Goal: Communication & Community: Answer question/provide support

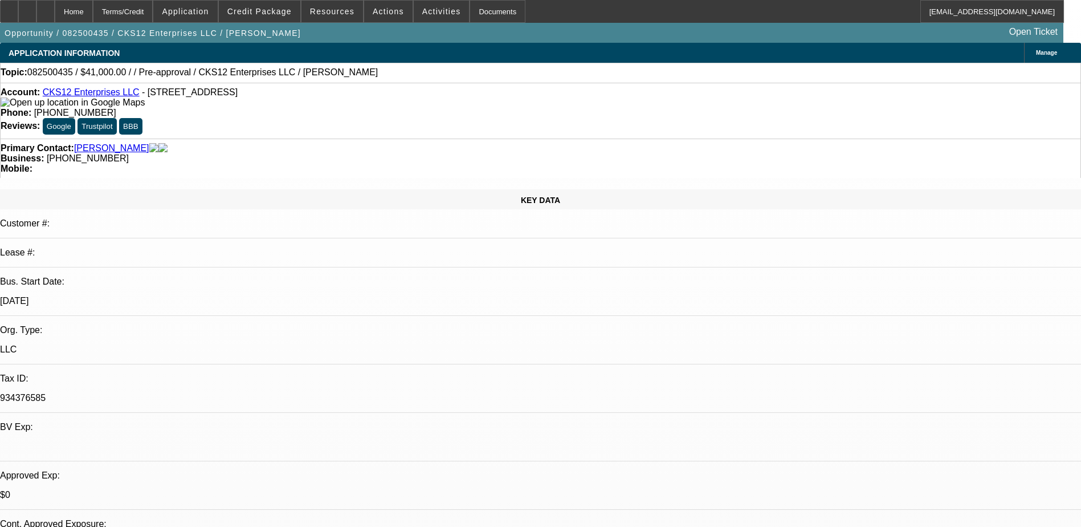
select select "0"
select select "2"
select select "0.1"
select select "4"
click at [275, 11] on span "Credit Package" at bounding box center [259, 11] width 64 height 9
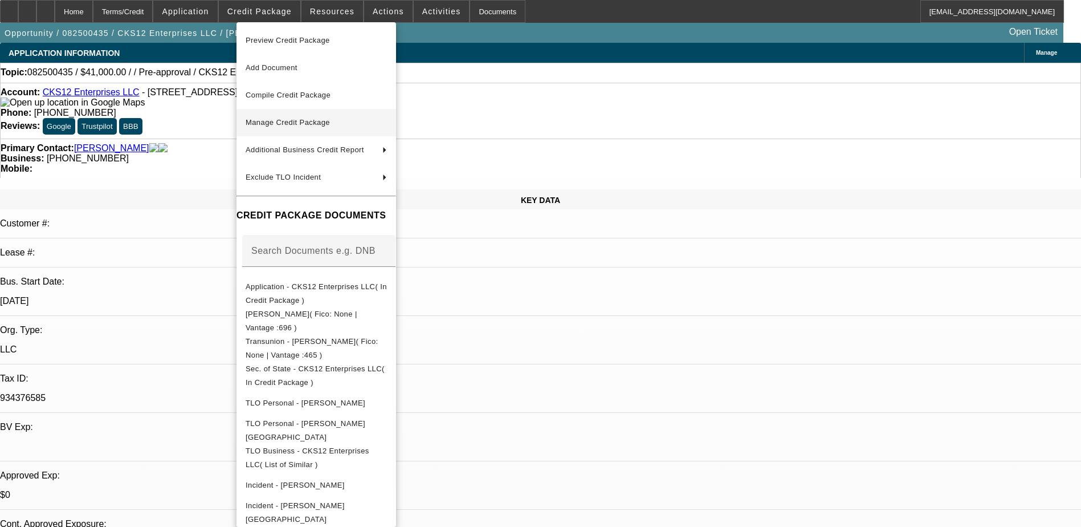
click at [317, 127] on span "Manage Credit Package" at bounding box center [316, 123] width 141 height 14
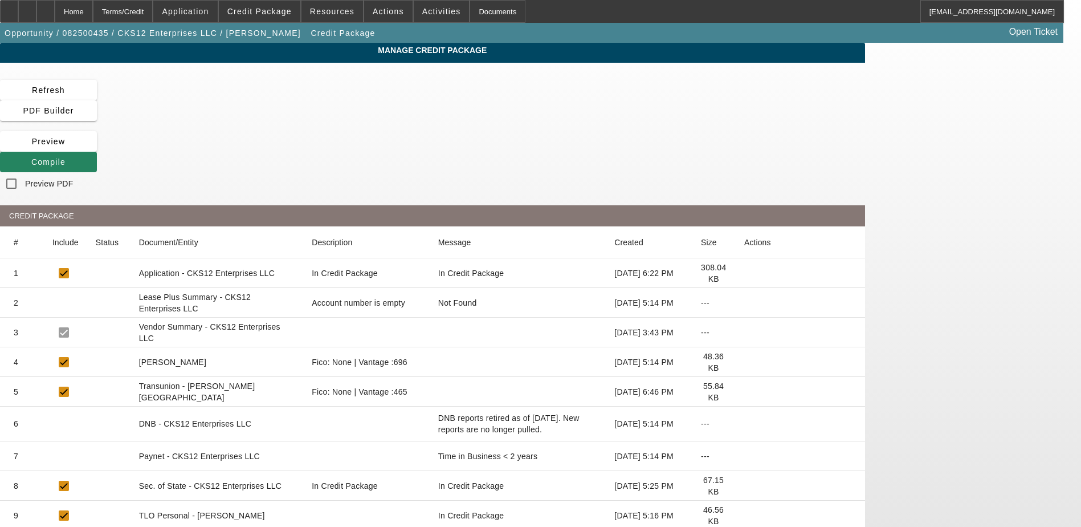
click at [744, 392] on icon at bounding box center [744, 392] width 0 height 0
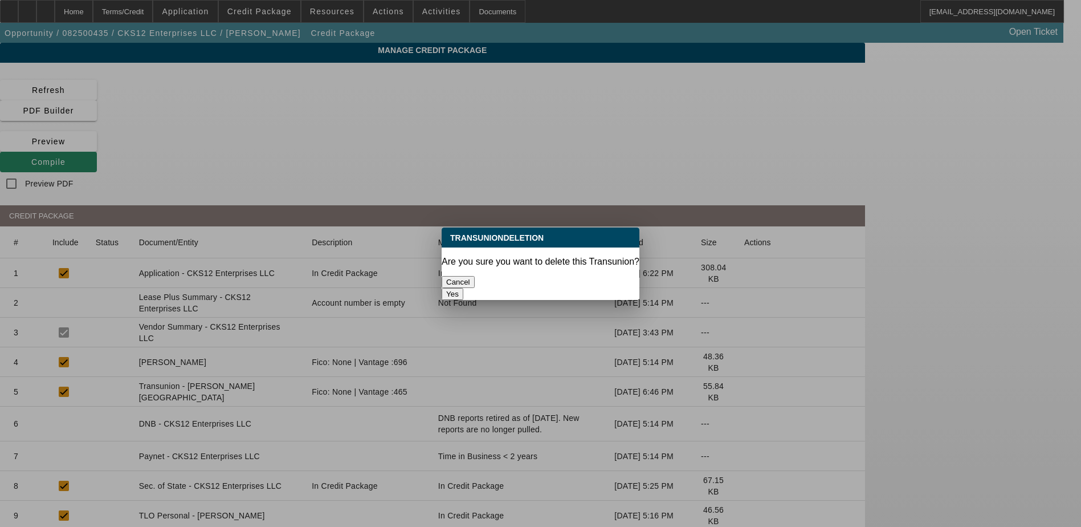
click at [463, 288] on button "Yes" at bounding box center [453, 294] width 22 height 12
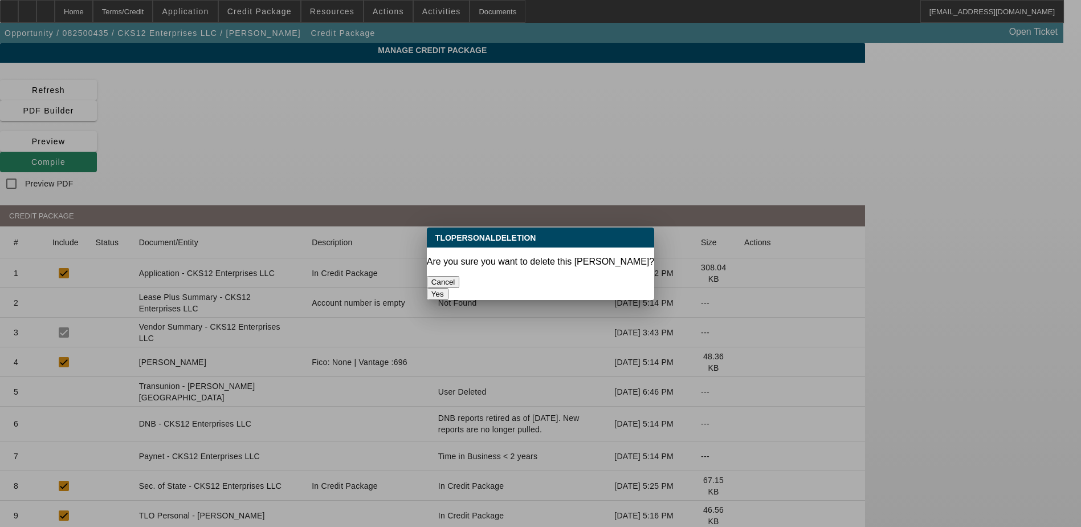
click at [449, 288] on button "Yes" at bounding box center [438, 294] width 22 height 12
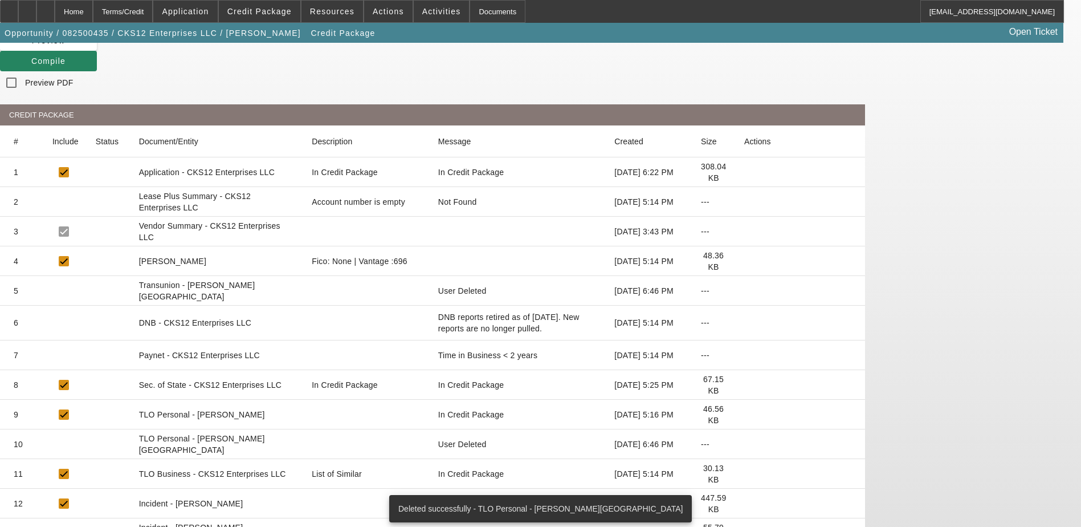
scroll to position [148, 0]
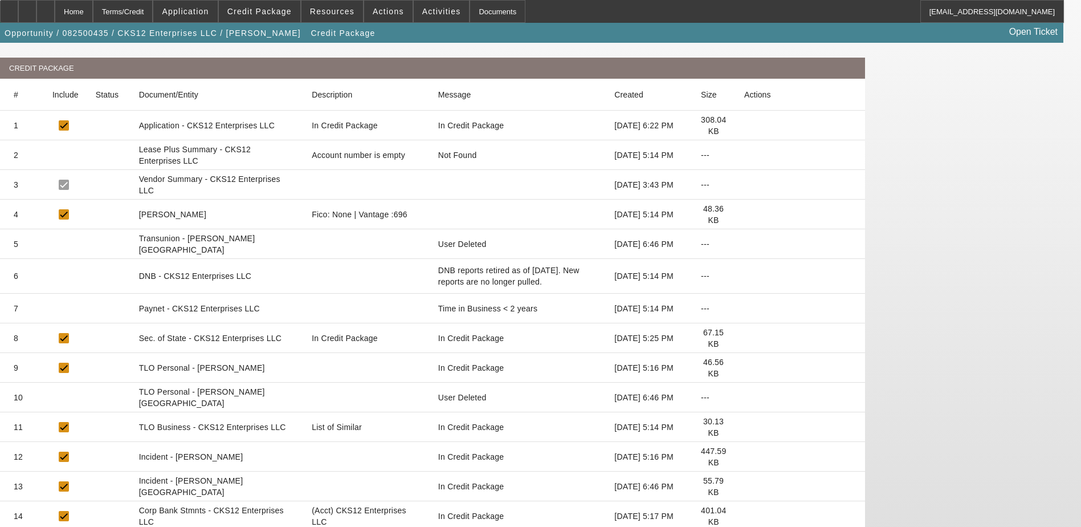
click at [744, 486] on icon at bounding box center [744, 486] width 0 height 0
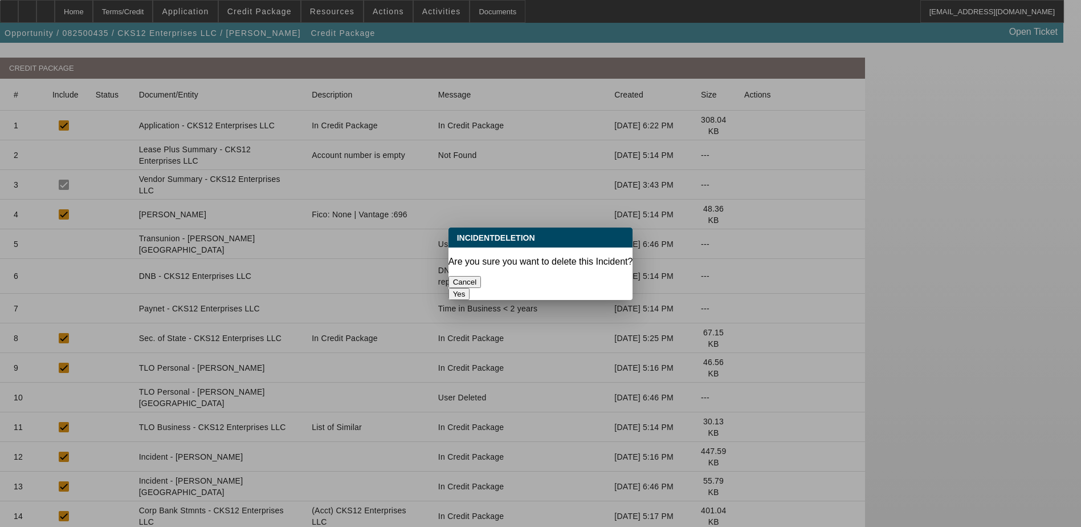
click at [470, 288] on button "Yes" at bounding box center [460, 294] width 22 height 12
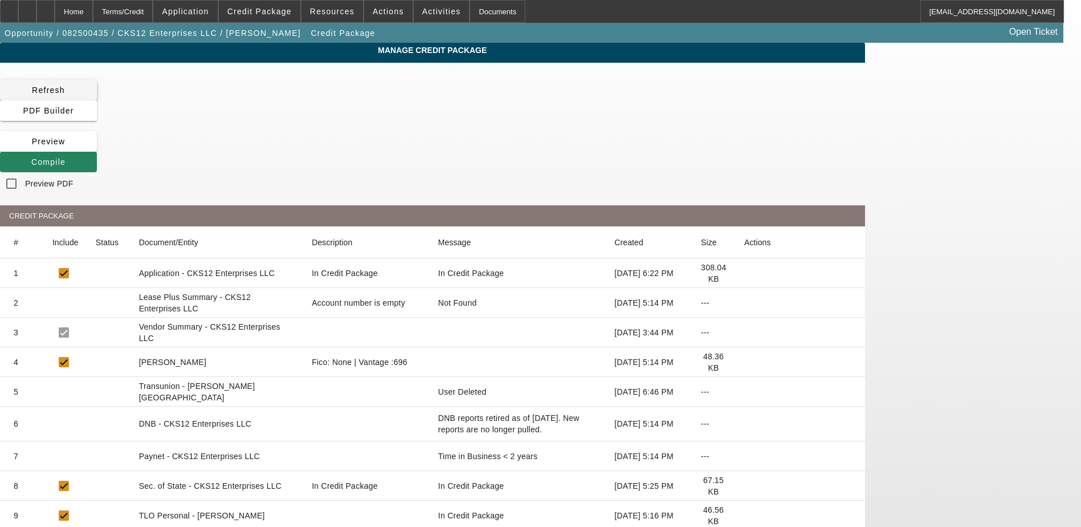
click at [65, 86] on span "Refresh" at bounding box center [48, 89] width 33 height 9
click at [93, 11] on div "Home" at bounding box center [74, 11] width 38 height 23
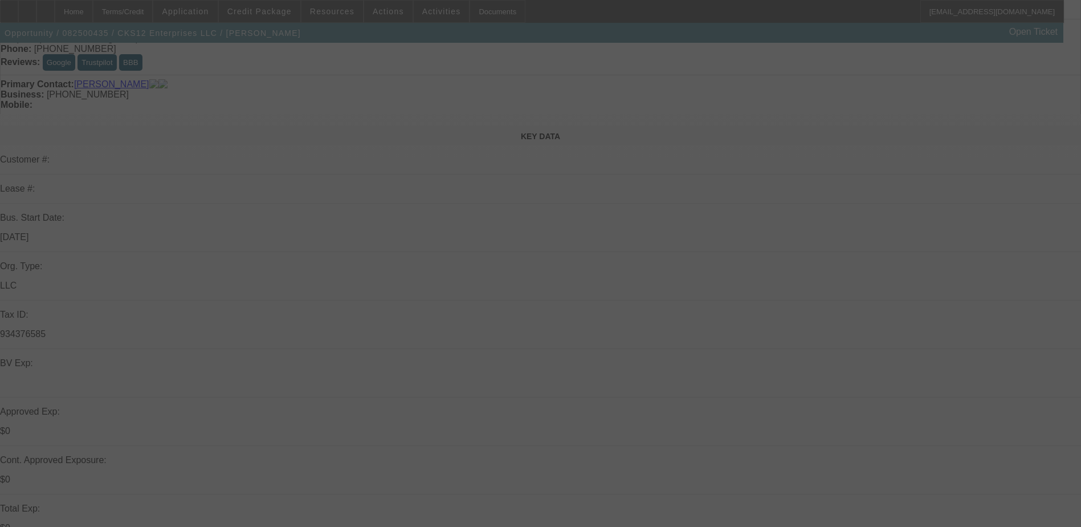
scroll to position [171, 0]
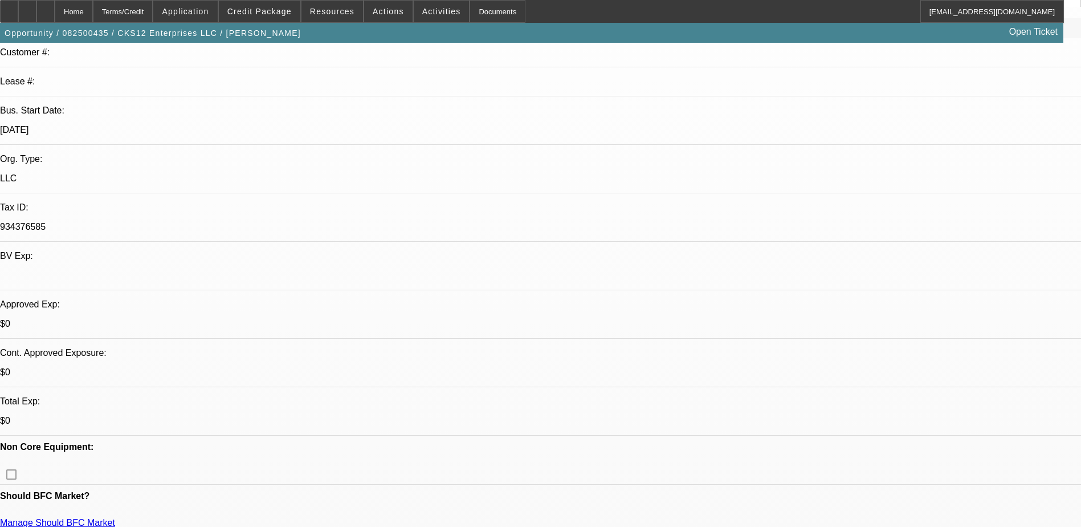
select select "0"
select select "2"
select select "0.1"
select select "4"
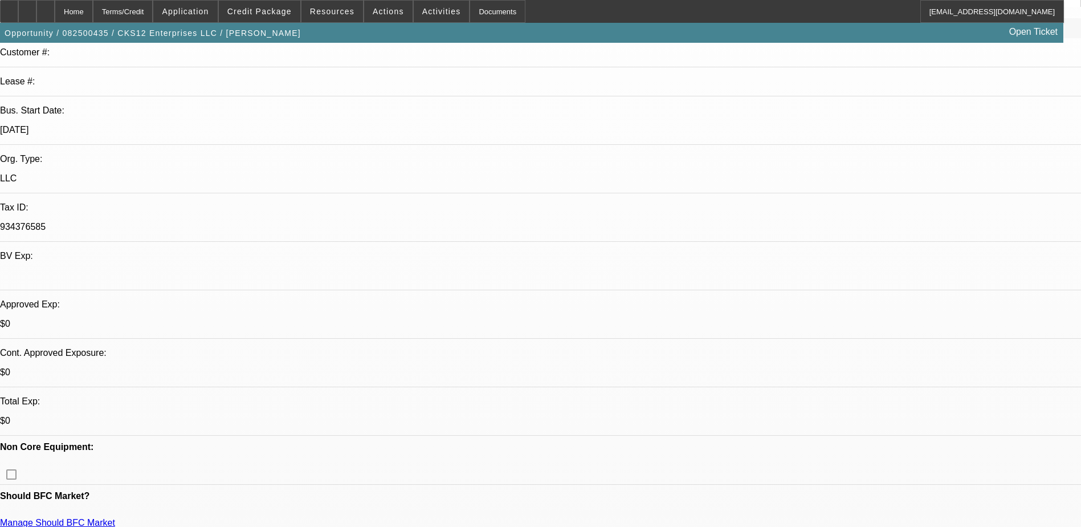
scroll to position [0, 0]
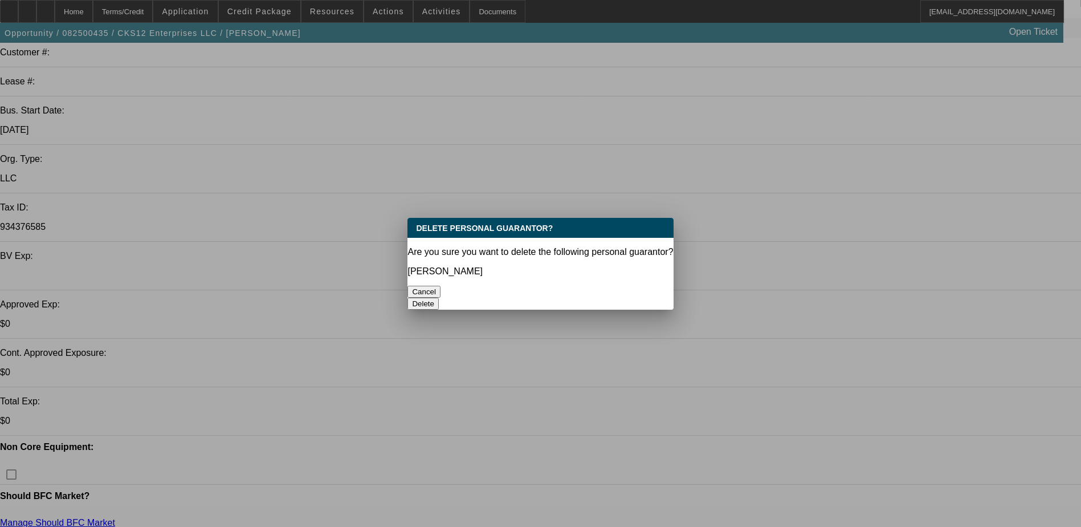
click at [439, 298] on button "Delete" at bounding box center [423, 304] width 31 height 12
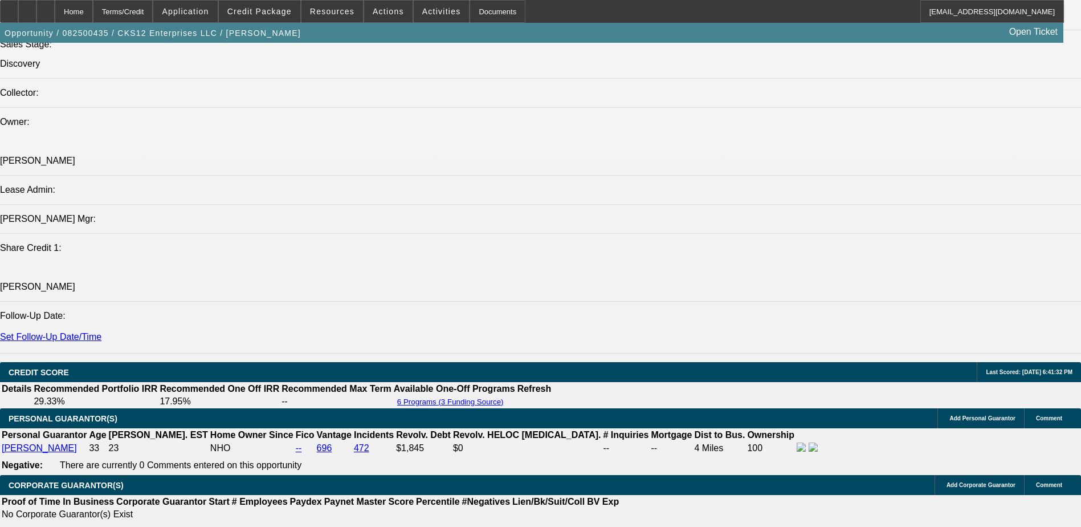
scroll to position [1140, 0]
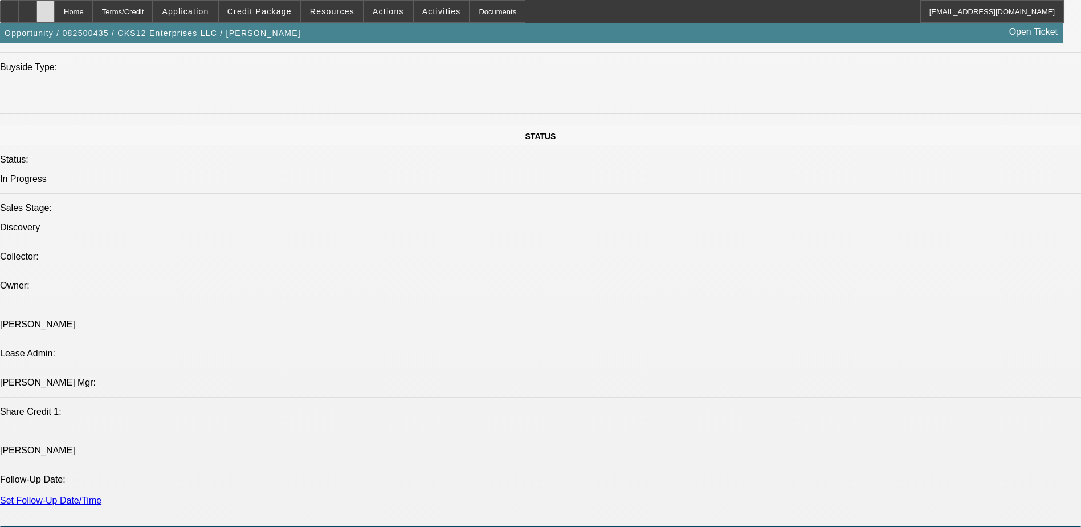
click at [55, 11] on div at bounding box center [45, 11] width 18 height 23
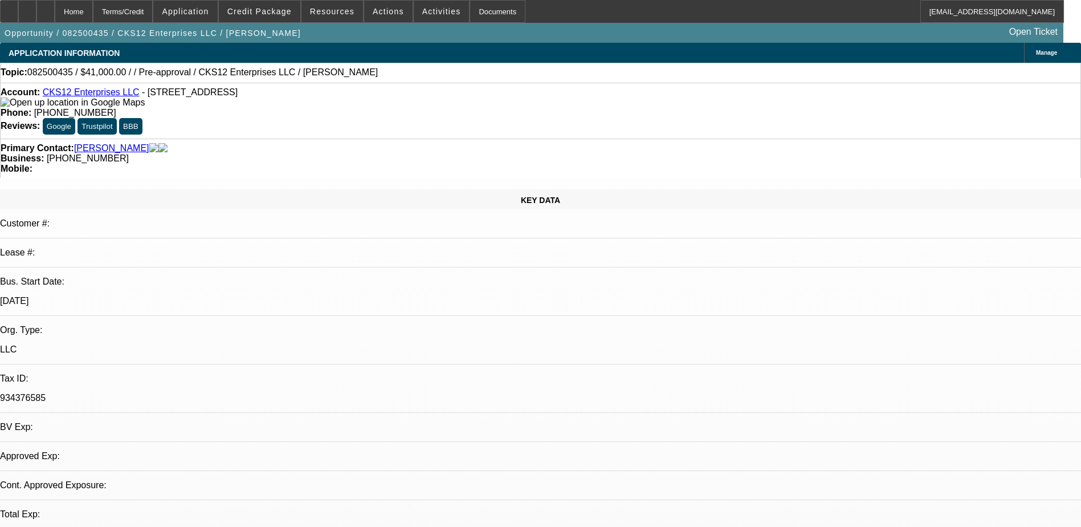
select select "0"
select select "2"
select select "0.1"
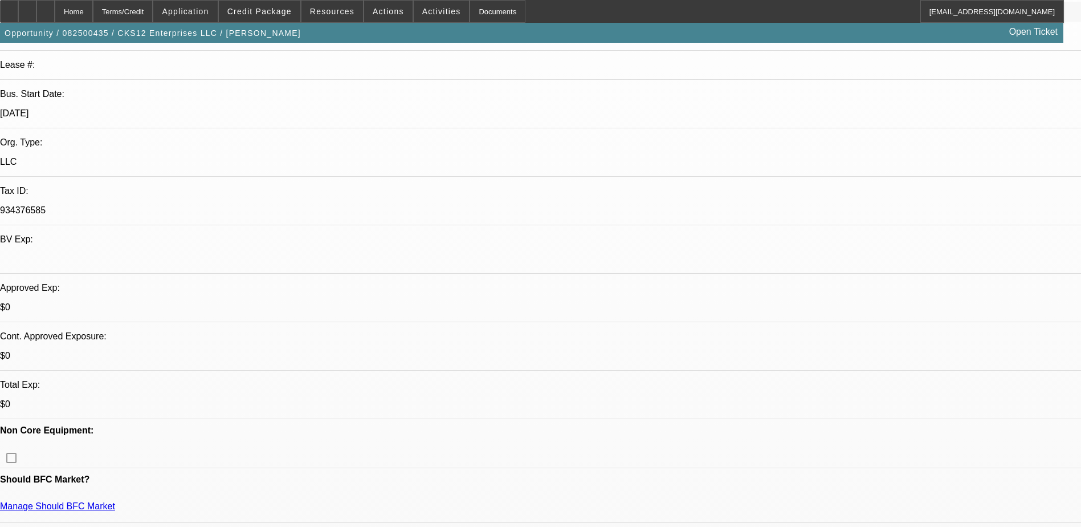
select select "1"
select select "4"
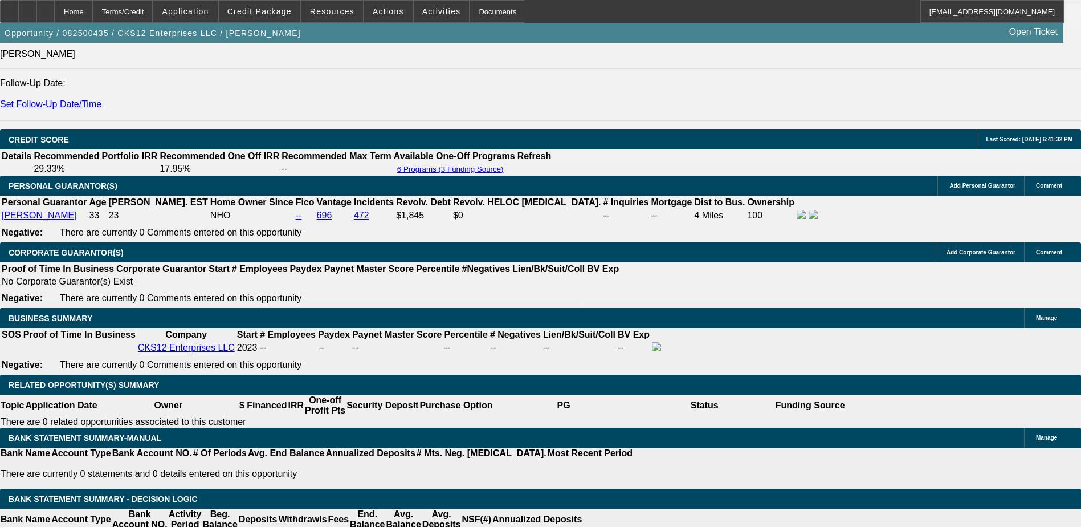
scroll to position [1420, 0]
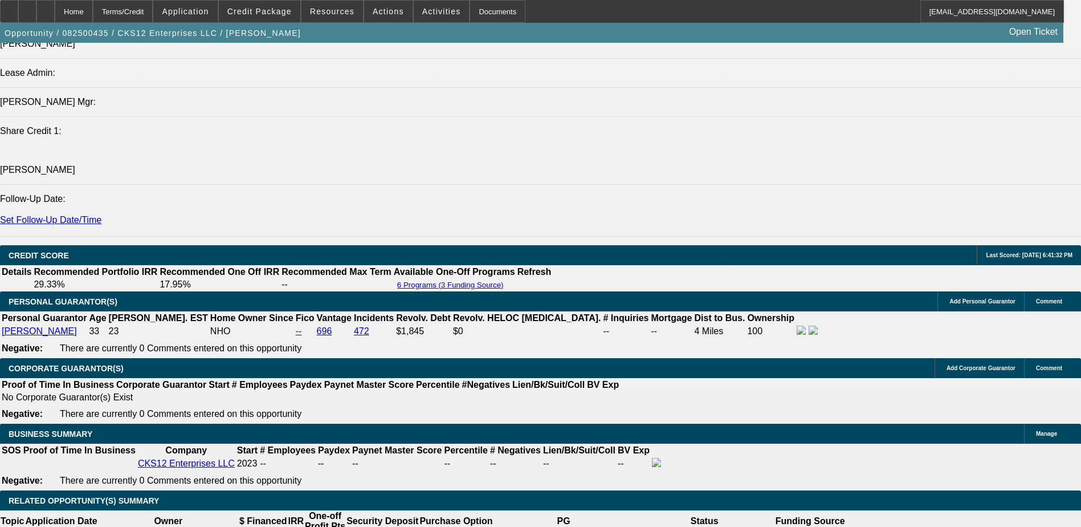
drag, startPoint x: 433, startPoint y: 364, endPoint x: 369, endPoint y: 381, distance: 66.1
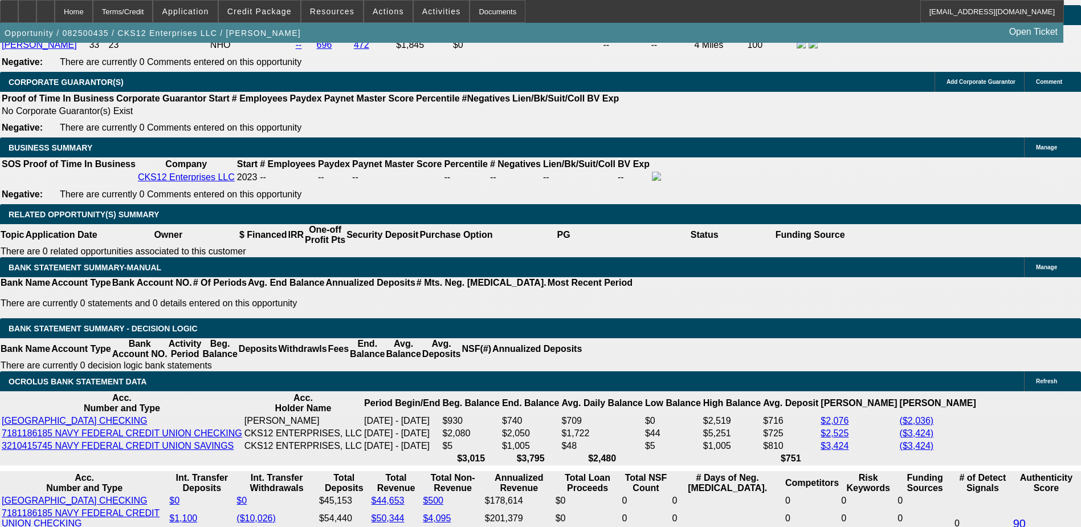
scroll to position [1591, 0]
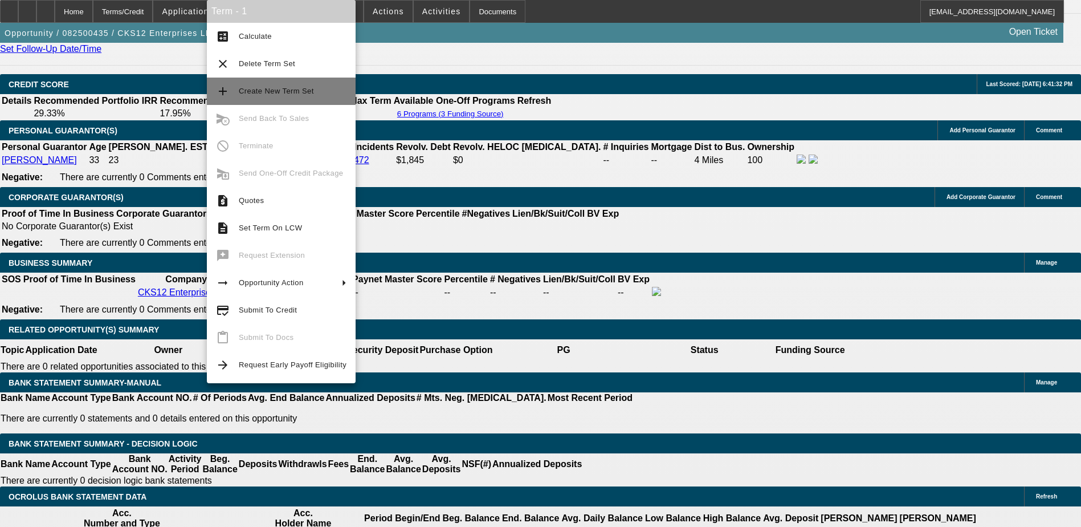
click at [252, 99] on button "add Create New Term Set" at bounding box center [281, 91] width 149 height 27
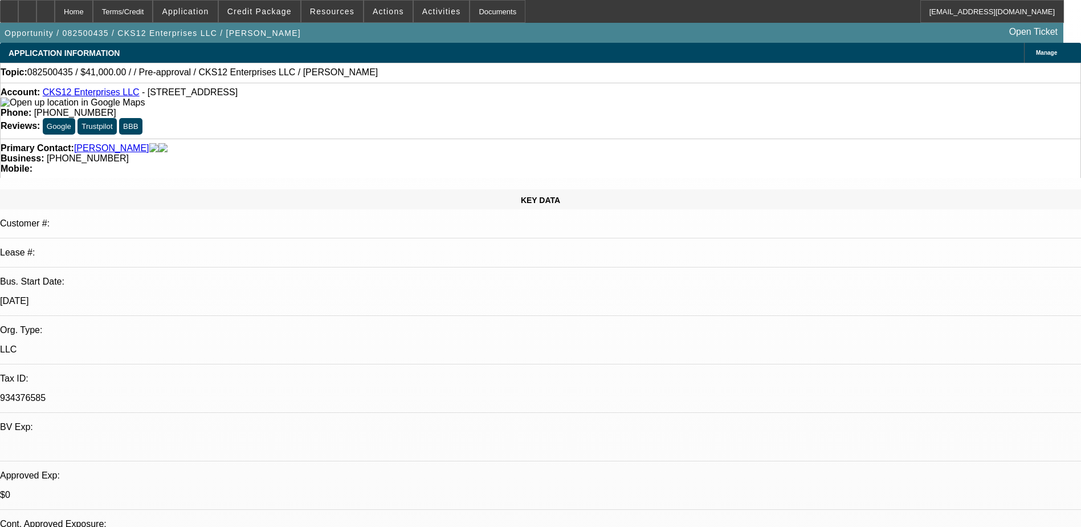
select select "0"
select select "2"
select select "0.1"
select select "0"
select select "2"
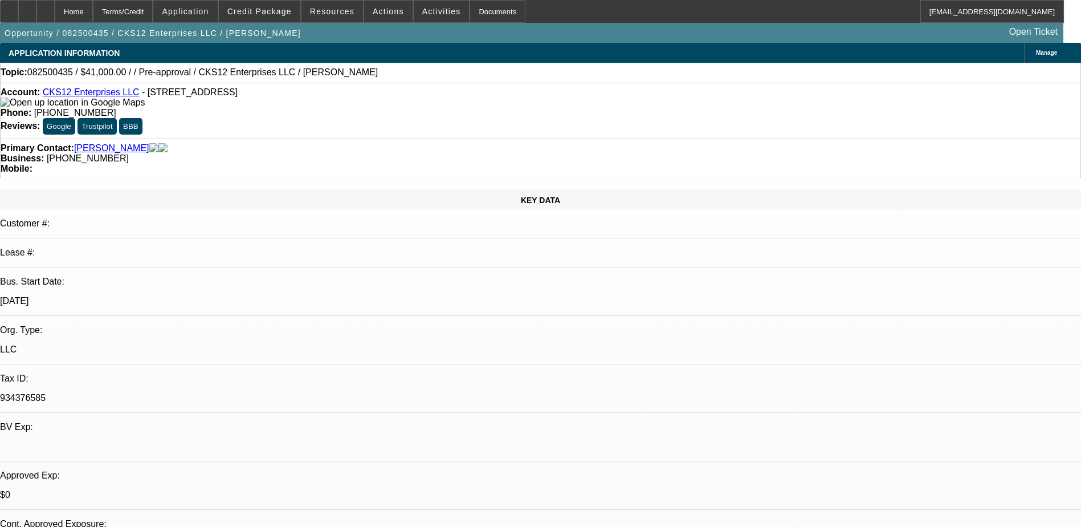
select select "0.1"
select select "1"
select select "4"
select select "1"
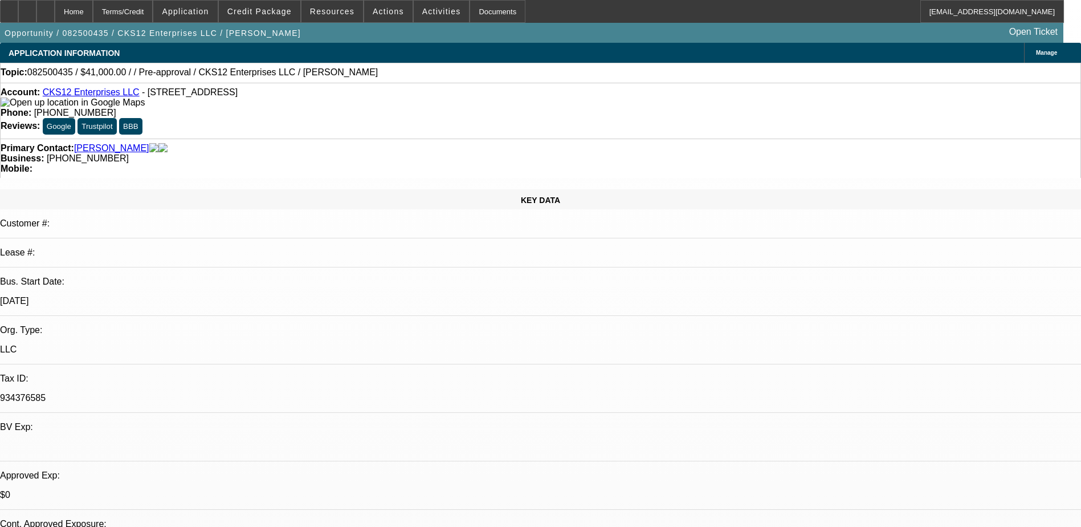
select select "1"
select select "4"
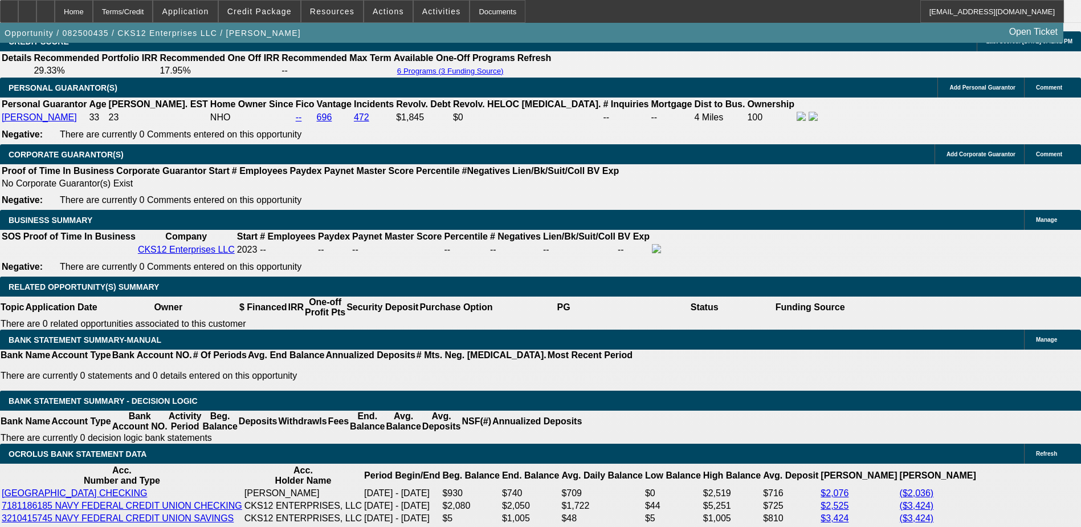
scroll to position [1710, 0]
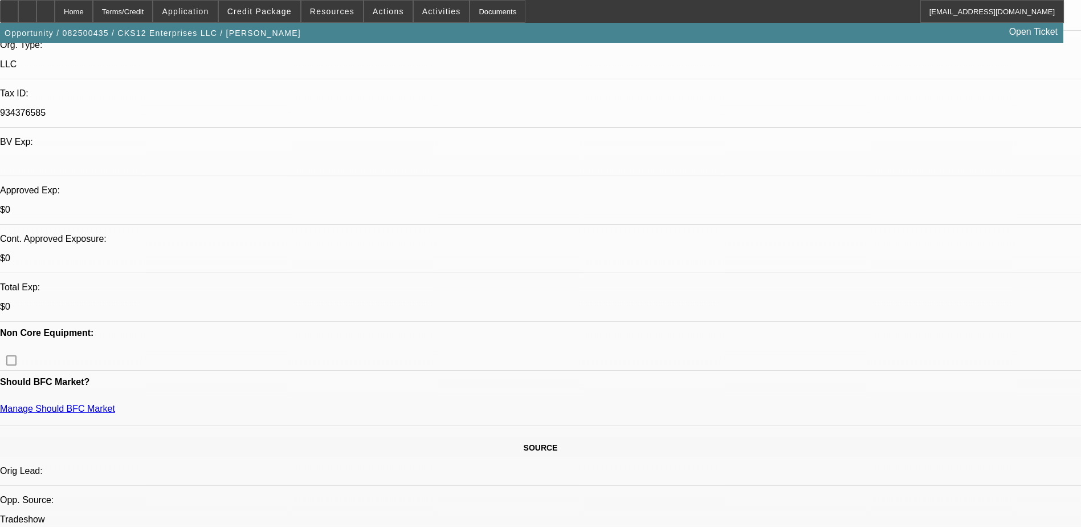
select select "0"
select select "2"
select select "0.1"
select select "4"
select select "0"
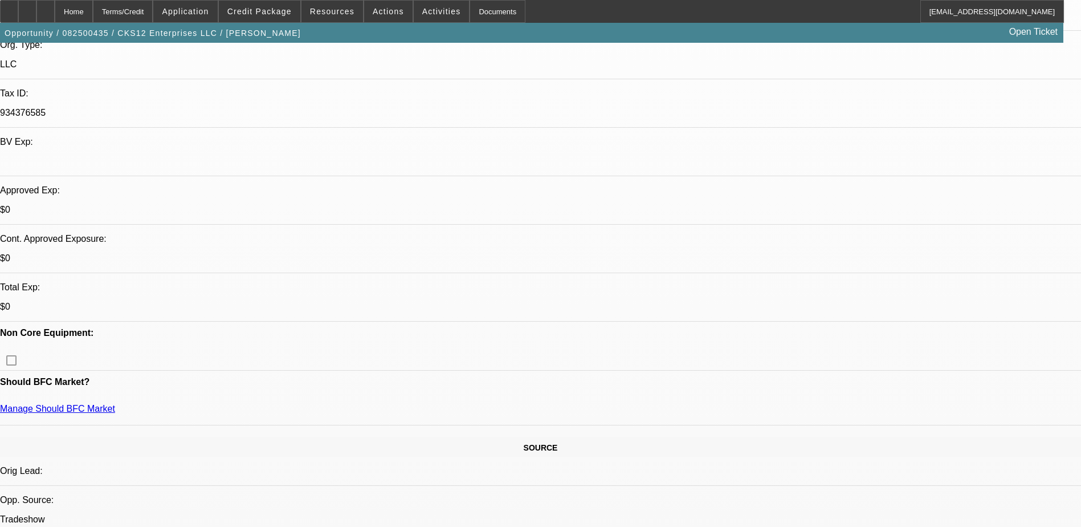
select select "2"
select select "0.1"
select select "4"
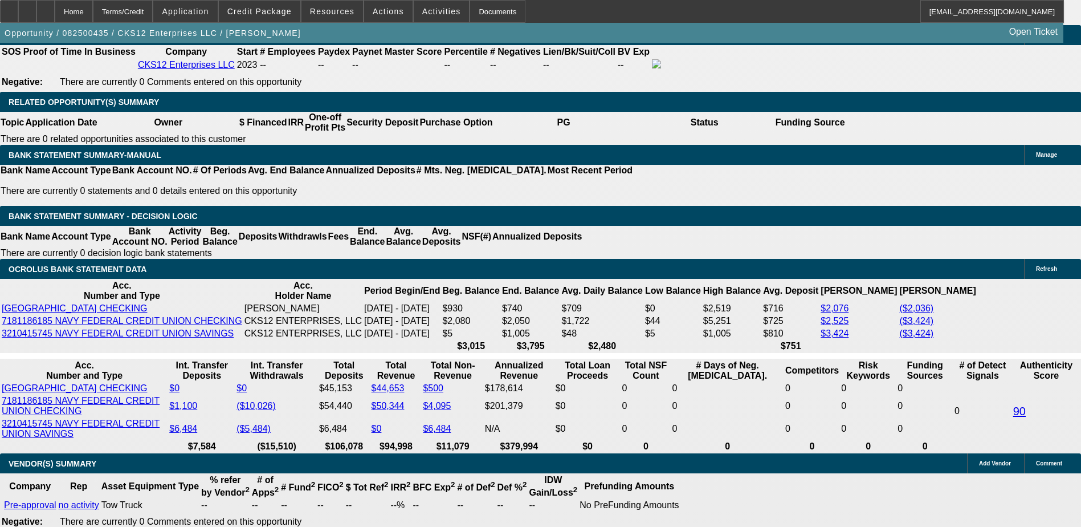
scroll to position [1819, 0]
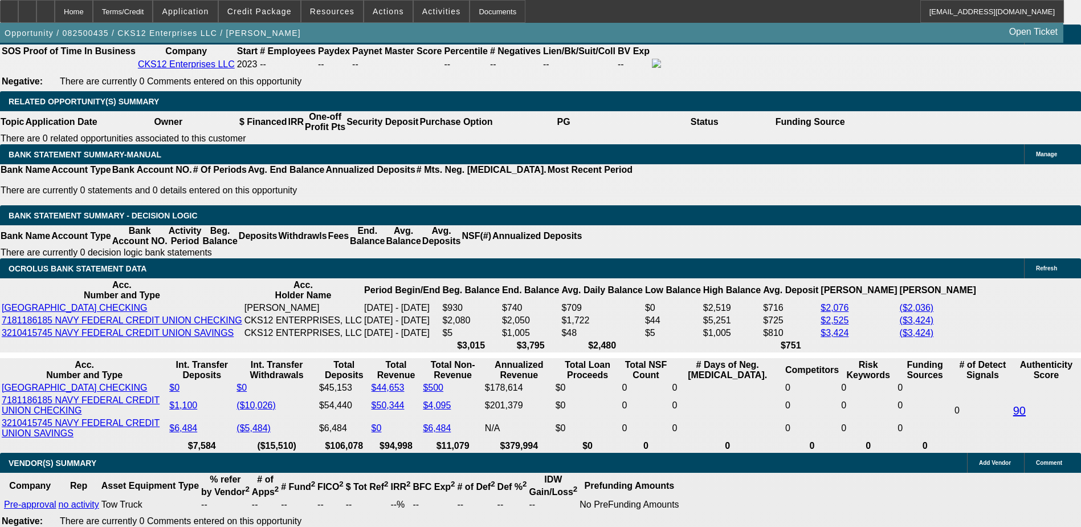
select select "4"
type input "$5,855.20"
type input "UNKNOWN"
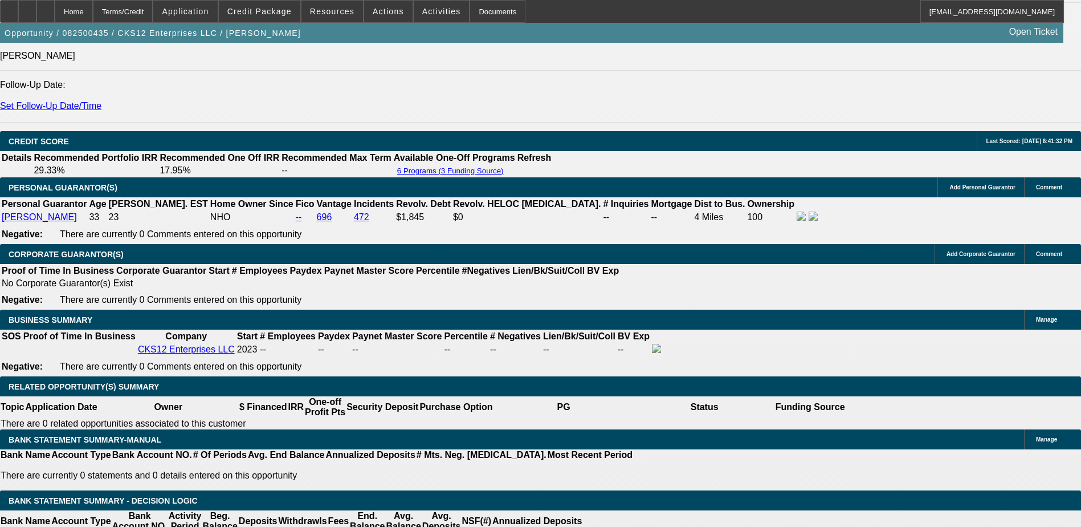
scroll to position [1762, 0]
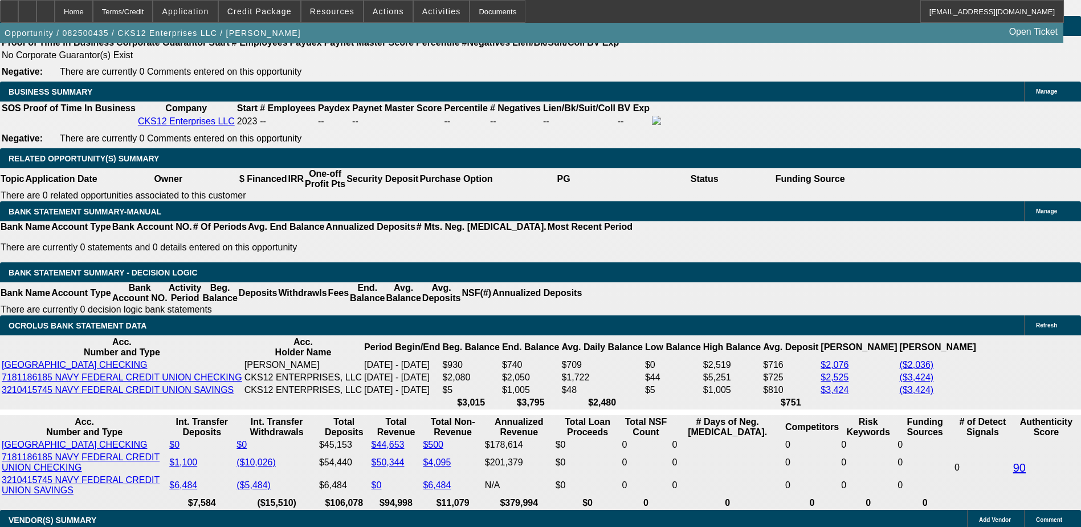
select select "2"
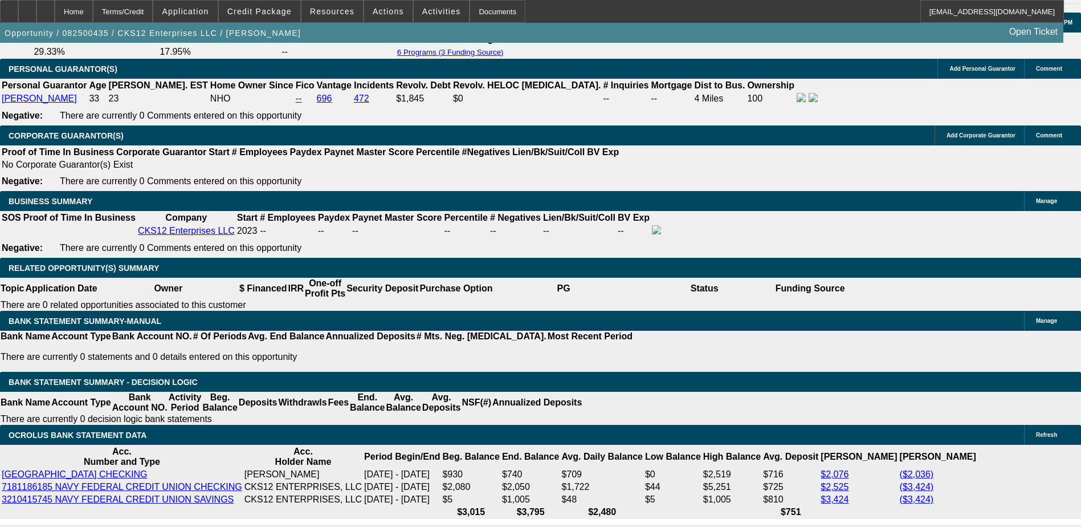
scroll to position [1534, 0]
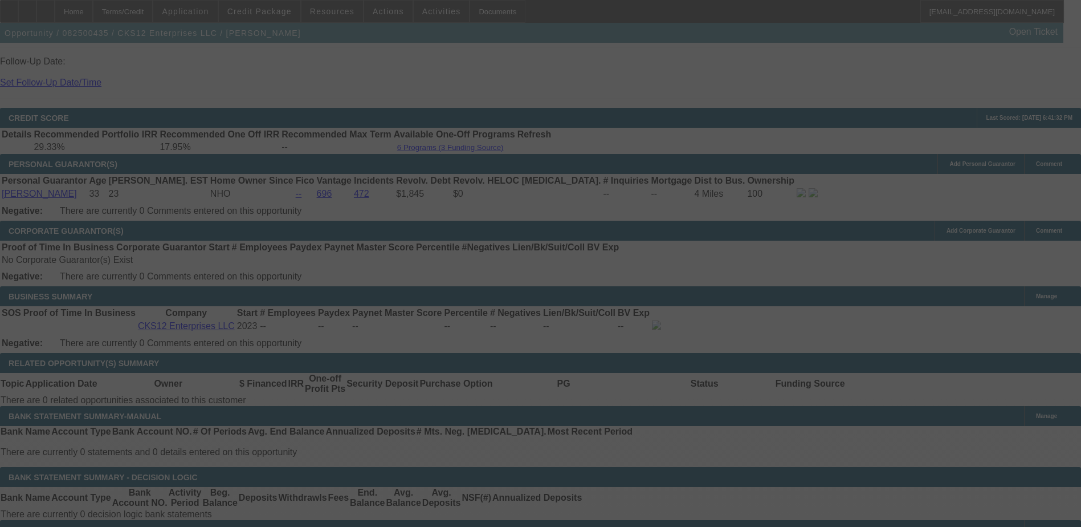
scroll to position [1591, 0]
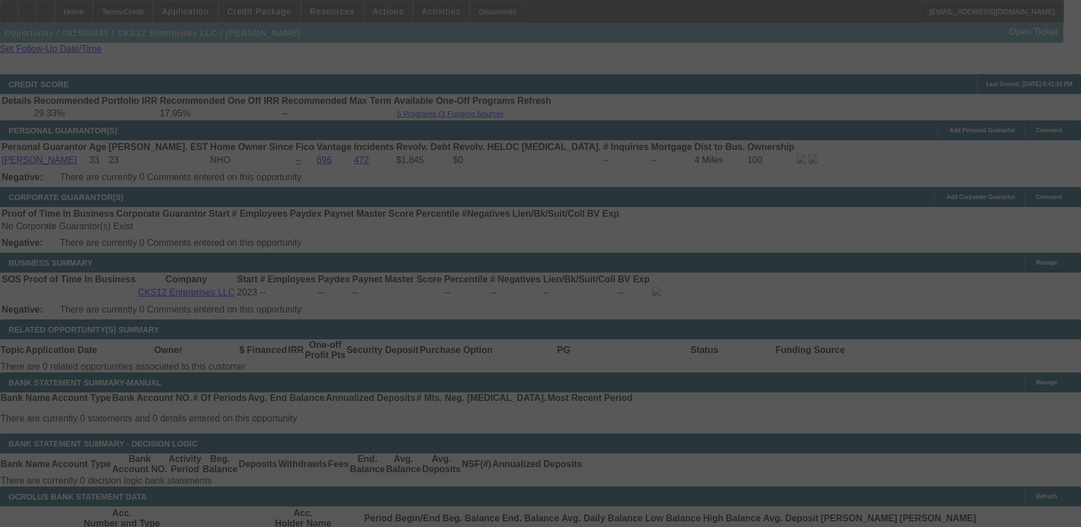
select select "0"
select select "4"
select select "2"
select select "0.1"
select select "4"
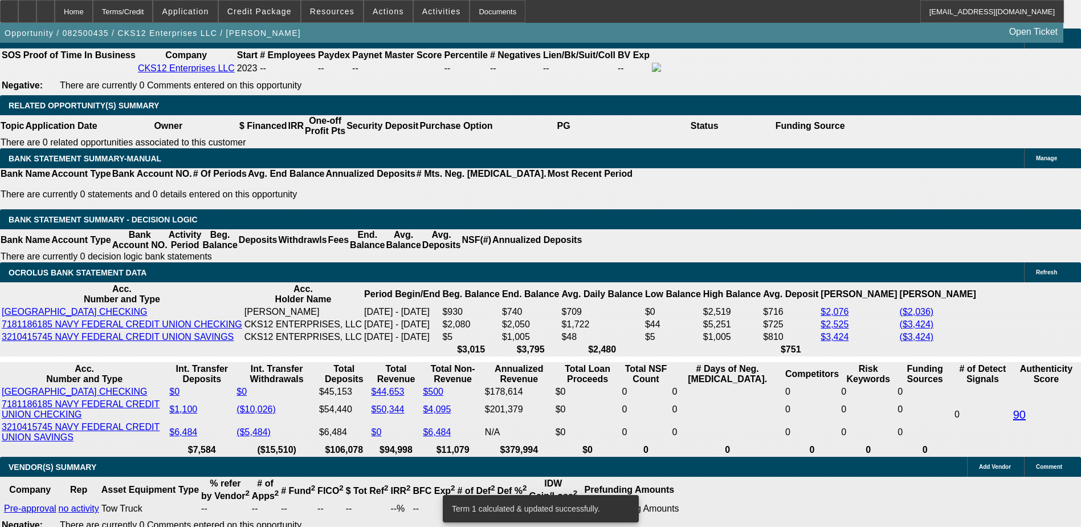
scroll to position [1819, 0]
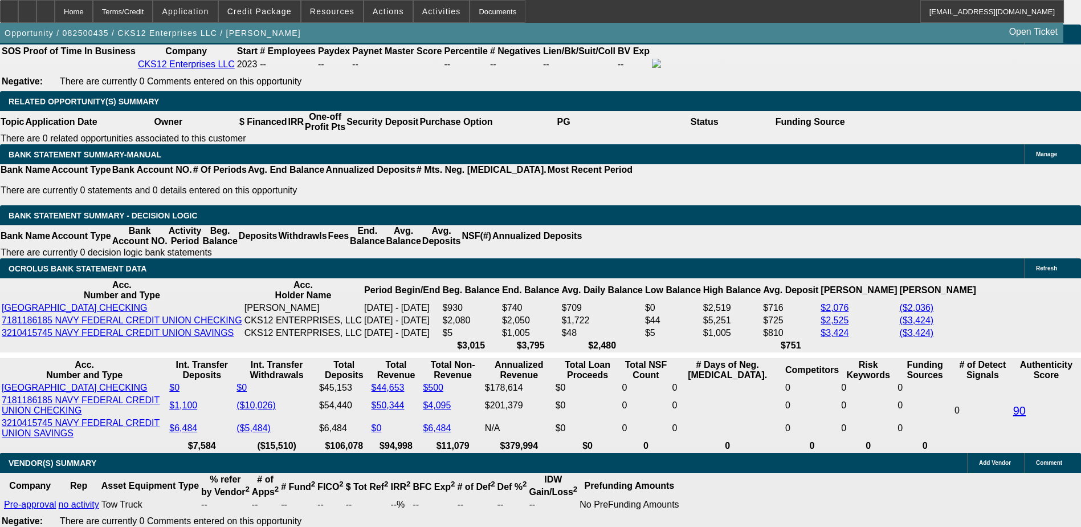
select select "3"
type input "$4,391.40"
type input "UNKNOWN"
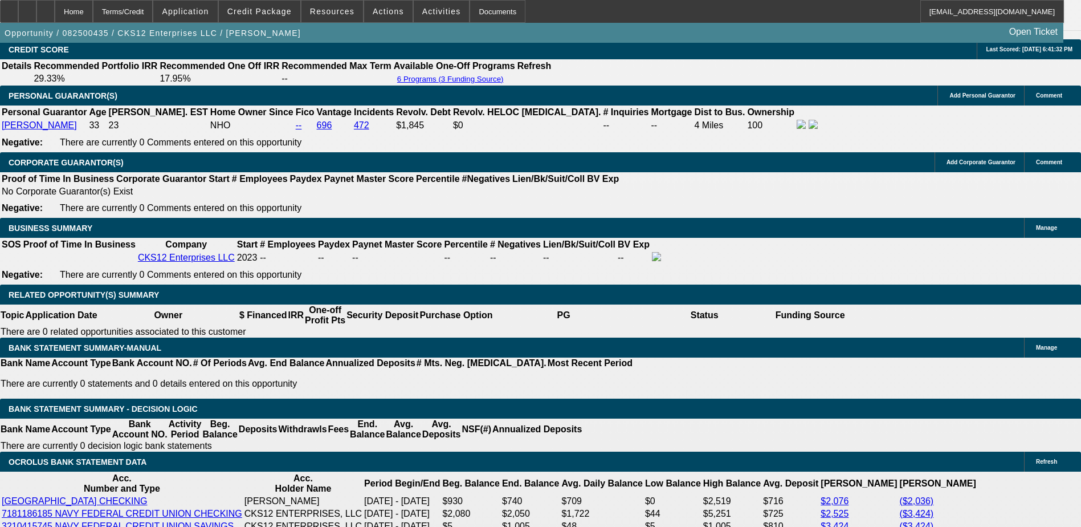
scroll to position [1534, 0]
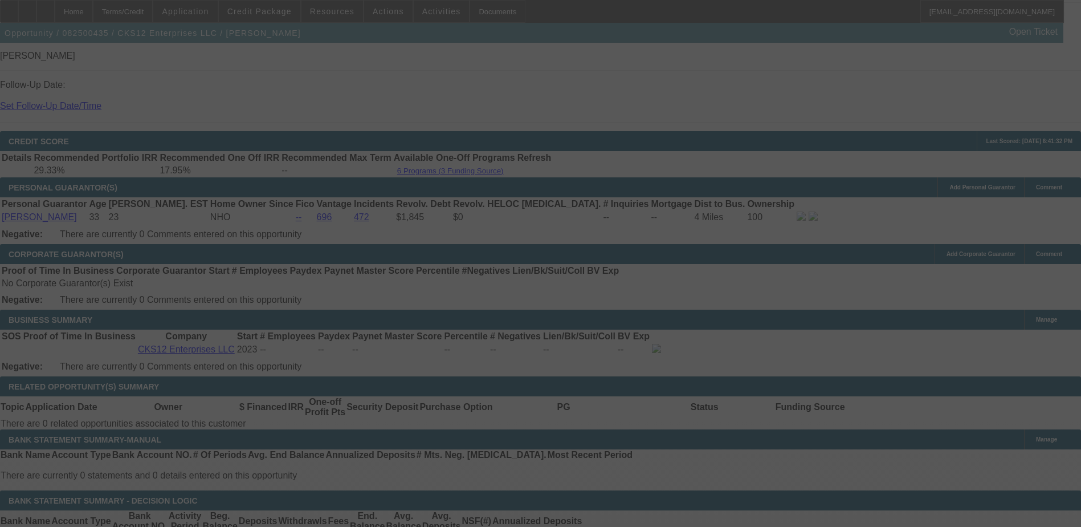
scroll to position [1705, 0]
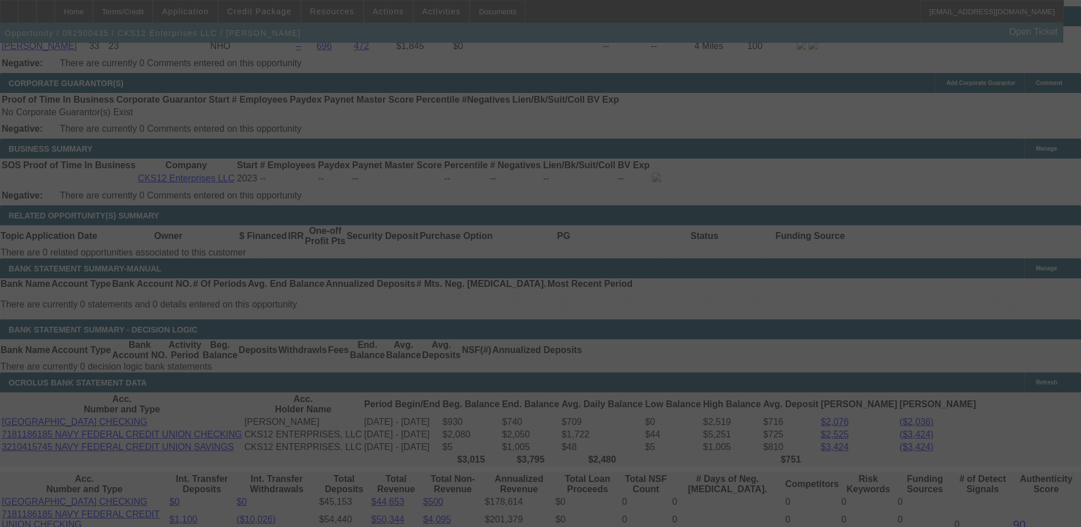
select select "0"
select select "3"
select select "2"
select select "0.1"
select select "4"
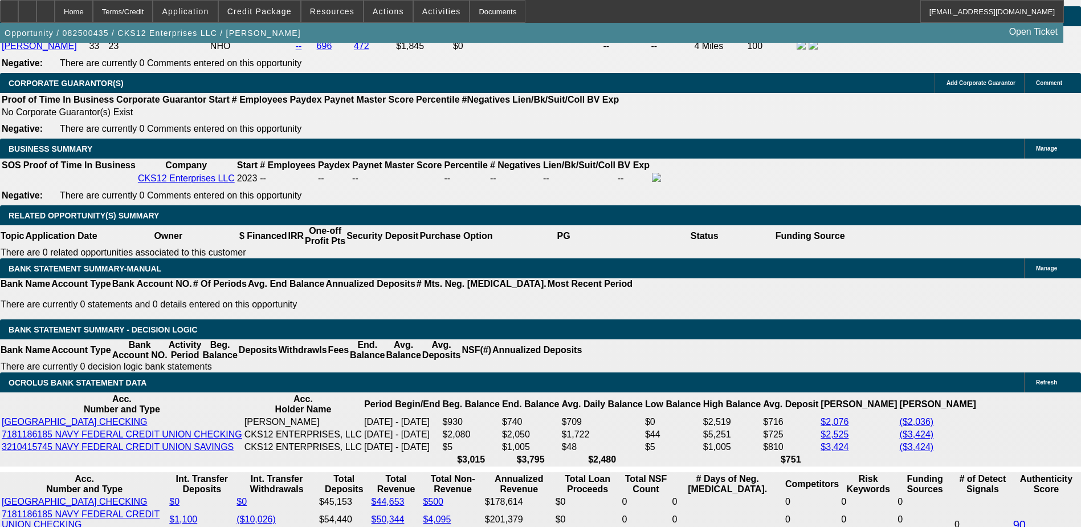
select select "3"
type input "UNKNOWN"
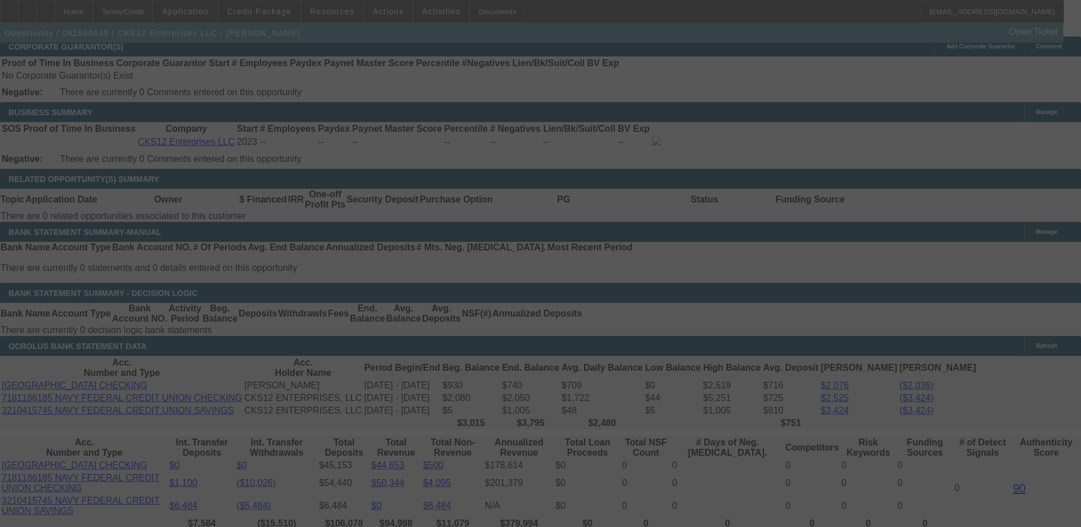
scroll to position [1762, 0]
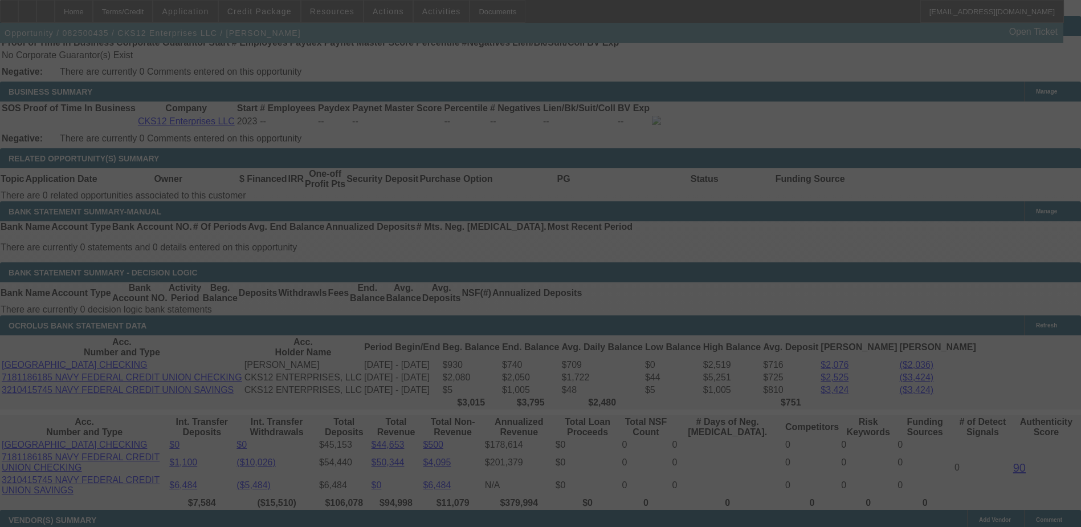
select select "0"
select select "3"
select select "0.1"
select select "4"
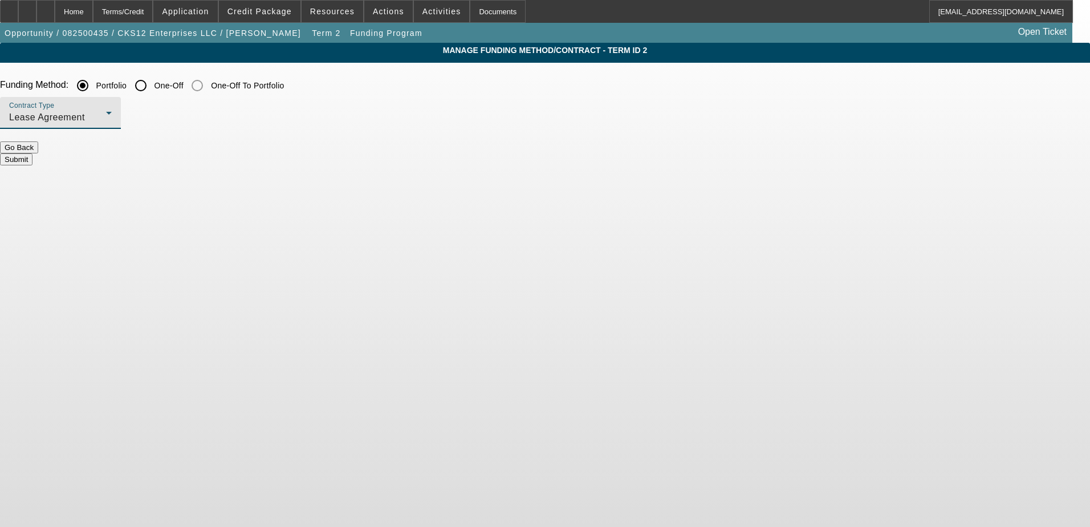
click at [106, 113] on div "Lease Agreement" at bounding box center [57, 118] width 97 height 14
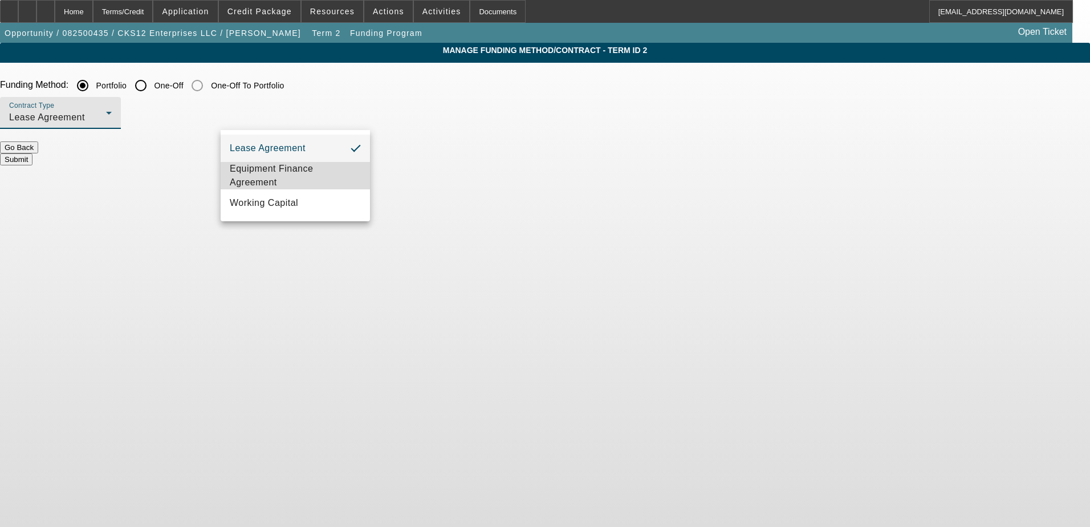
click at [286, 173] on span "Equipment Finance Agreement" at bounding box center [295, 175] width 131 height 27
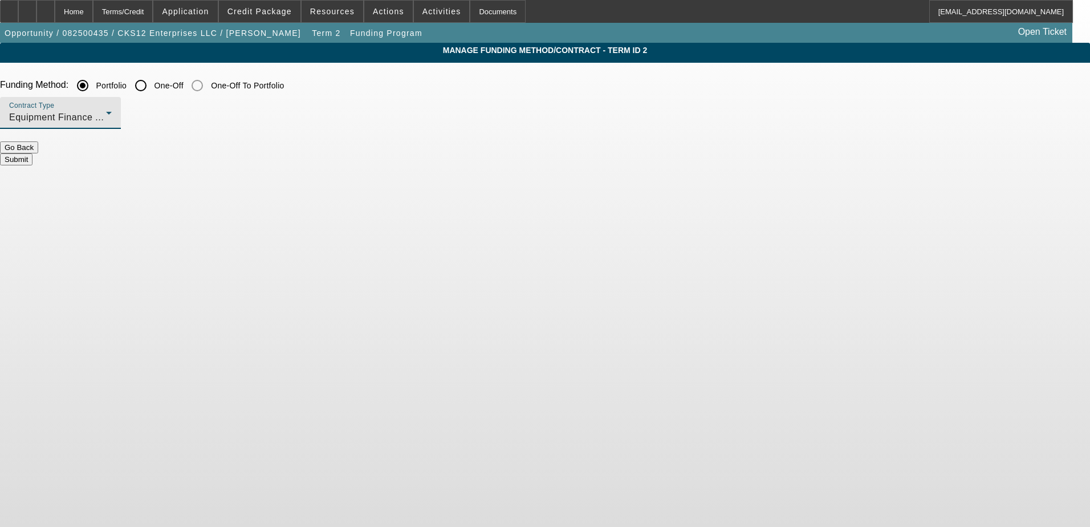
click at [32, 156] on button "Submit" at bounding box center [16, 159] width 32 height 12
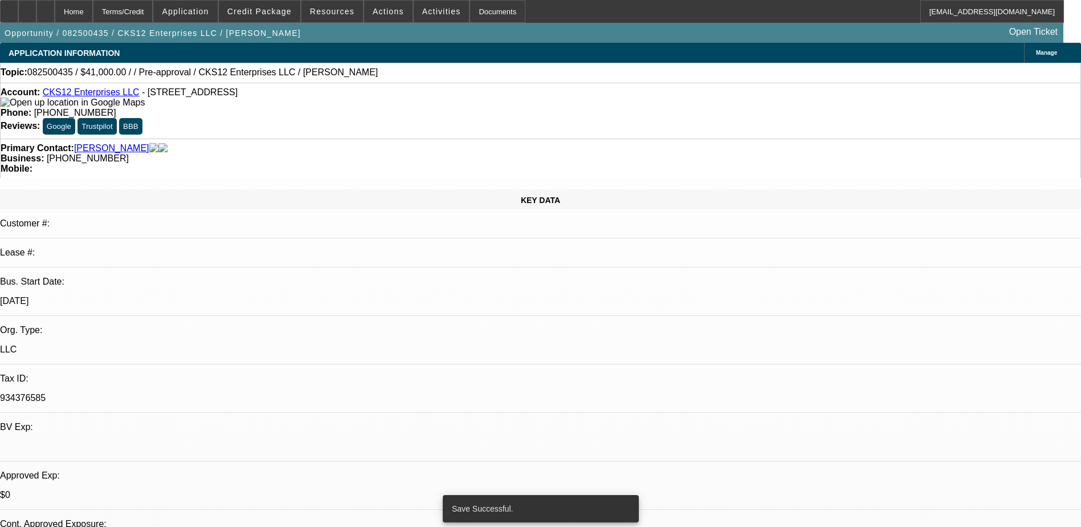
select select "0"
select select "2"
select select "0"
select select "6"
select select "0"
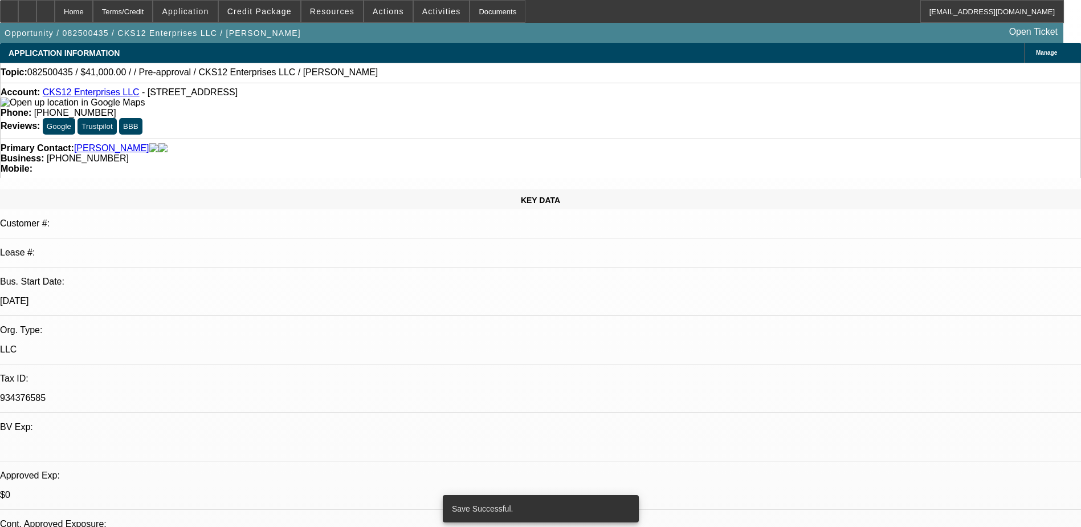
select select "3"
select select "0.1"
select select "4"
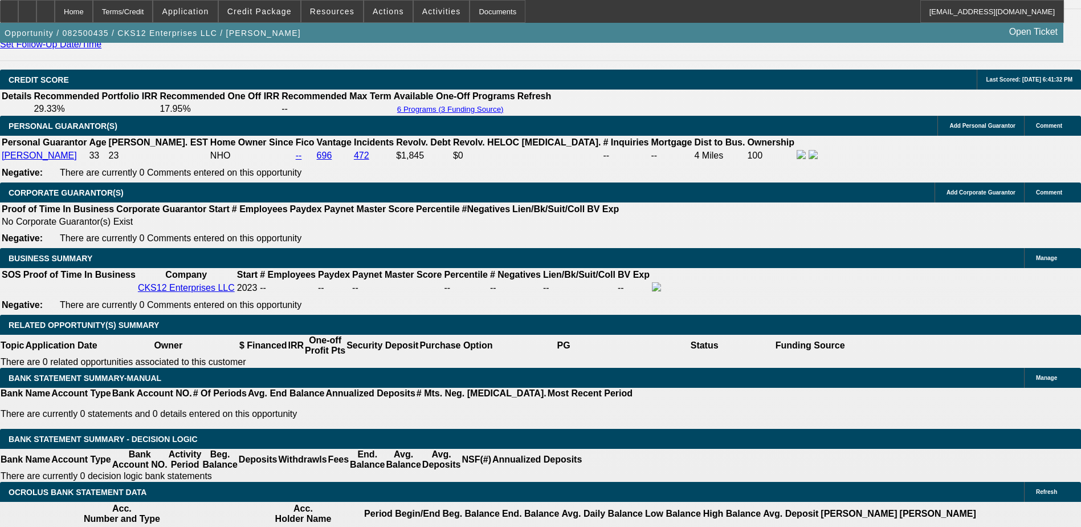
scroll to position [1824, 0]
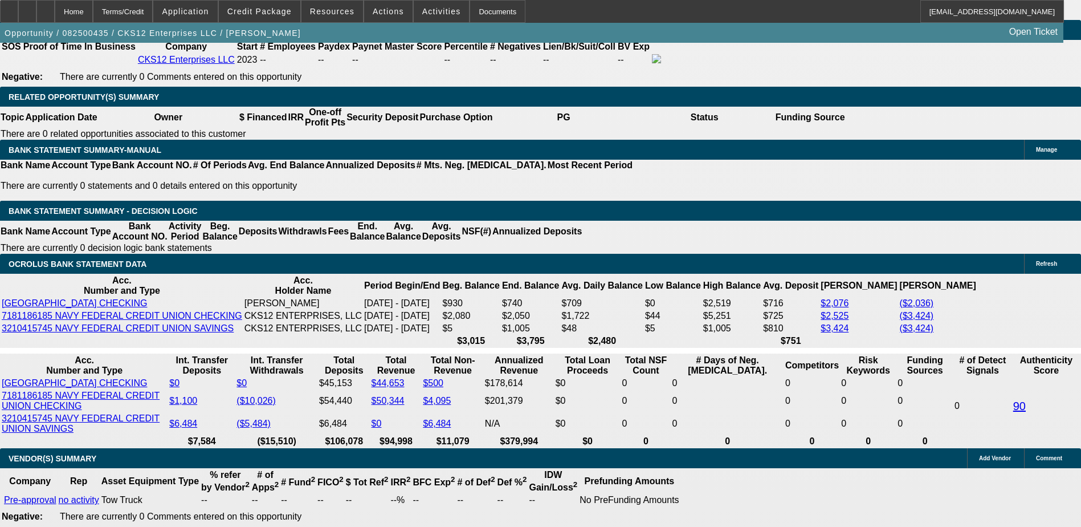
type input "$0.00"
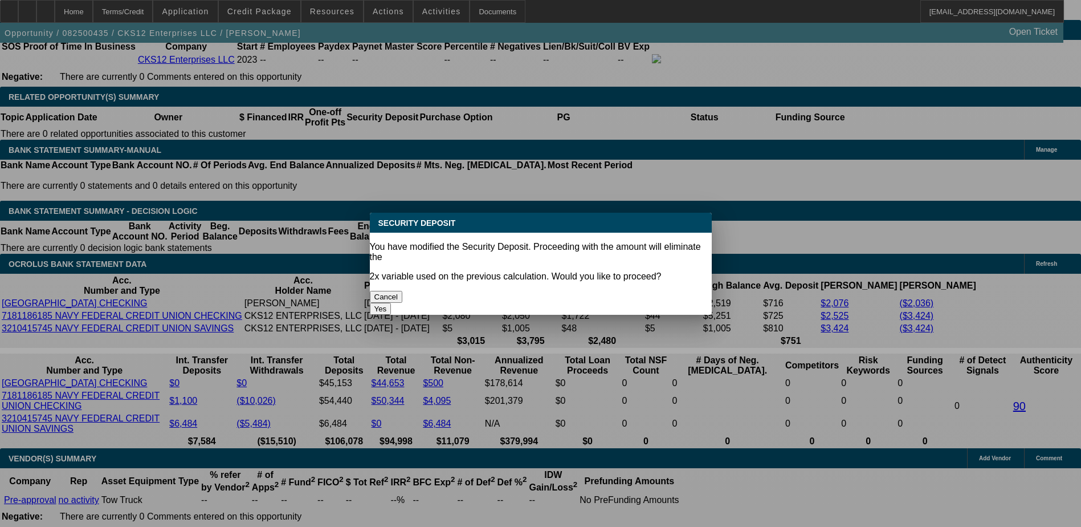
click at [392, 303] on button "Yes" at bounding box center [381, 309] width 22 height 12
select select "0"
type input "UNKNOWN"
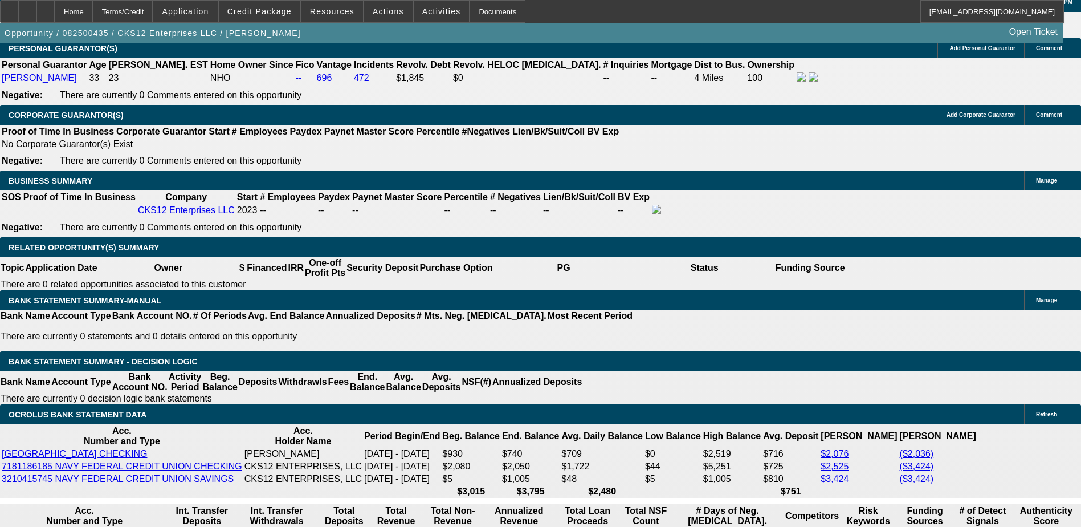
scroll to position [1653, 0]
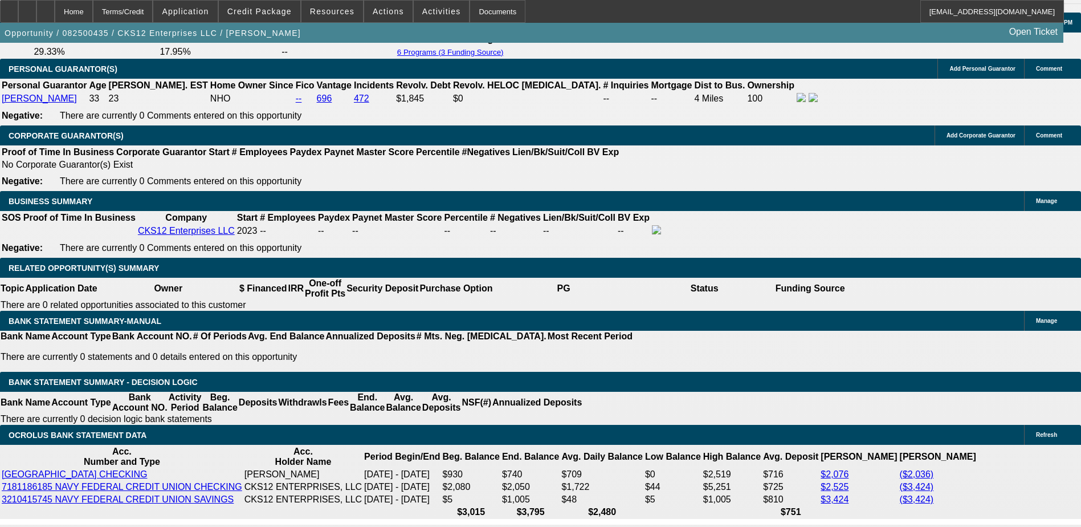
type input "19"
type input "$1,502.90"
type input "19"
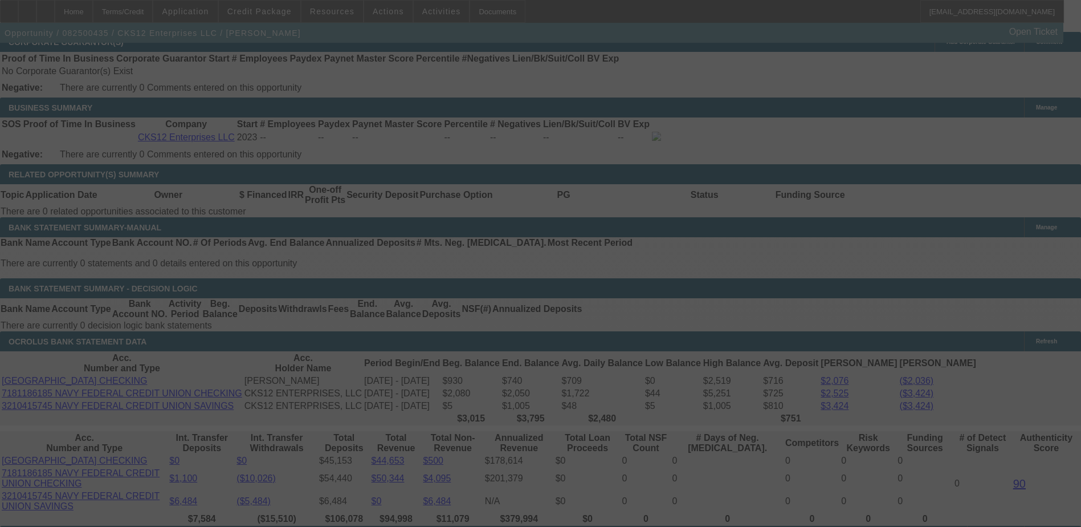
scroll to position [1824, 0]
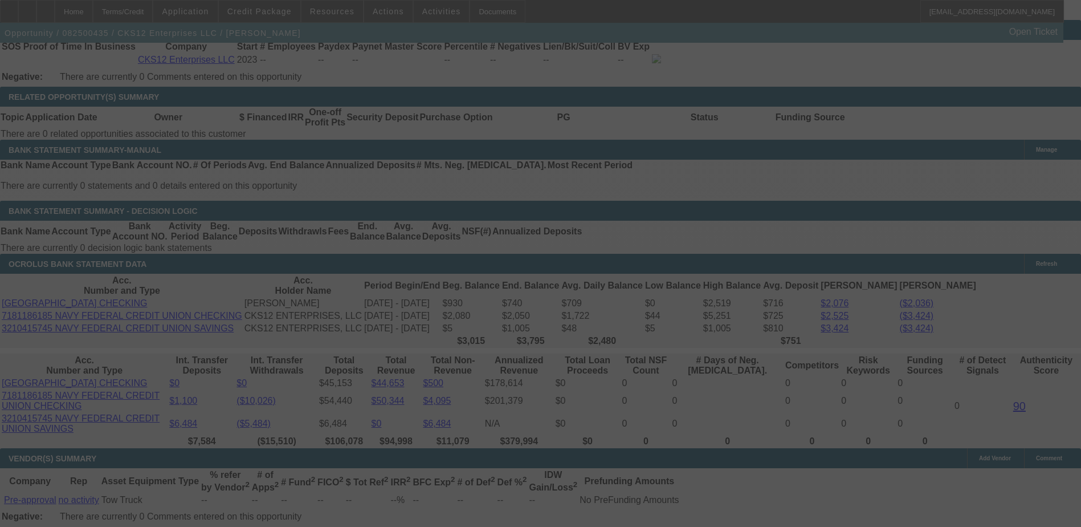
select select "0"
select select "6"
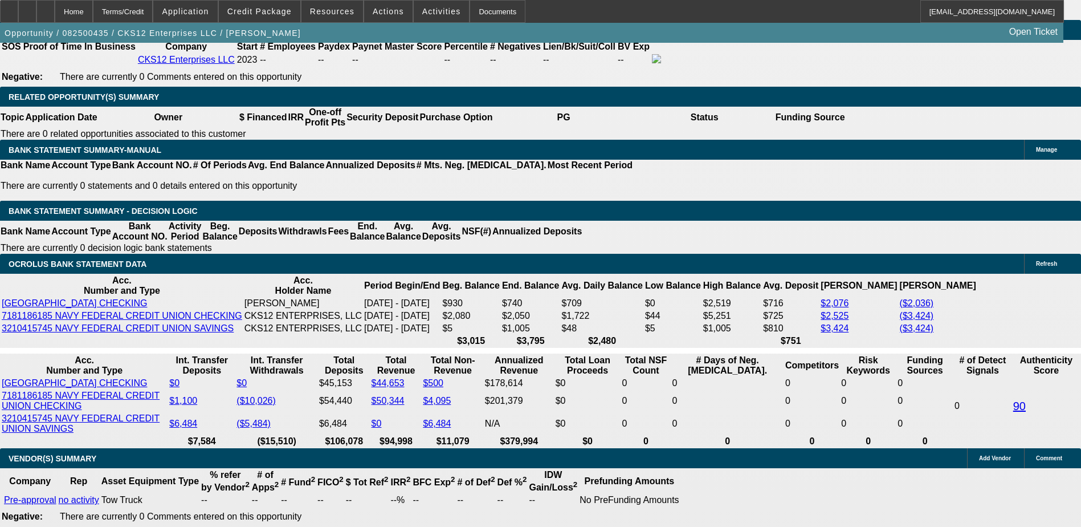
select select "0.1"
type input "$4,500.00"
type input "UNKNOWN"
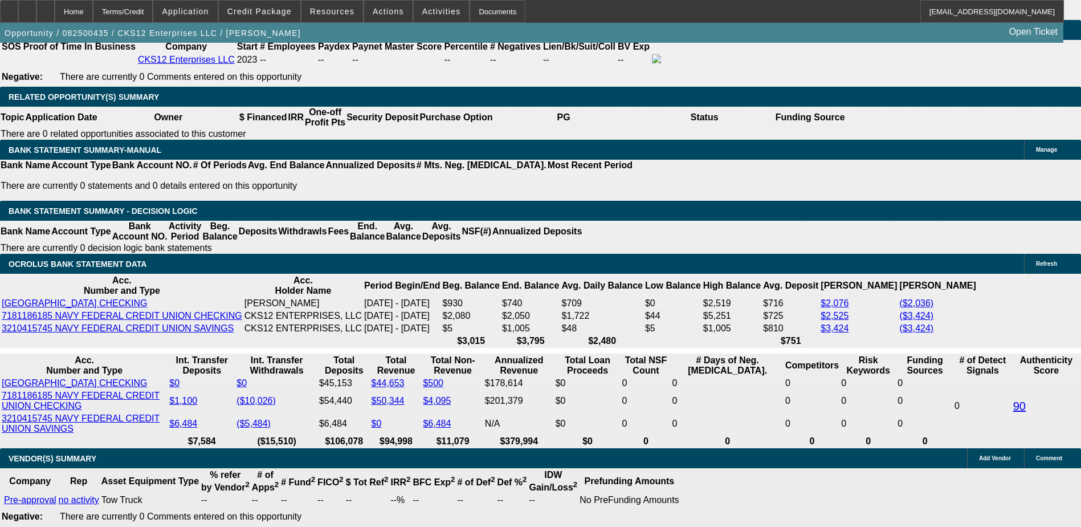
type input "$1,484.57"
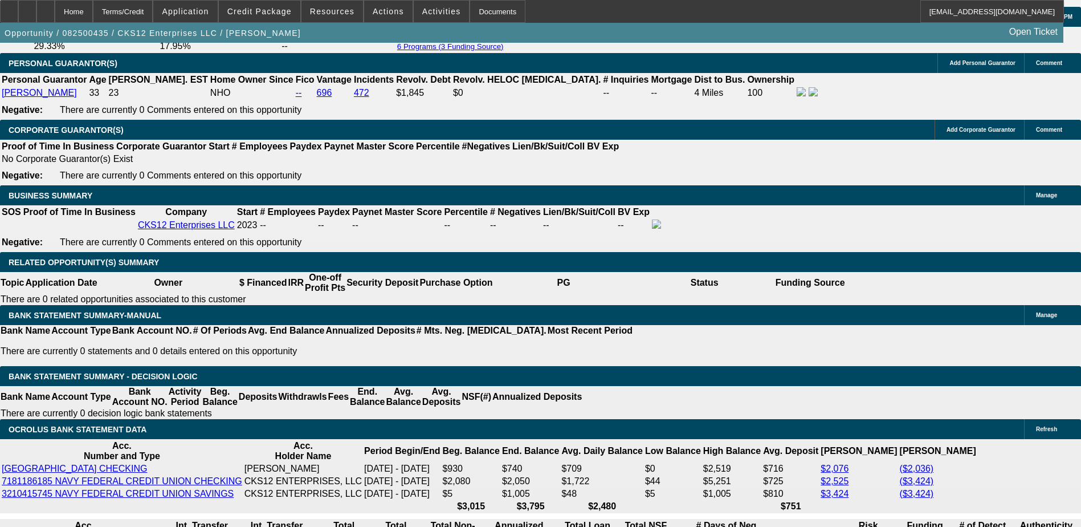
scroll to position [1653, 0]
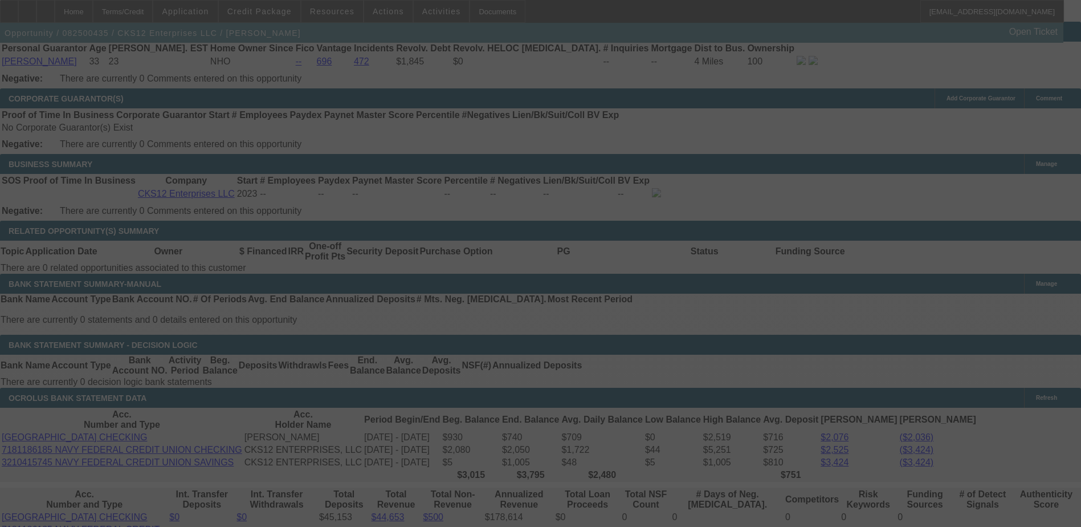
scroll to position [1710, 0]
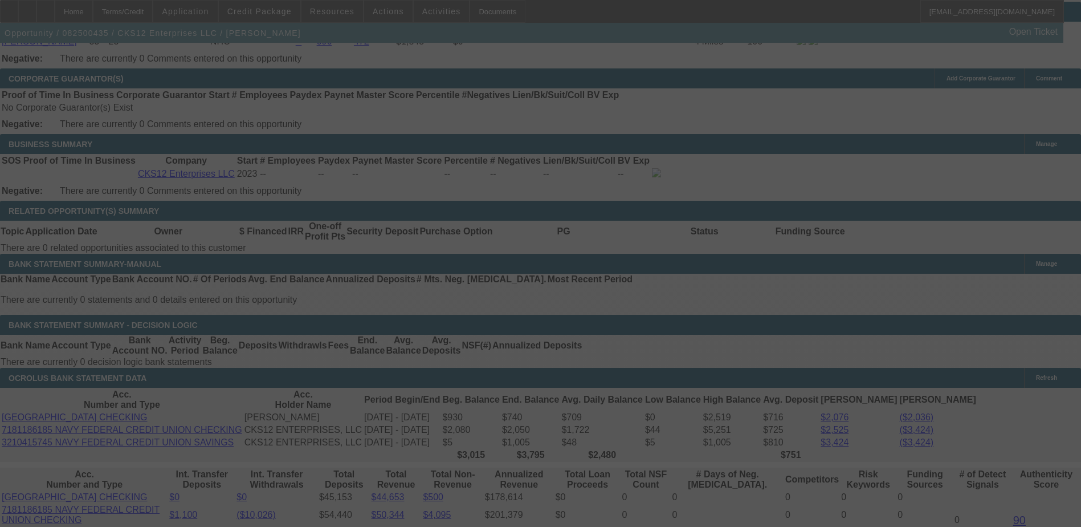
select select "0.1"
select select "0"
select select "6"
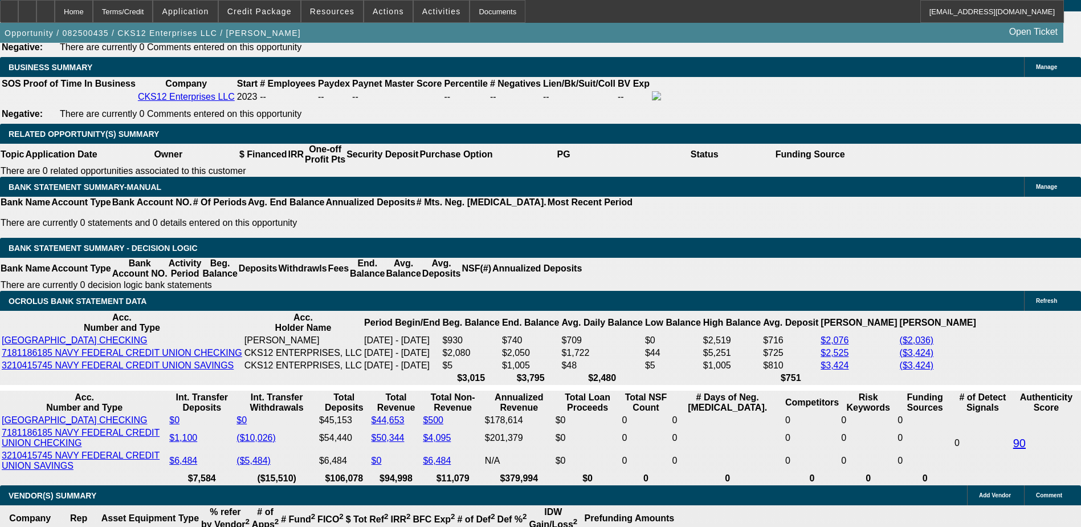
scroll to position [1767, 0]
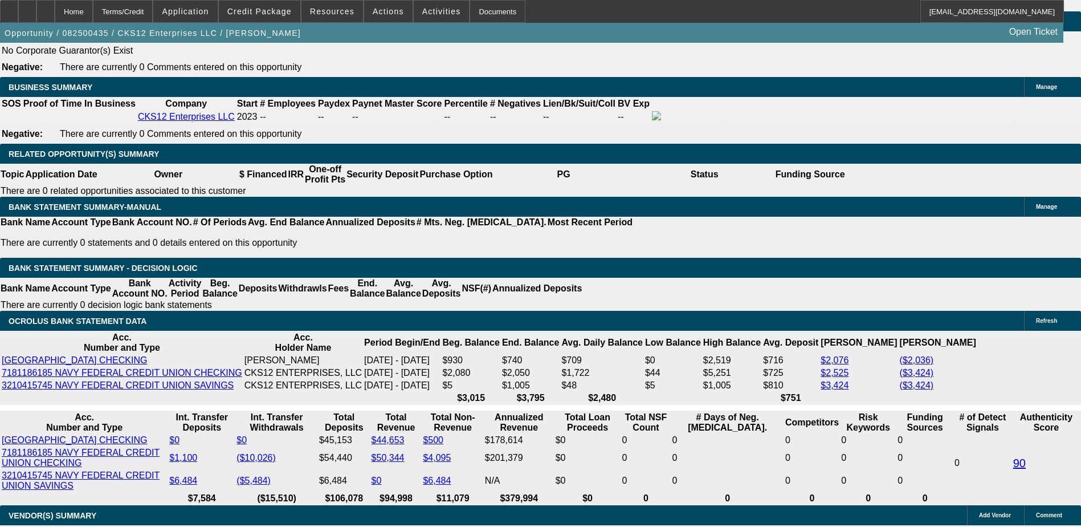
type input "$5,000.00"
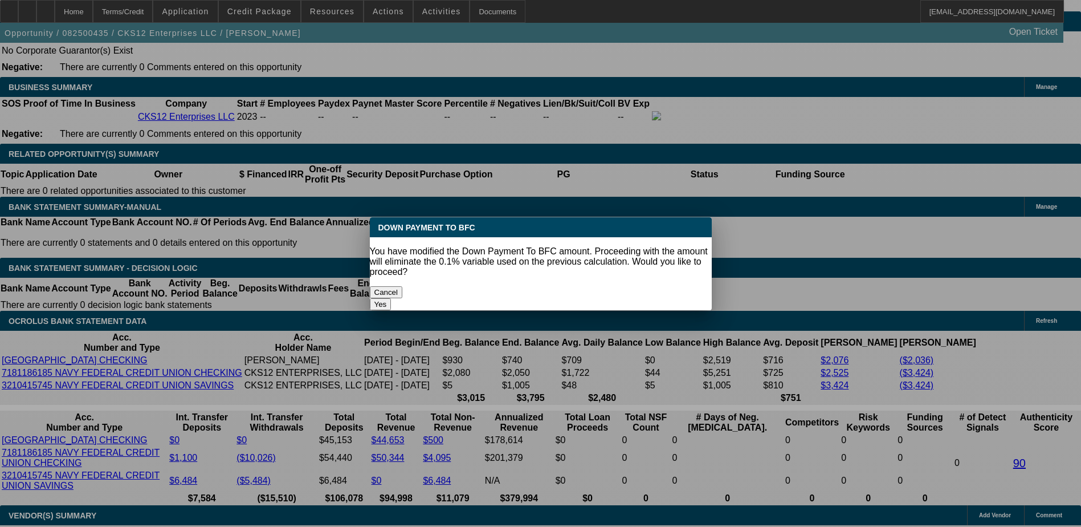
click at [636, 298] on div "Yes" at bounding box center [541, 304] width 342 height 12
click at [392, 298] on button "Yes" at bounding box center [381, 304] width 22 height 12
select select "0"
type input "UNKNOWN"
type input "$1,466.24"
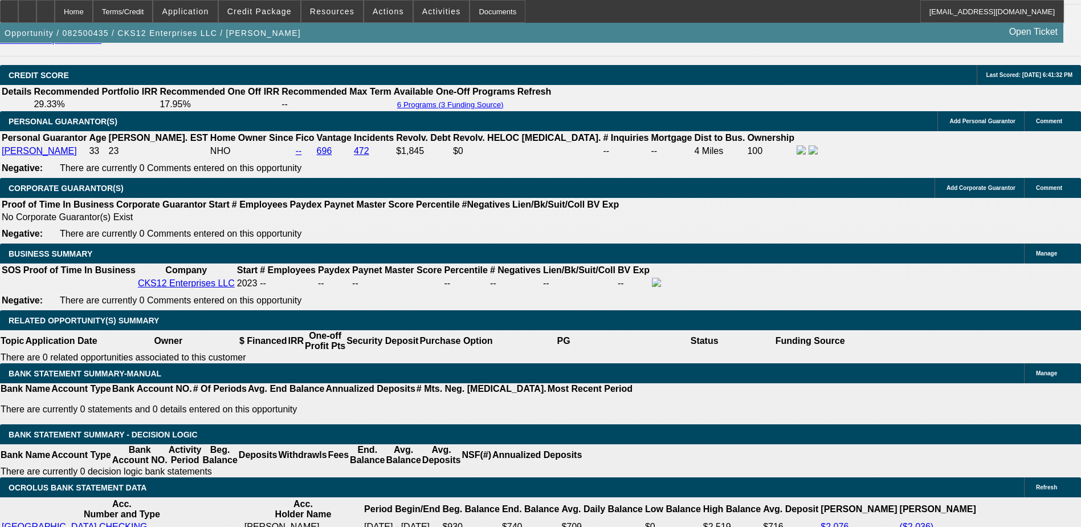
scroll to position [1596, 0]
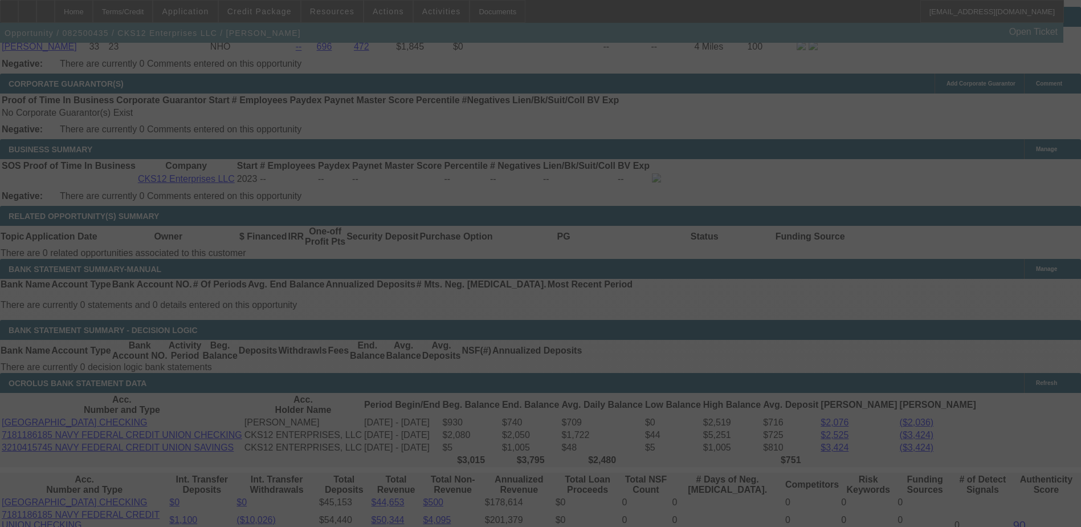
scroll to position [1710, 0]
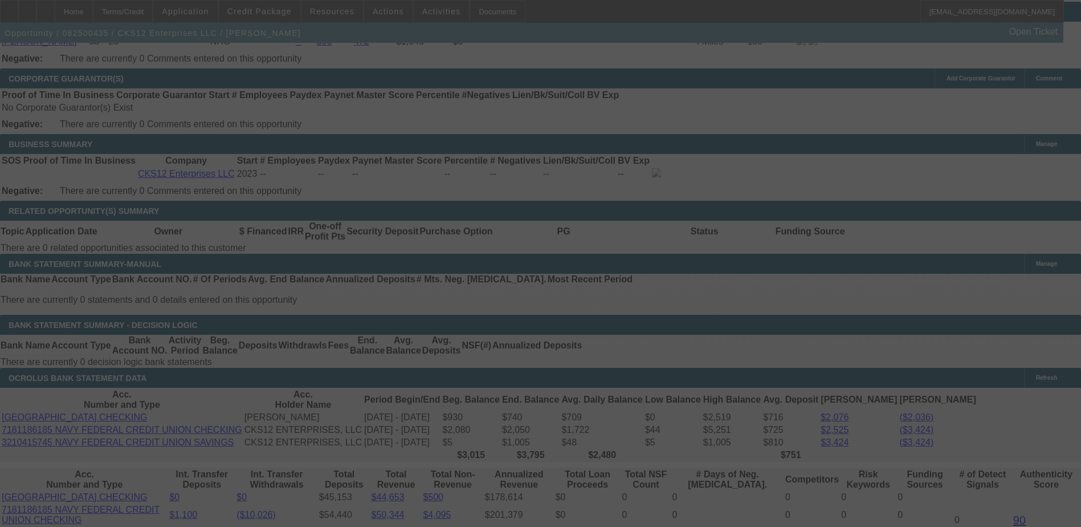
select select "0"
select select "6"
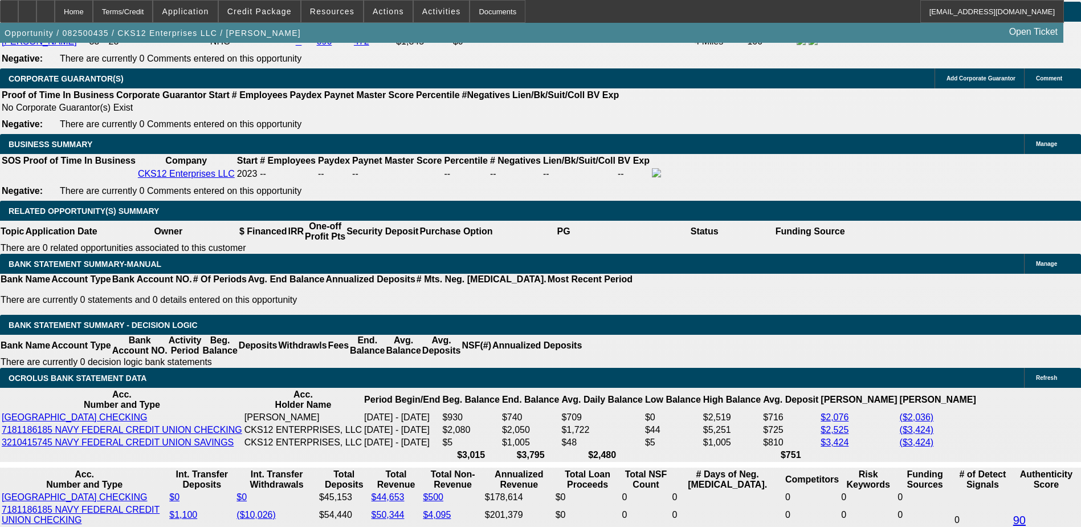
scroll to position [1767, 0]
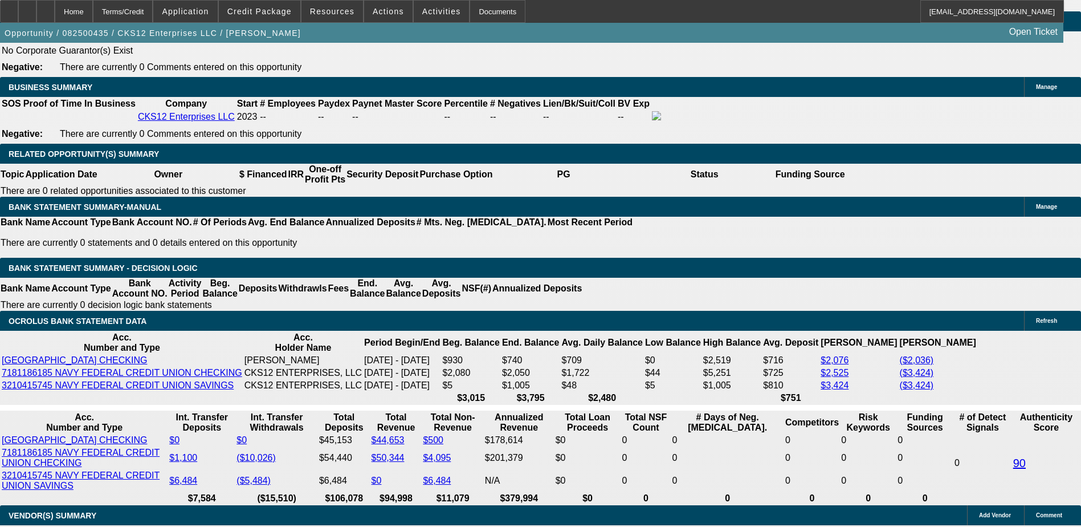
type input "19."
type input "UNKNOWN"
type input "19.5"
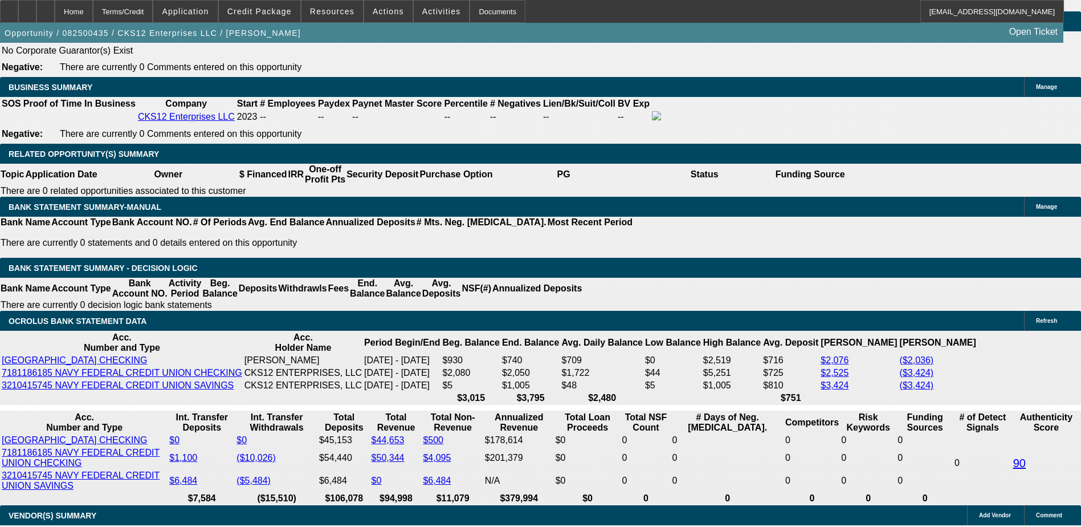
type input "$1,476.37"
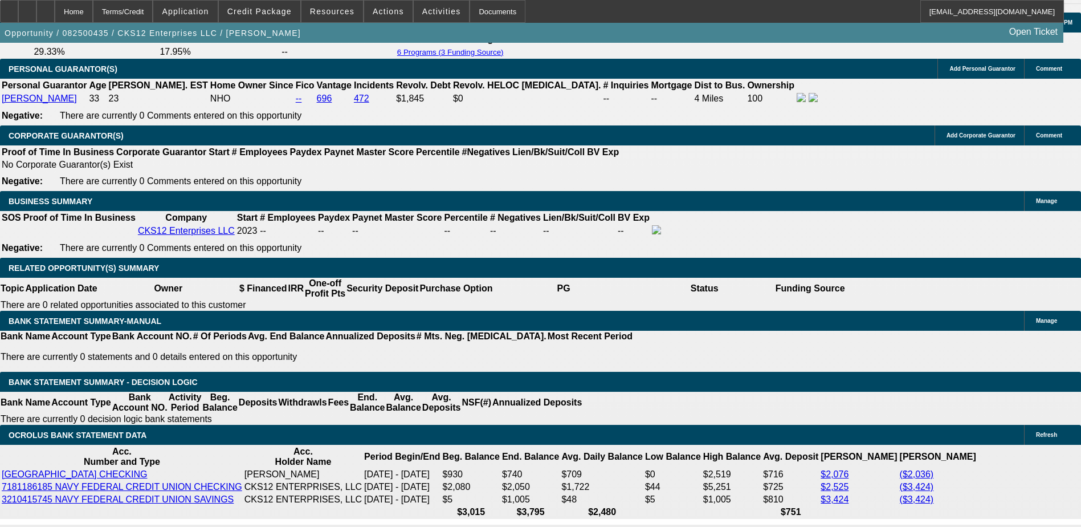
type input "19.5"
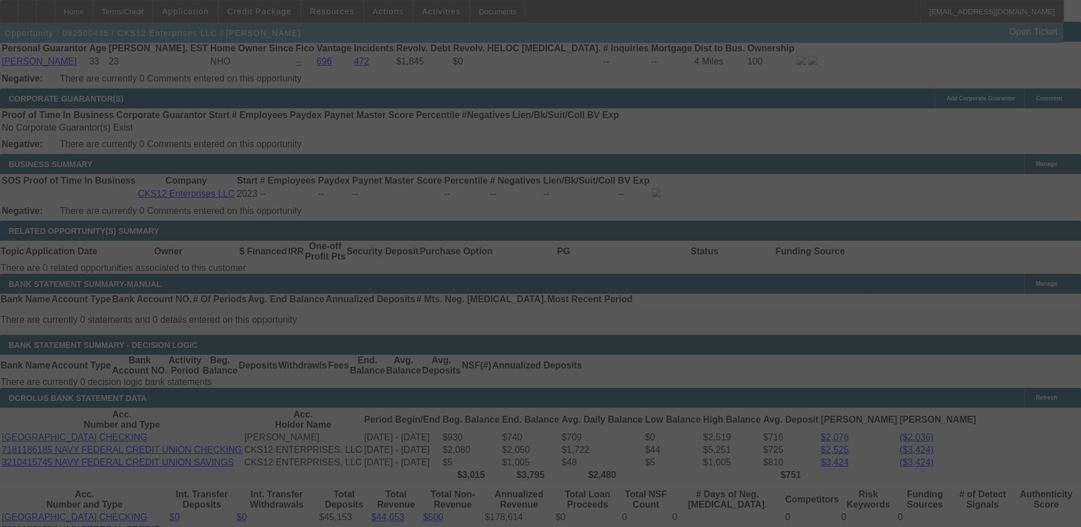
scroll to position [1710, 0]
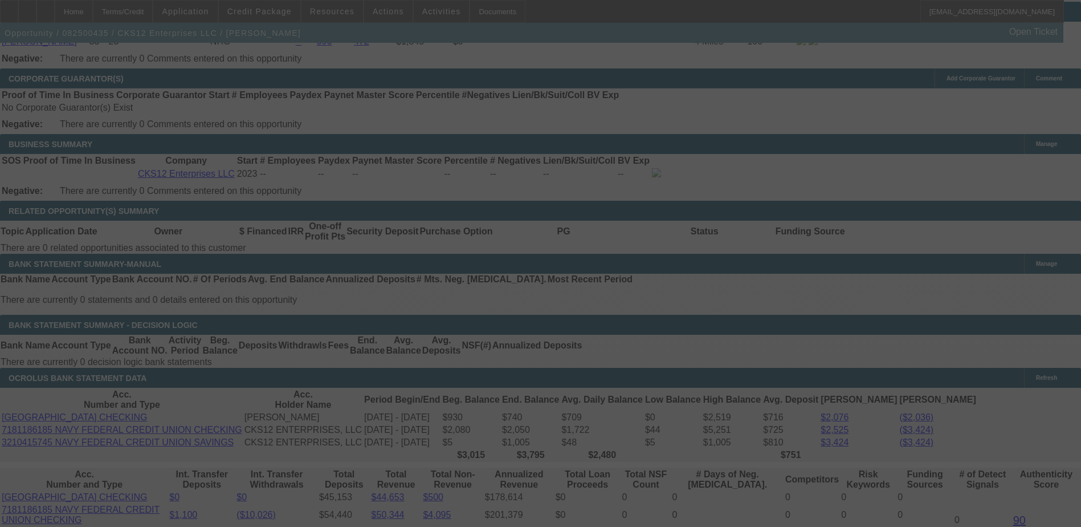
select select "0"
select select "6"
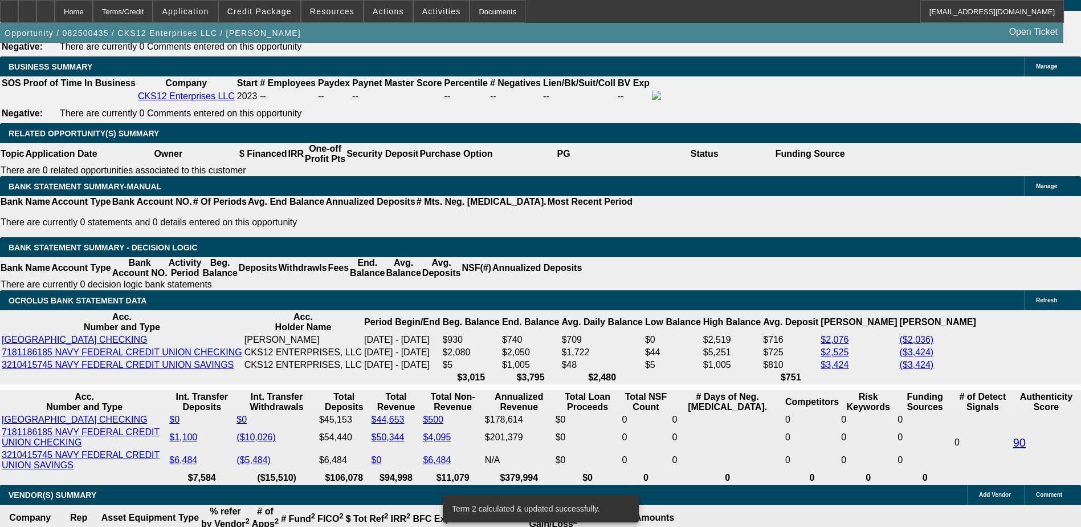
scroll to position [1767, 0]
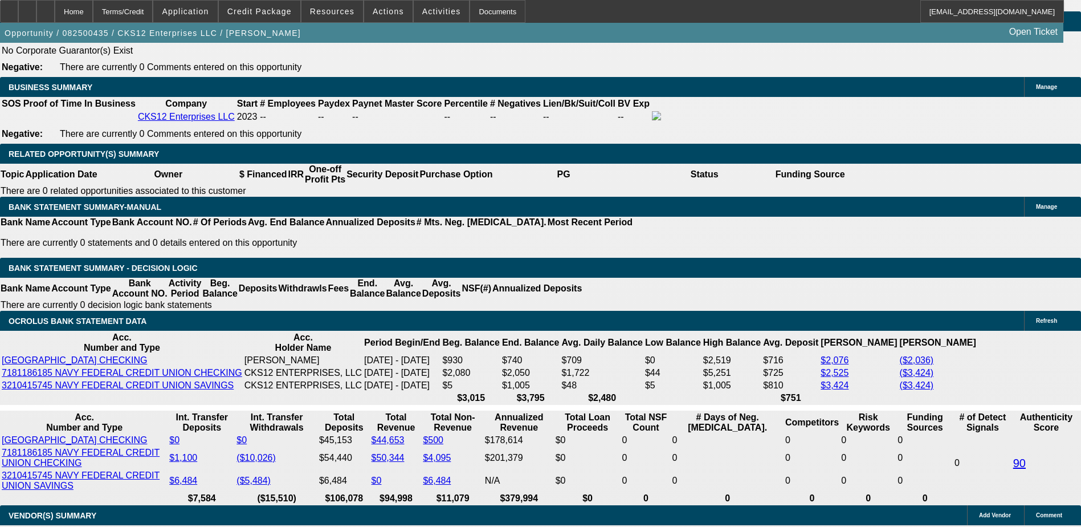
select select "0.15"
type input "$6,750.00"
type input "UNKNOWN"
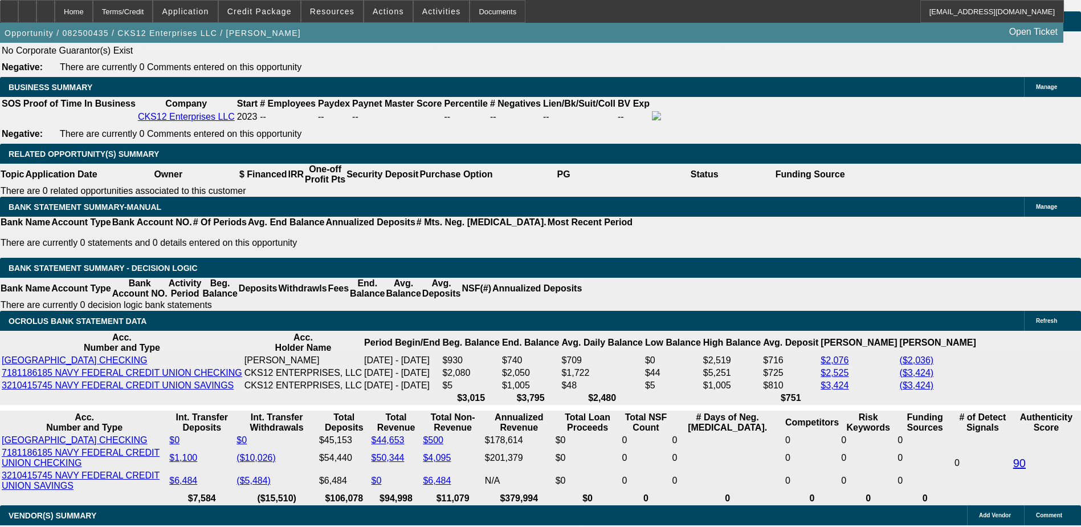
type input "$1,411.78"
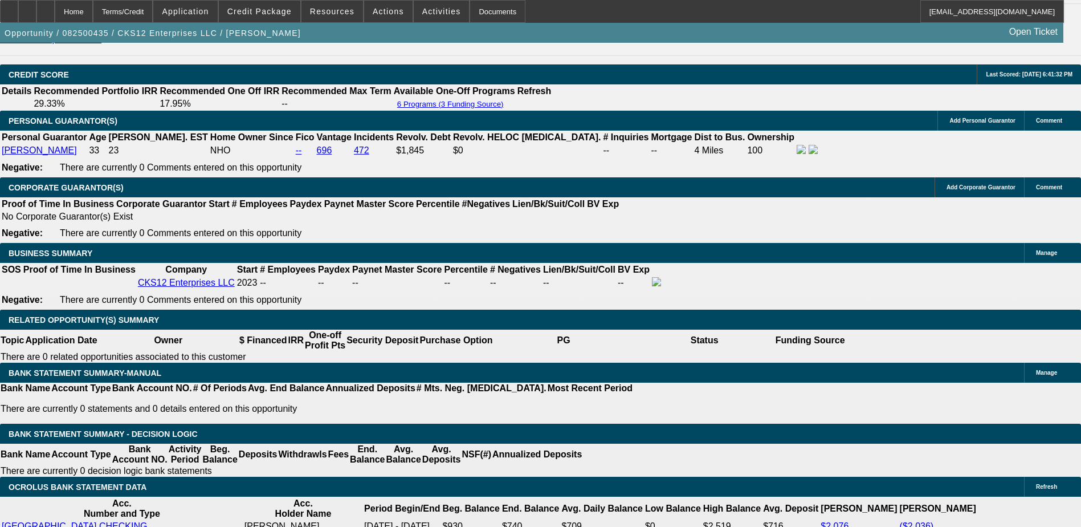
scroll to position [1596, 0]
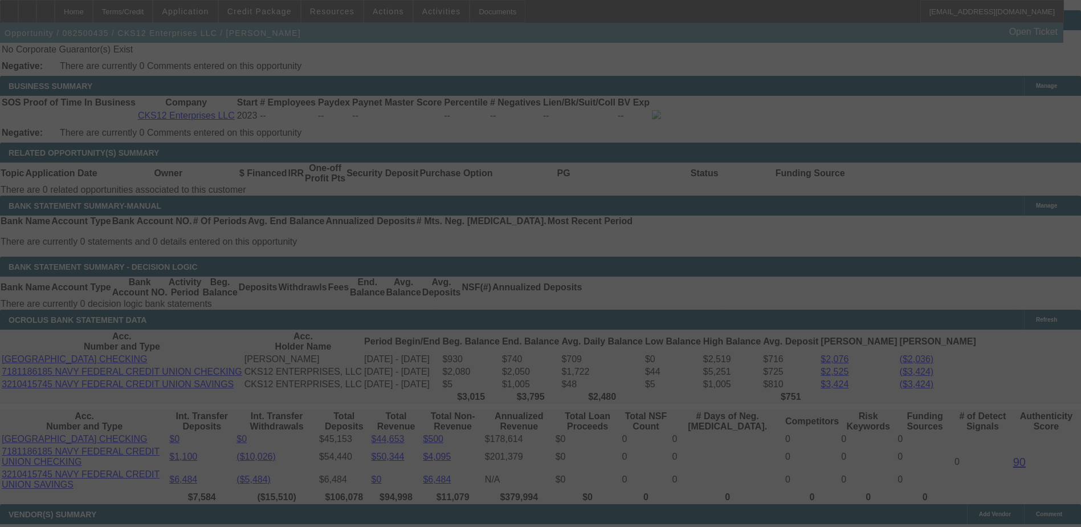
scroll to position [1824, 0]
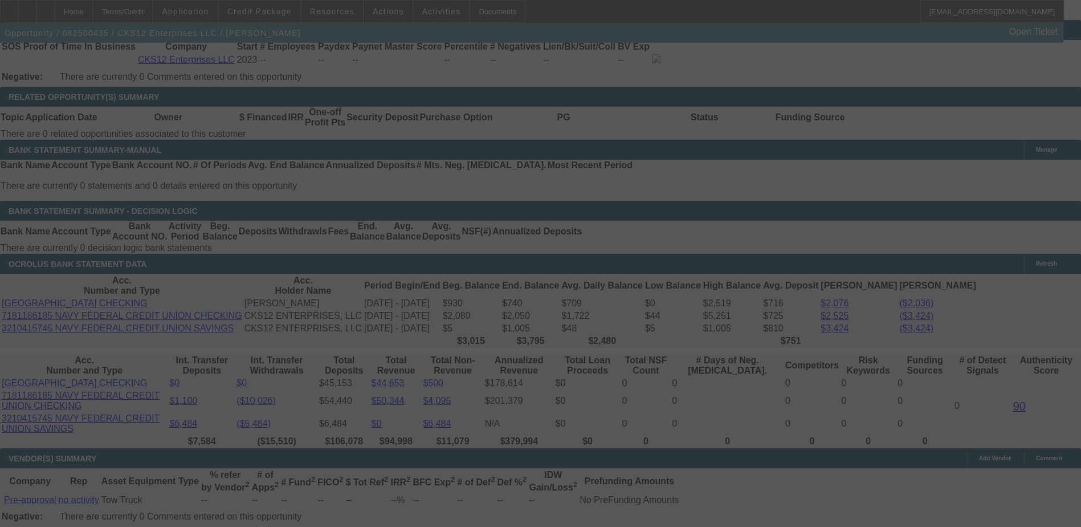
select select "0.15"
select select "0"
select select "6"
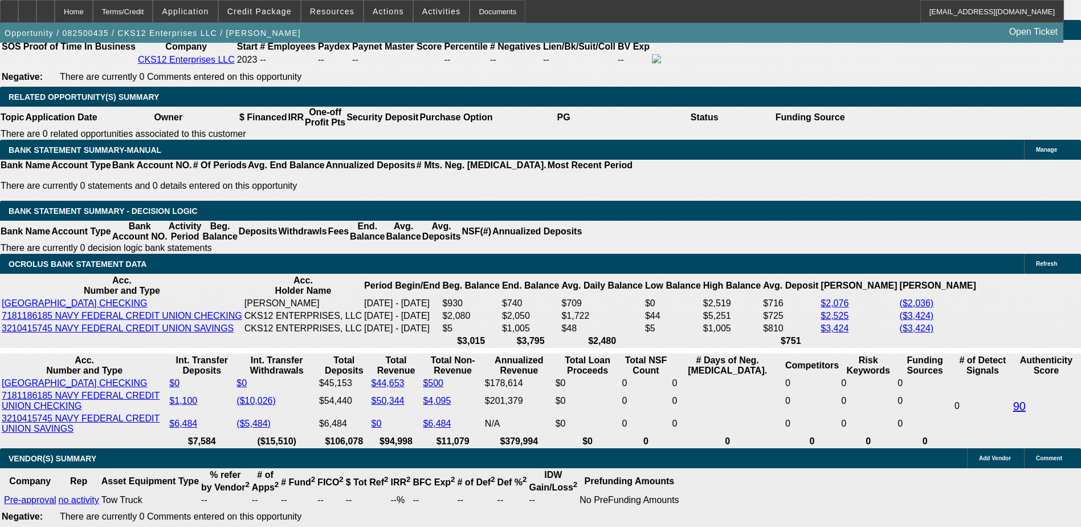
type input "UNKNOWN"
type input "19."
type input "$1,402.09"
type input "19.9"
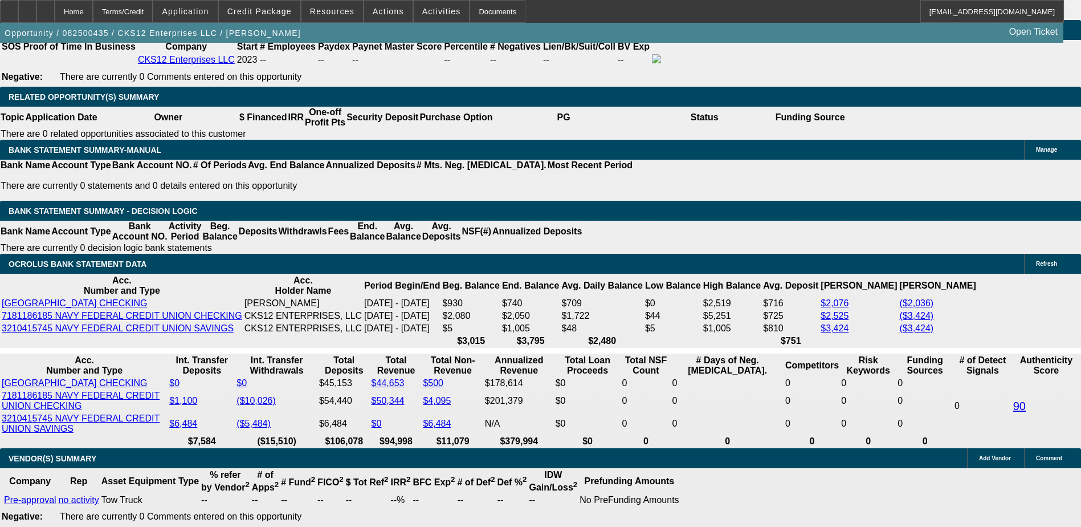
type input "$1,419.56"
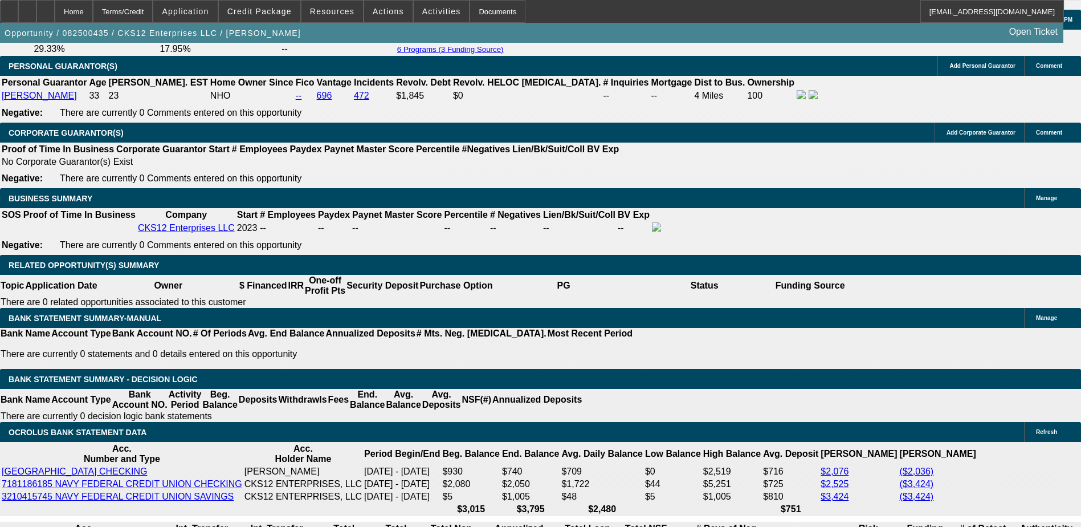
scroll to position [1653, 0]
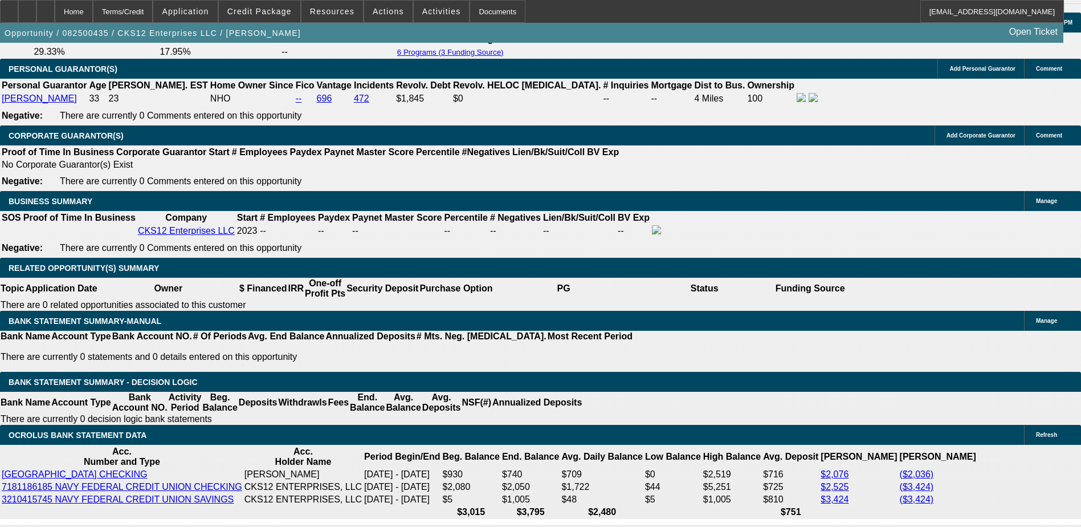
type input "19.9"
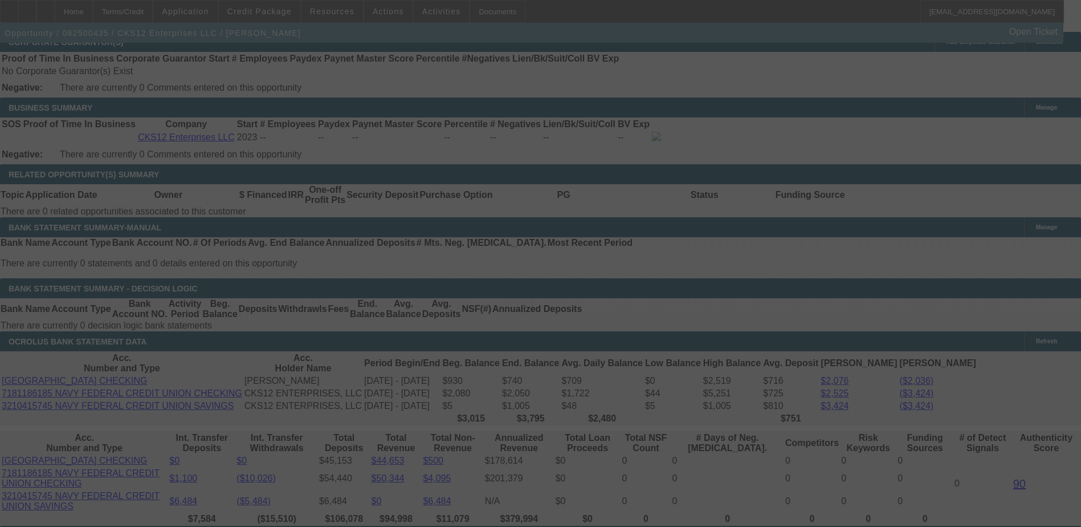
scroll to position [1767, 0]
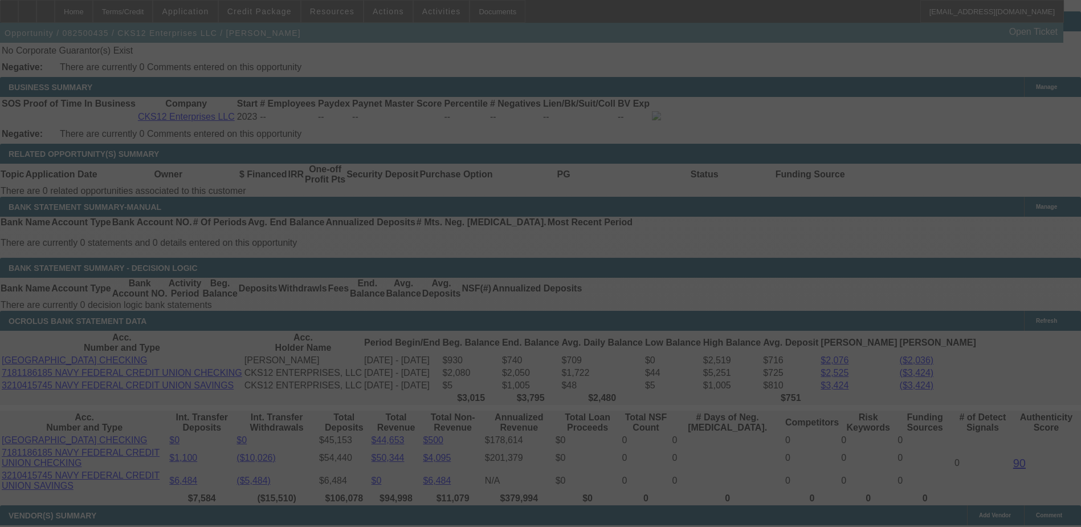
select select "0.15"
select select "0"
select select "6"
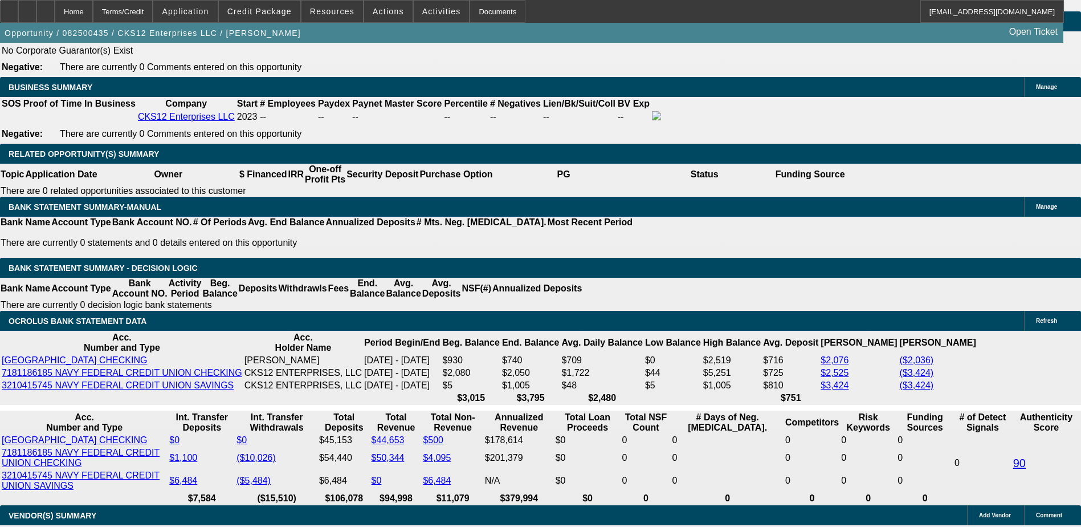
select select "2"
type input "$2,839.12"
type input "UNKNOWN"
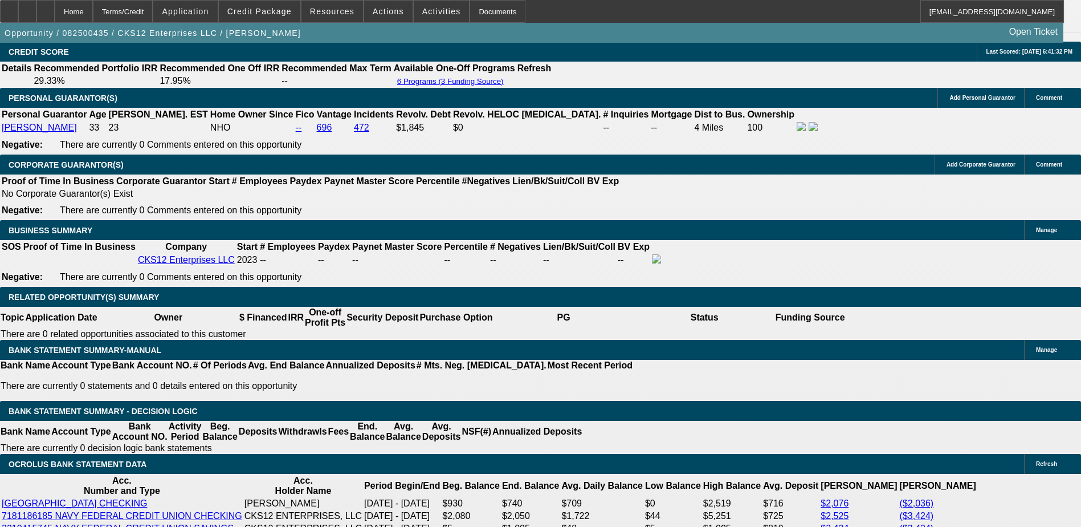
scroll to position [1596, 0]
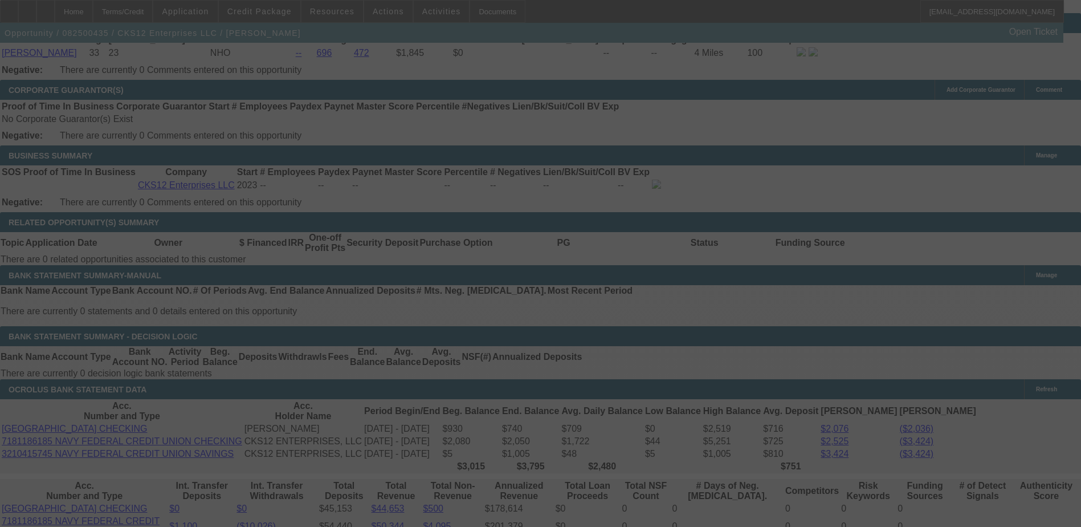
scroll to position [1767, 0]
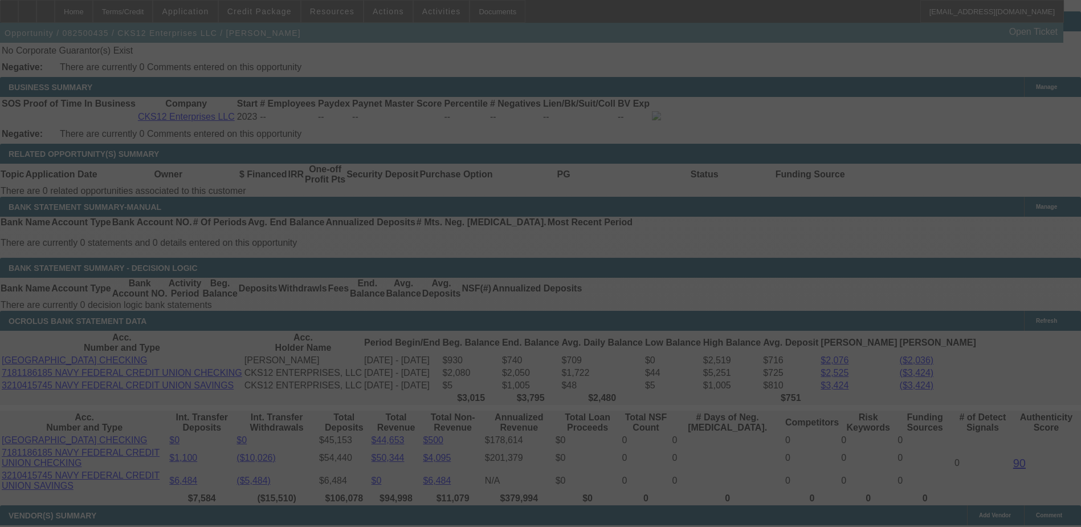
select select "0.15"
select select "2"
select select "0"
select select "6"
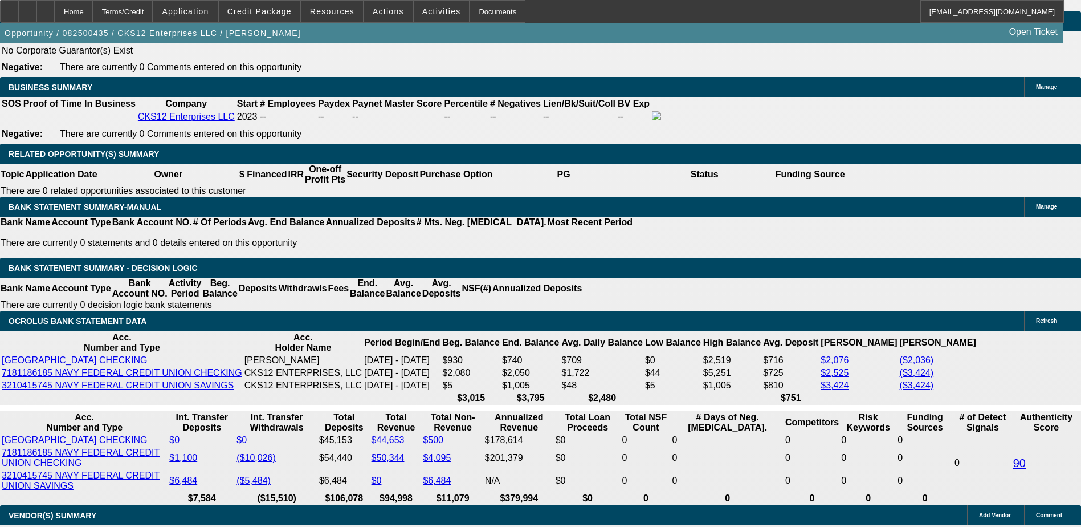
select select "0.1"
type input "$4,500.00"
type input "UNKNOWN"
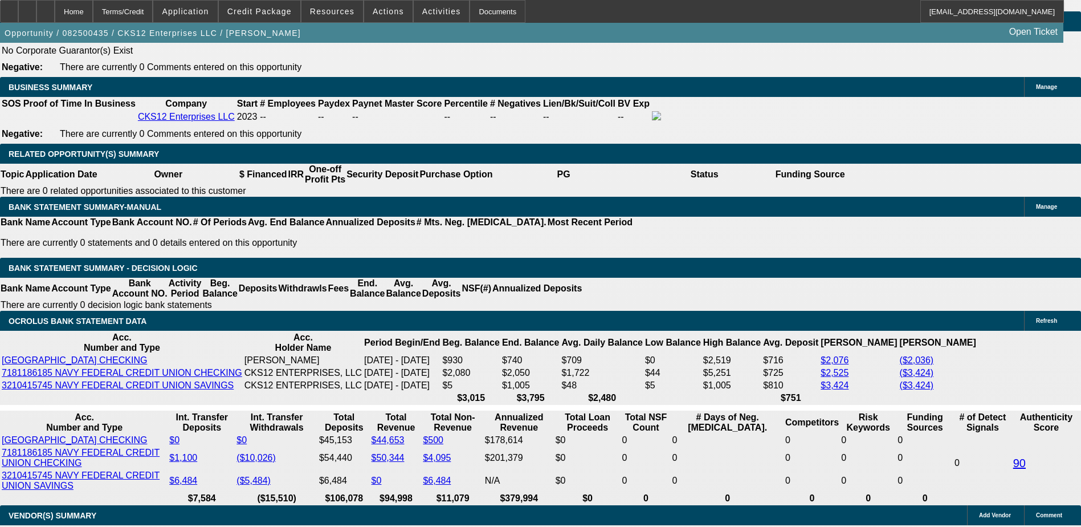
type input "$3,006.12"
type input "$1,503.06"
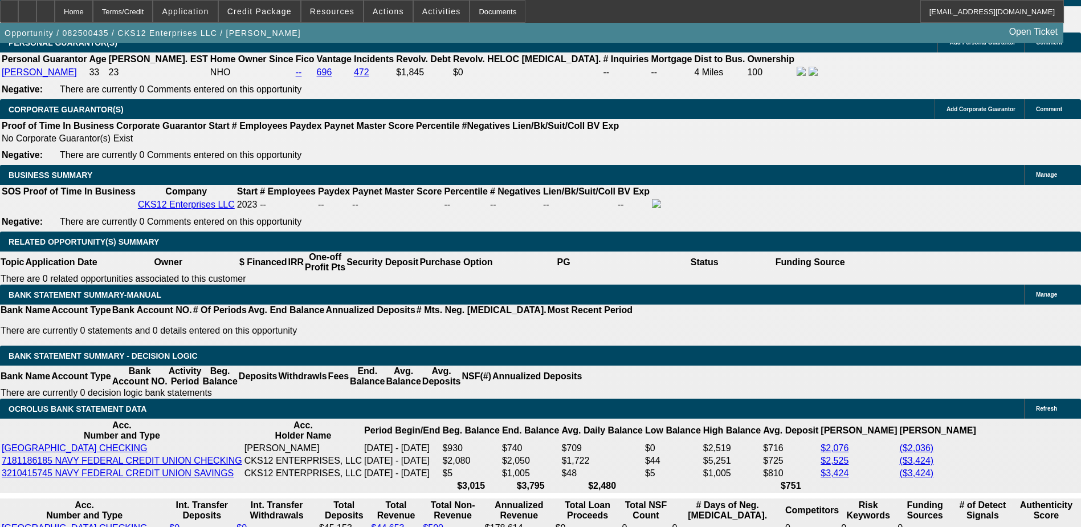
scroll to position [1596, 0]
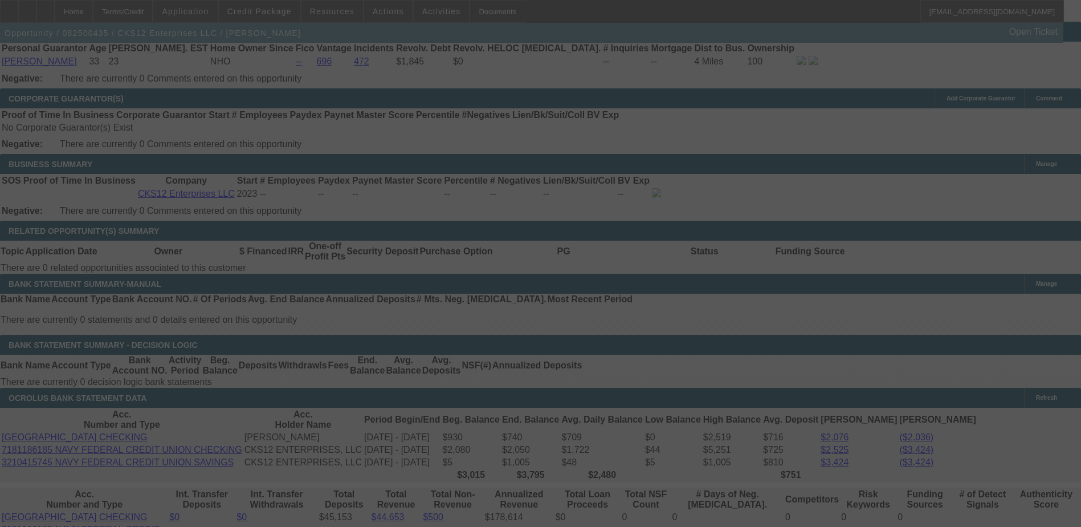
scroll to position [1710, 0]
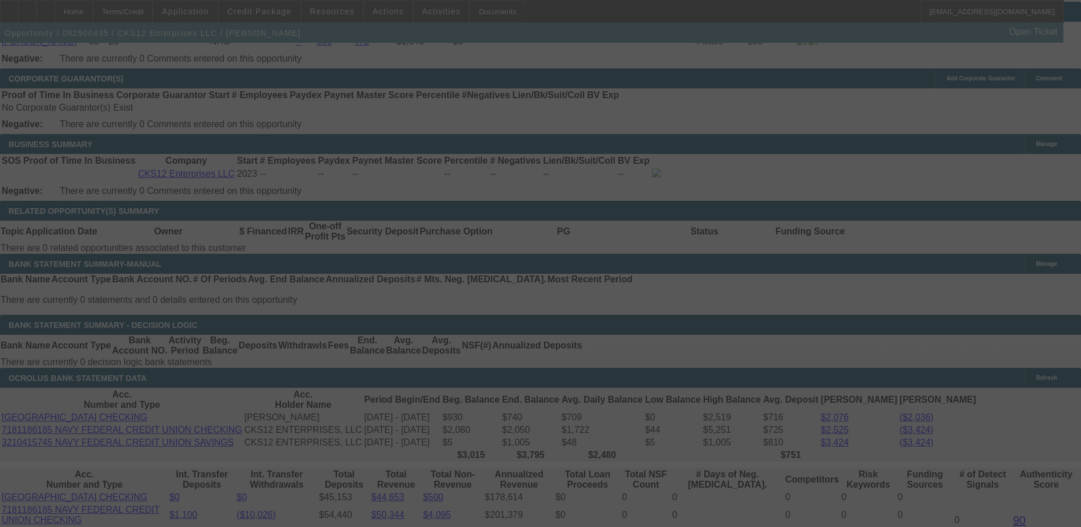
select select "0.1"
select select "2"
select select "0"
select select "6"
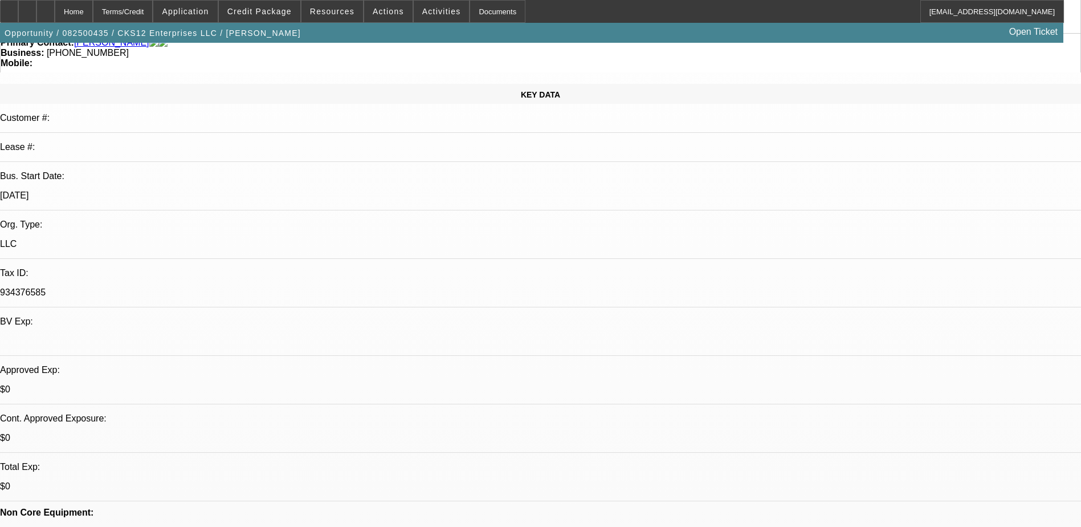
scroll to position [0, 0]
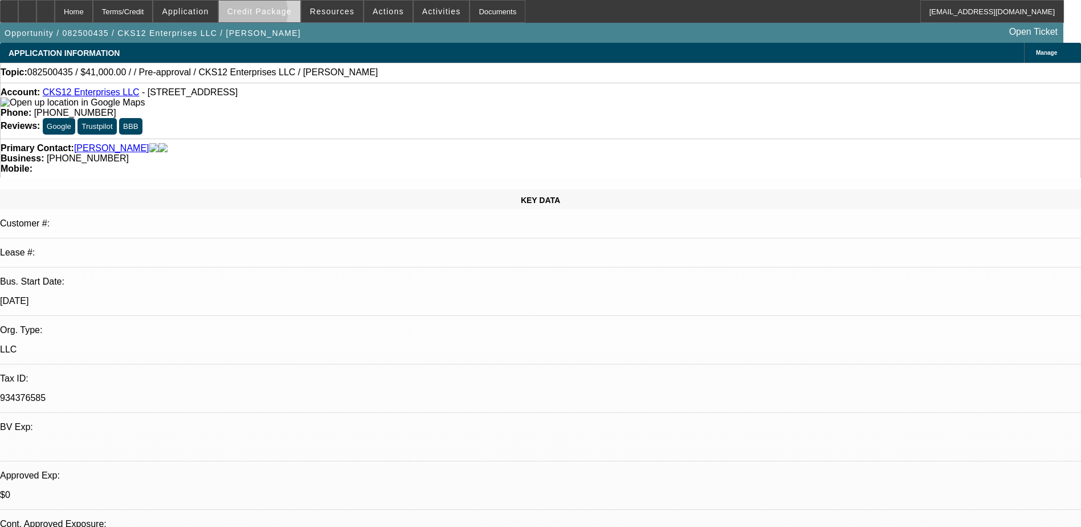
click at [264, 15] on span "Credit Package" at bounding box center [259, 11] width 64 height 9
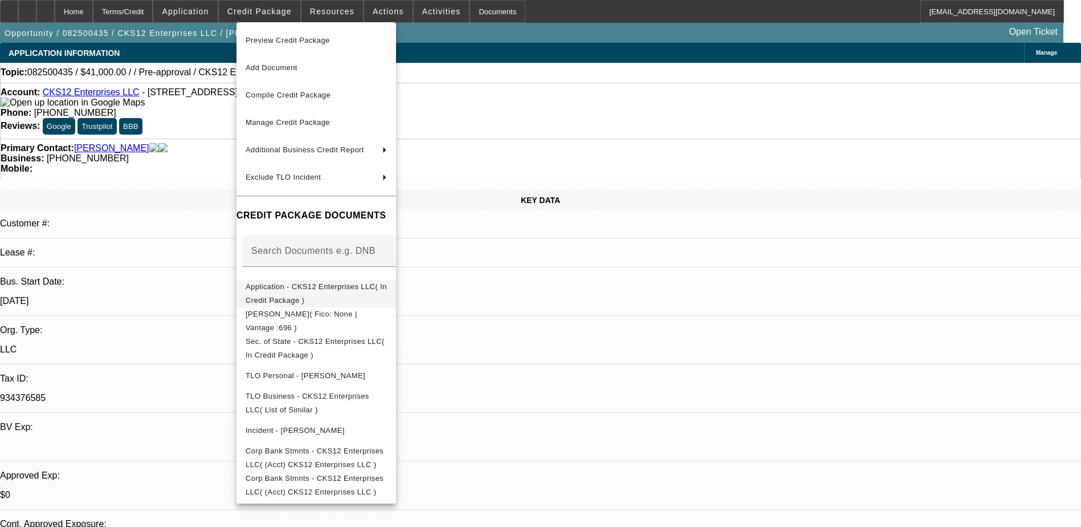
click at [336, 284] on span "Application - CKS12 Enterprises LLC( In Credit Package )" at bounding box center [316, 293] width 141 height 27
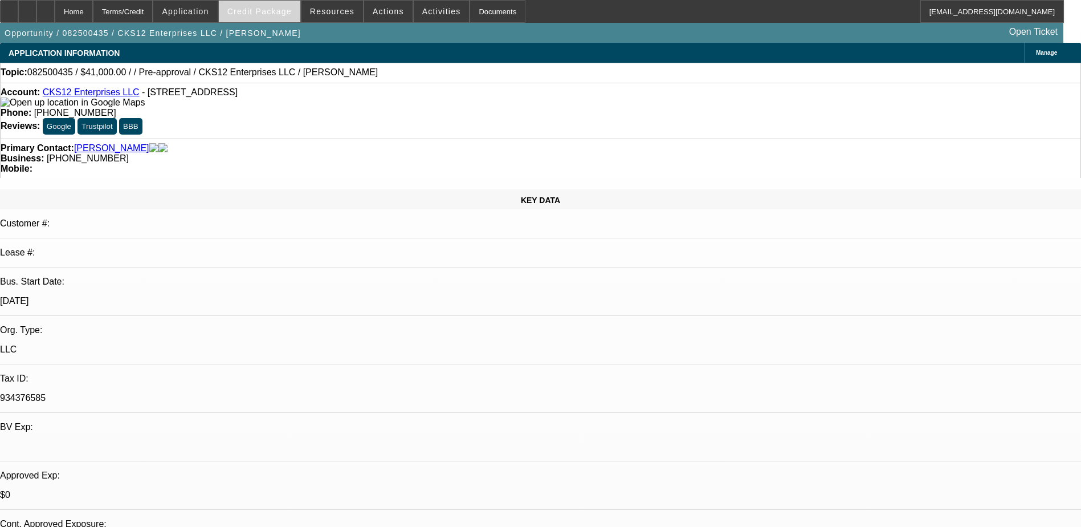
click at [284, 22] on span at bounding box center [260, 11] width 82 height 27
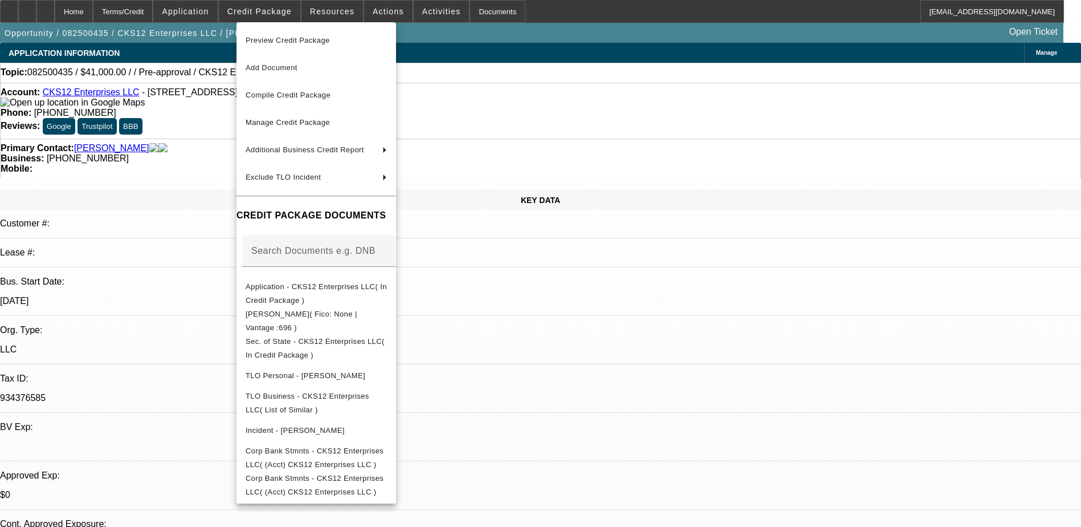
click at [720, 359] on div at bounding box center [540, 263] width 1081 height 527
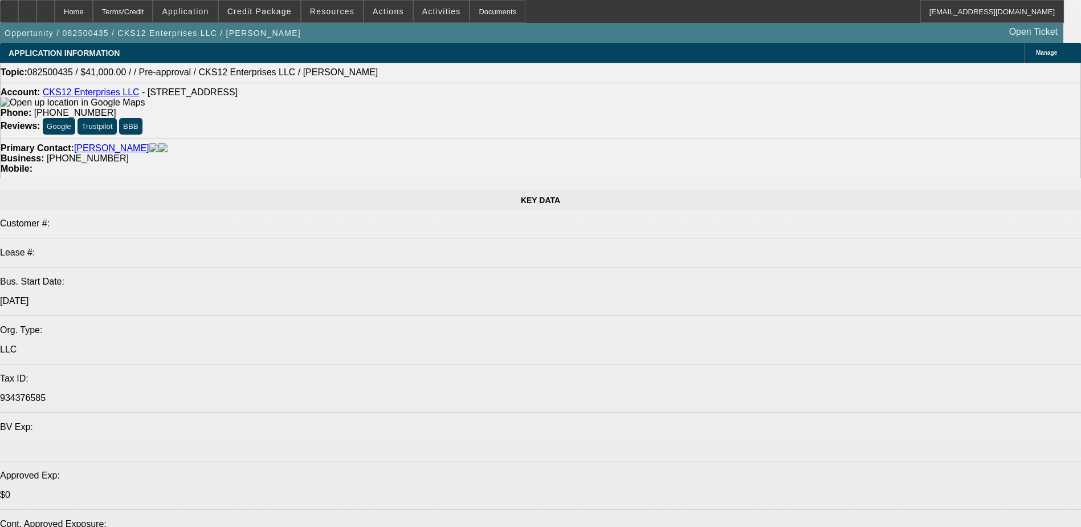
select select "0.1"
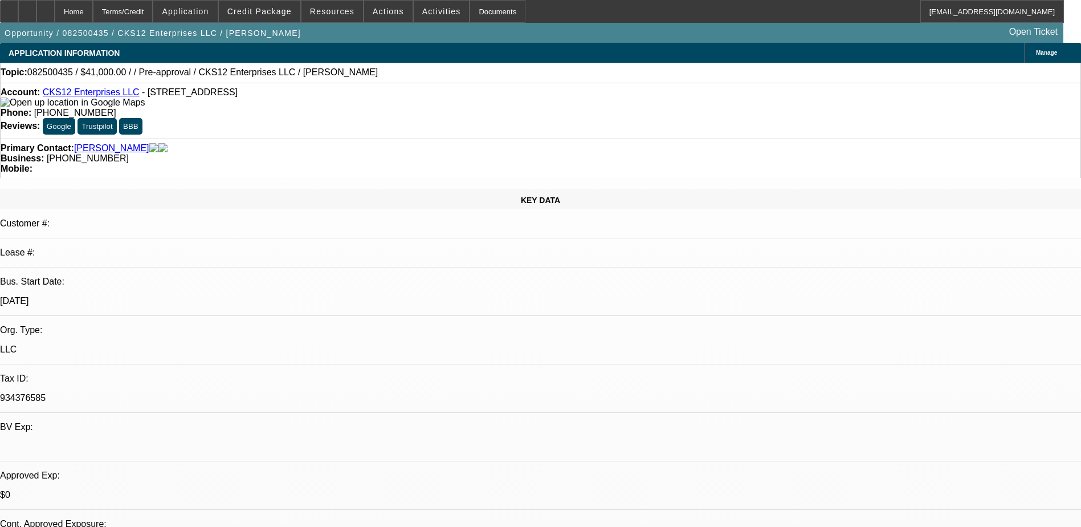
select select "2"
select select "0"
select select "6"
select select "0"
select select "3"
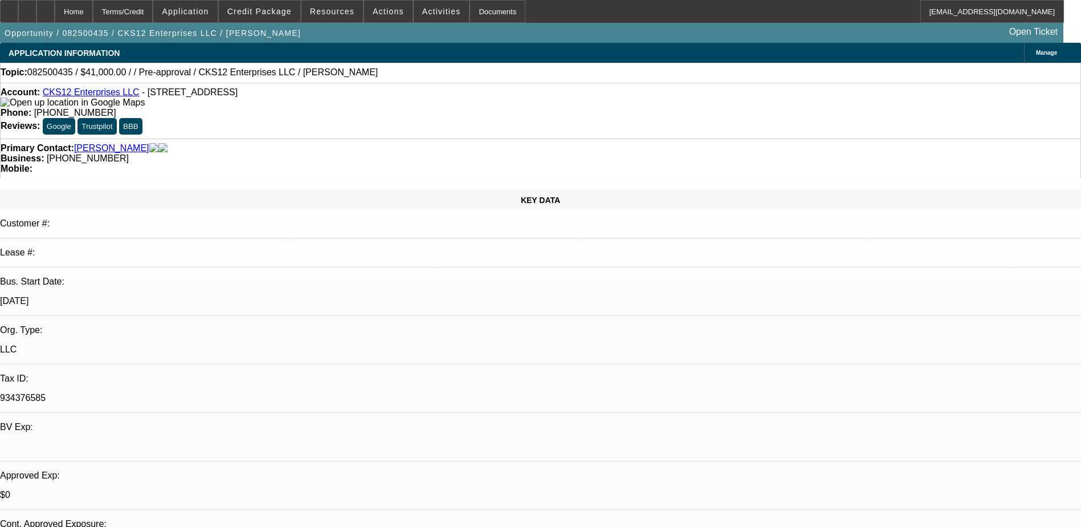
select select "3"
select select "0.1"
select select "4"
click at [336, 12] on span "Resources" at bounding box center [332, 11] width 44 height 9
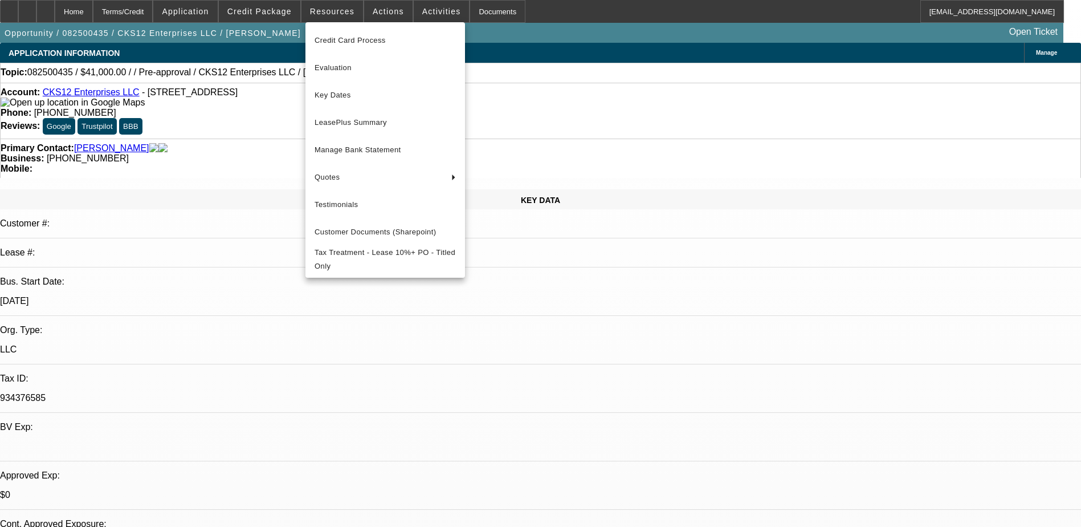
click at [294, 18] on div at bounding box center [540, 263] width 1081 height 527
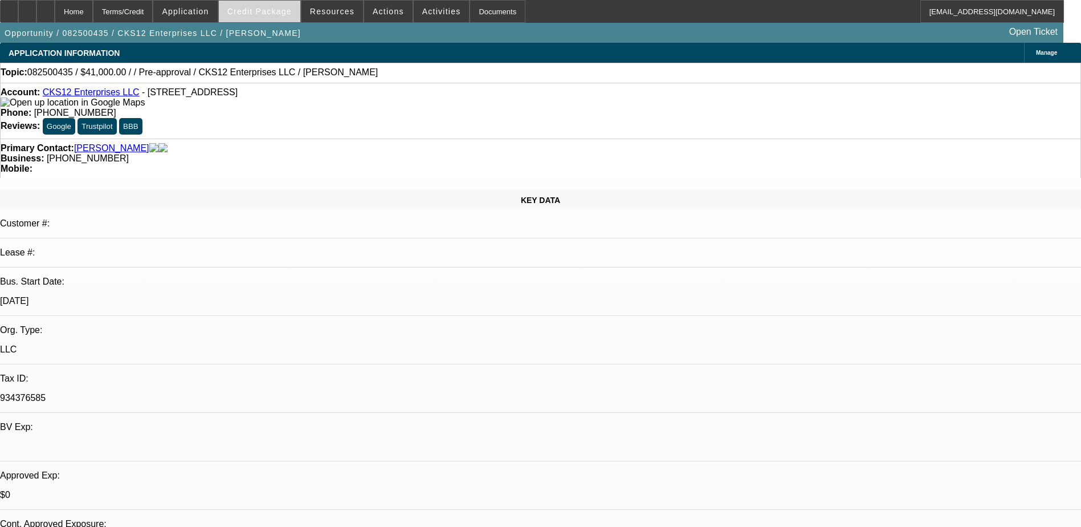
click at [279, 18] on span at bounding box center [260, 11] width 82 height 27
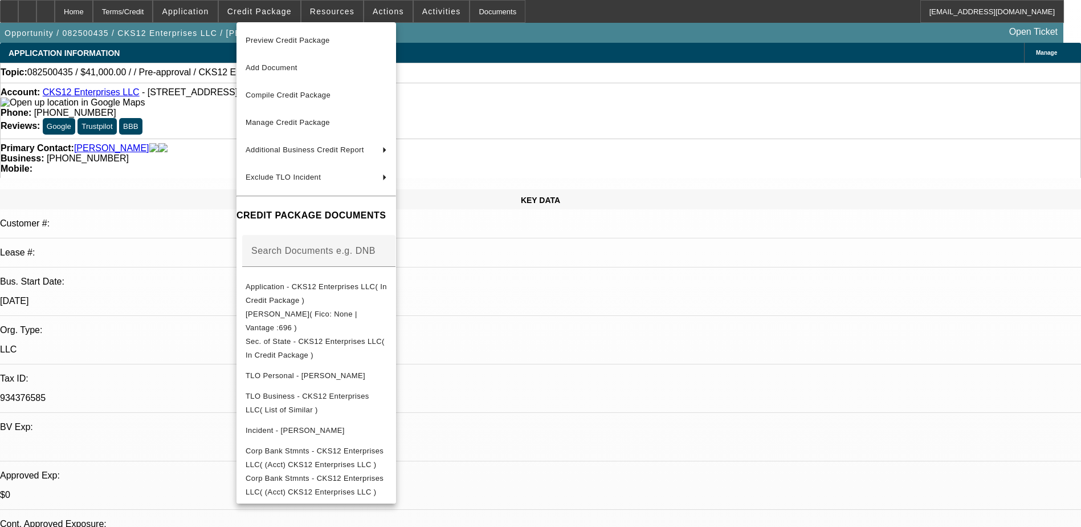
click at [43, 14] on div at bounding box center [540, 263] width 1081 height 527
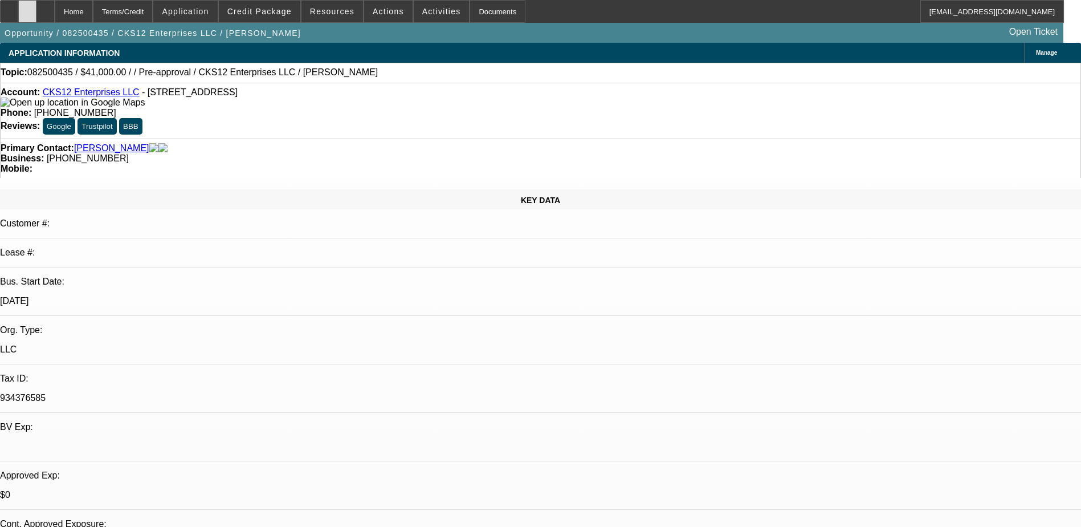
click at [27, 7] on icon at bounding box center [27, 7] width 0 height 0
click at [55, 4] on div at bounding box center [45, 11] width 18 height 23
select select "0.1"
select select "2"
select select "0"
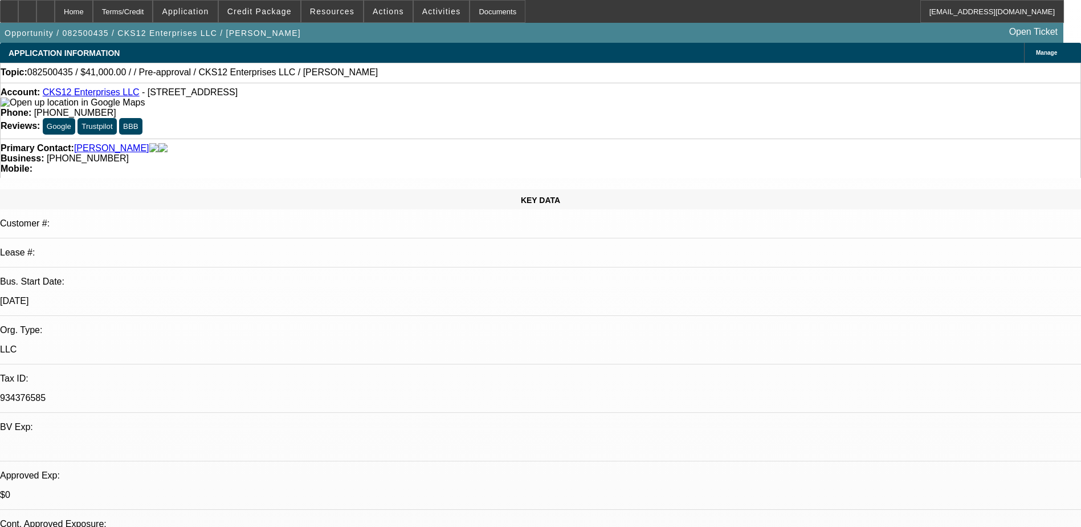
select select "6"
select select "0"
select select "3"
select select "0.1"
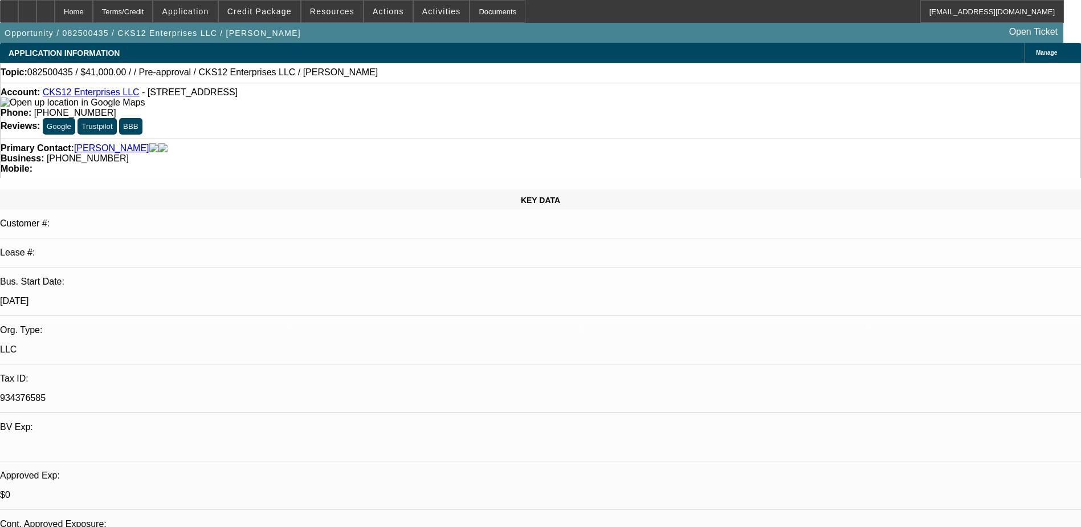
select select "4"
click at [281, 11] on span "Credit Package" at bounding box center [259, 11] width 64 height 9
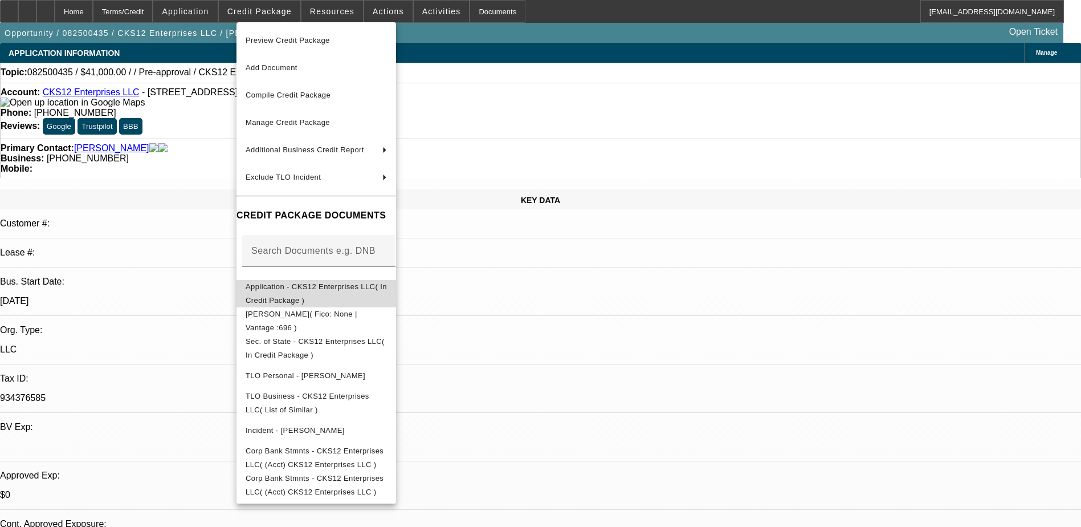
click at [358, 291] on span "Application - CKS12 Enterprises LLC( In Credit Package )" at bounding box center [316, 293] width 141 height 22
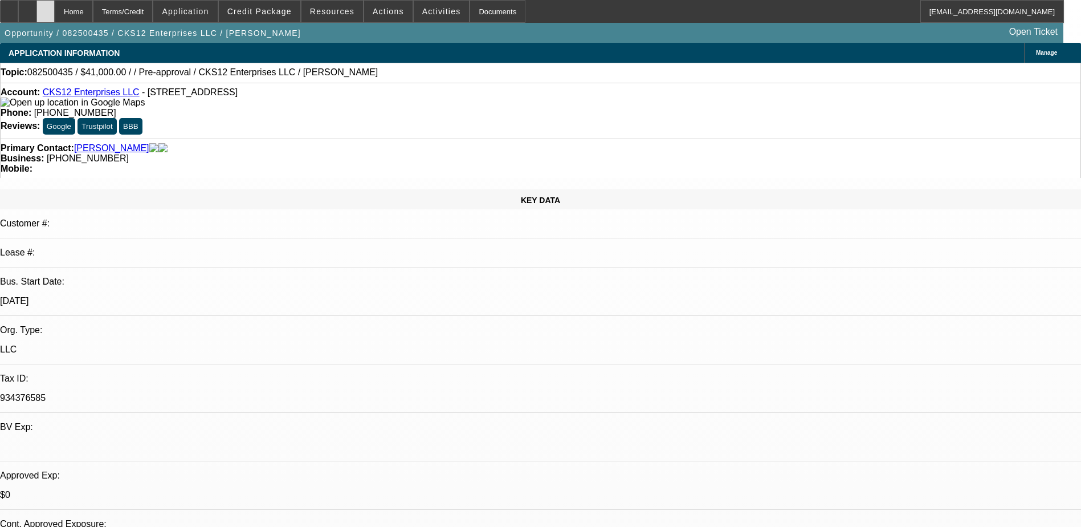
click at [46, 7] on icon at bounding box center [46, 7] width 0 height 0
select select "0.1"
select select "2"
select select "0"
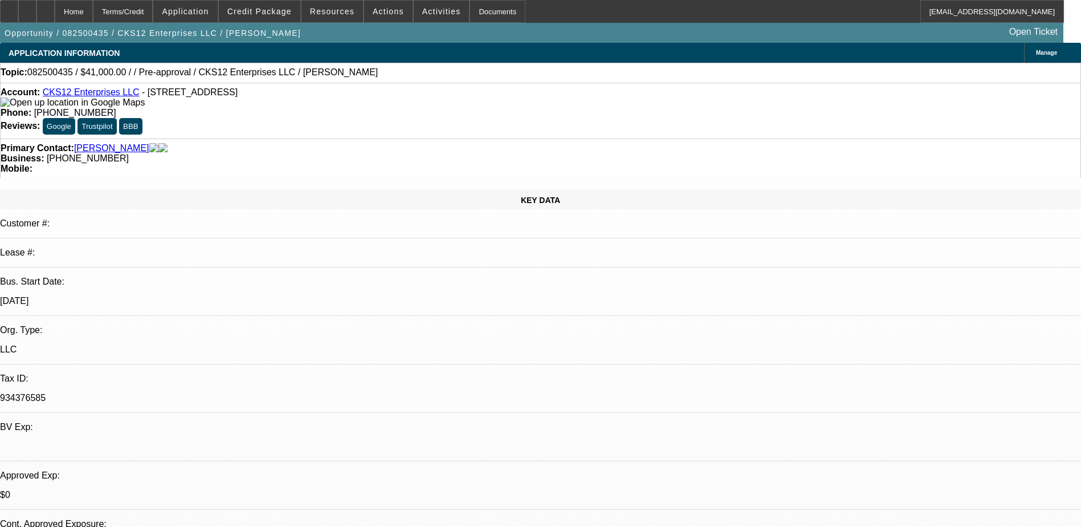
select select "3"
select select "0.1"
select select "1"
select select "6"
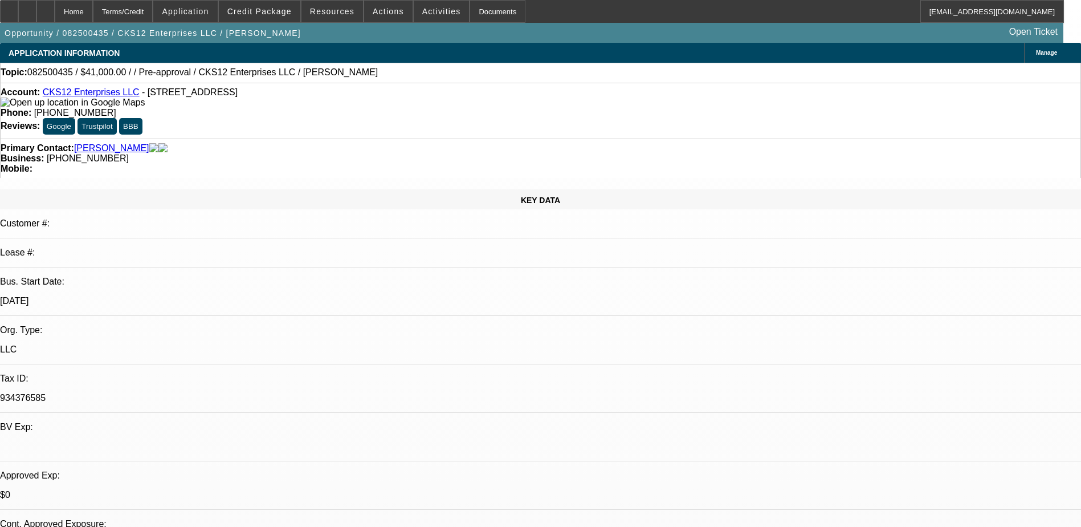
select select "1"
select select "3"
select select "4"
click at [93, 14] on div "Home" at bounding box center [74, 11] width 38 height 23
click at [149, 10] on div "Terms/Credit" at bounding box center [123, 11] width 60 height 23
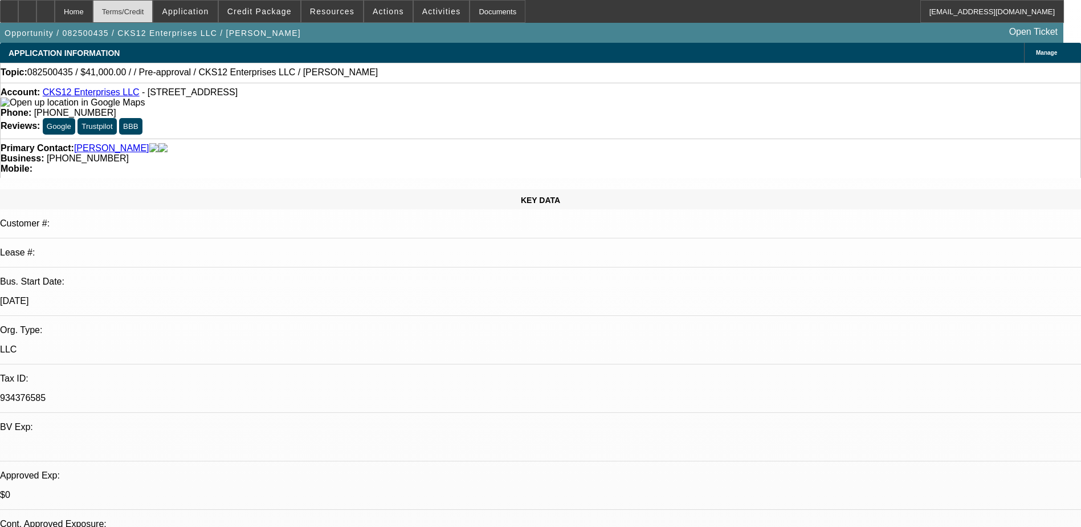
scroll to position [1658, 0]
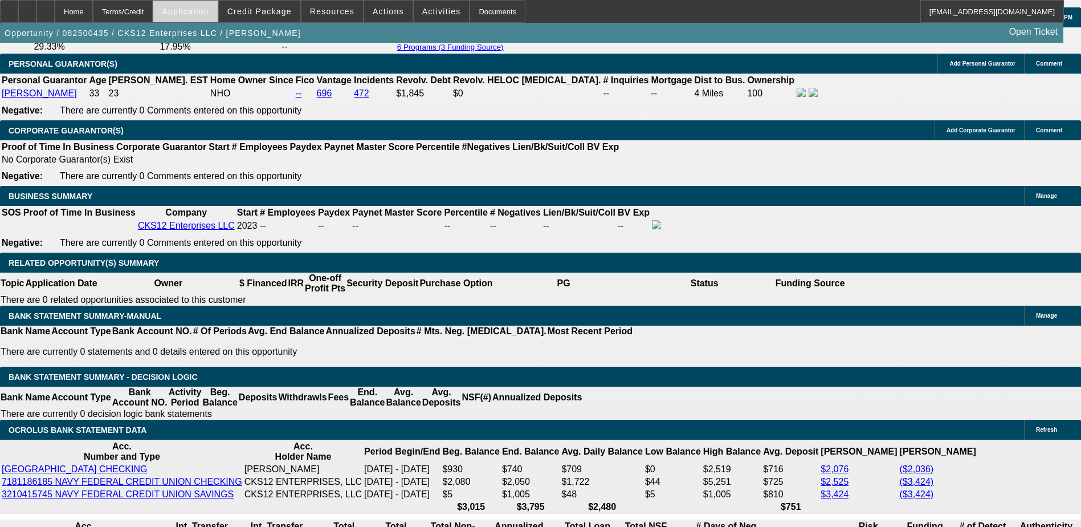
click at [201, 11] on span "Application" at bounding box center [185, 11] width 47 height 9
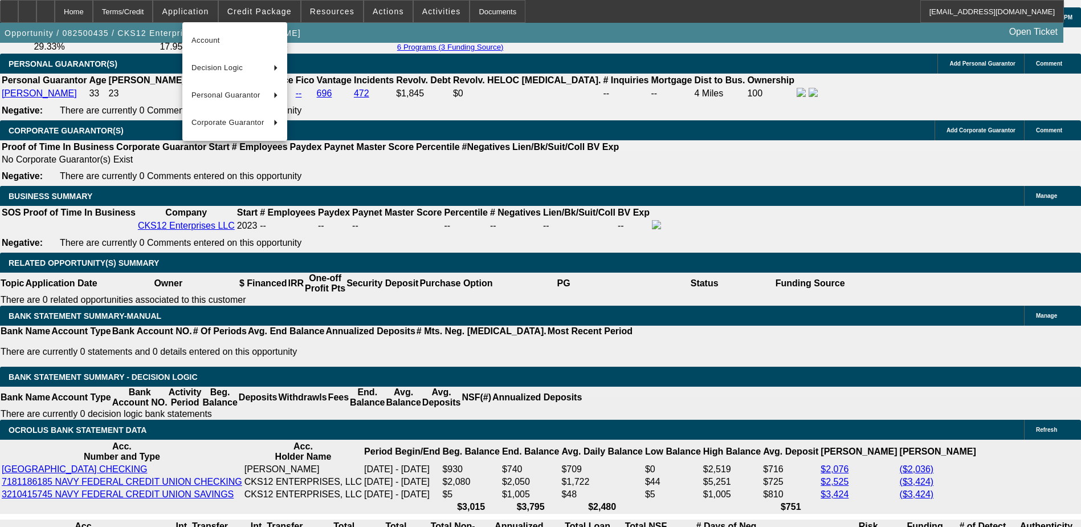
click at [242, 7] on div at bounding box center [540, 263] width 1081 height 527
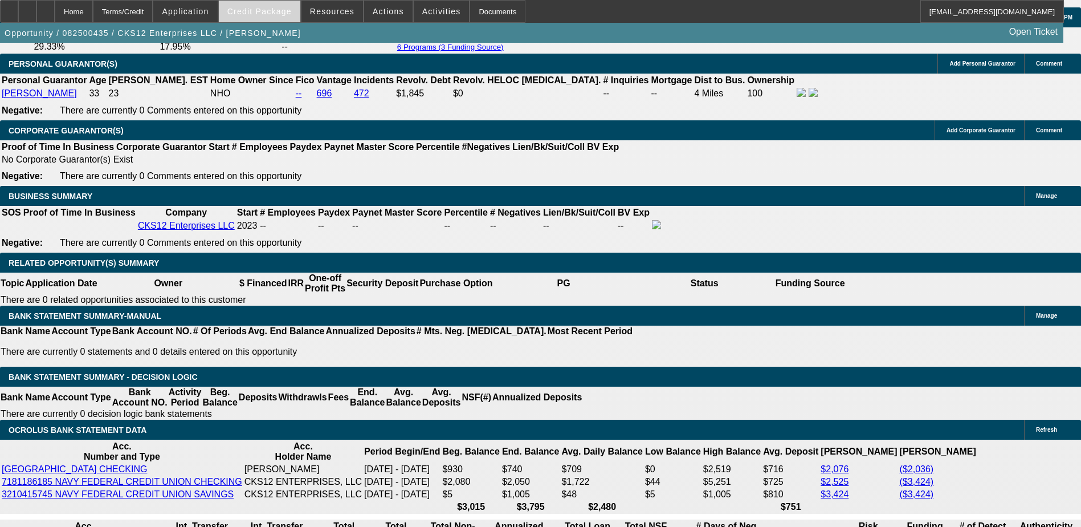
click at [253, 8] on span "Credit Package" at bounding box center [259, 11] width 64 height 9
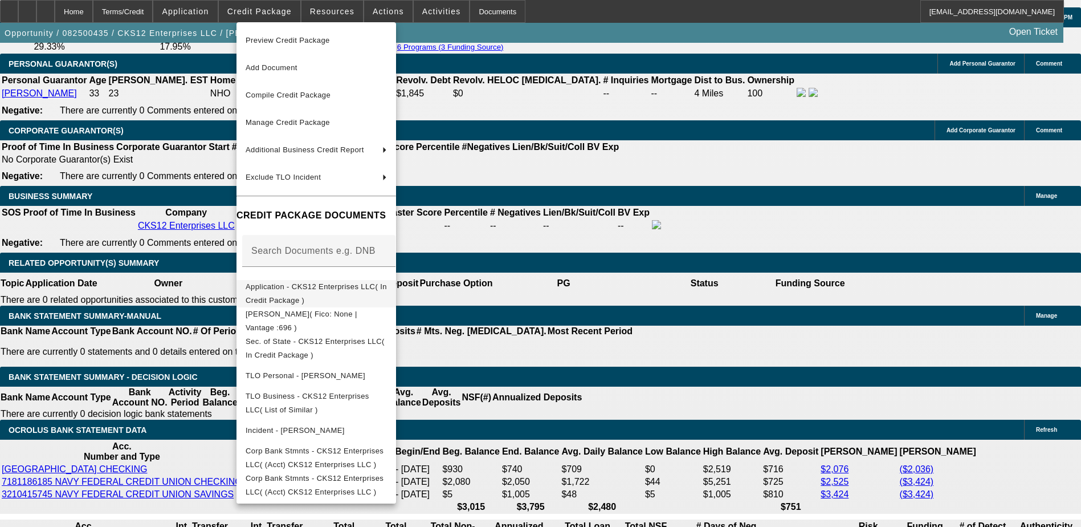
click at [387, 286] on span "Application - CKS12 Enterprises LLC( In Credit Package )" at bounding box center [316, 293] width 141 height 22
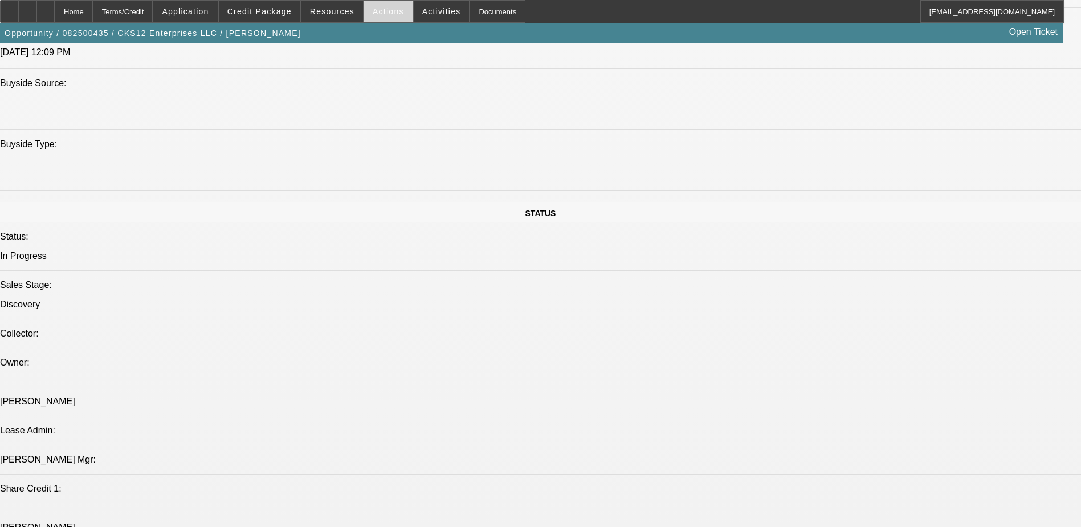
scroll to position [974, 0]
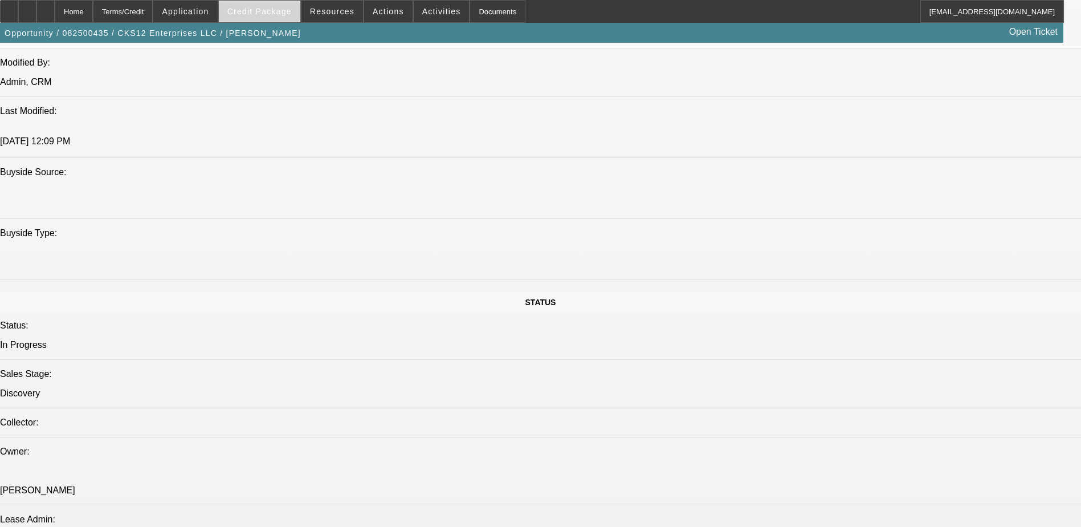
click at [292, 11] on span "Credit Package" at bounding box center [259, 11] width 64 height 9
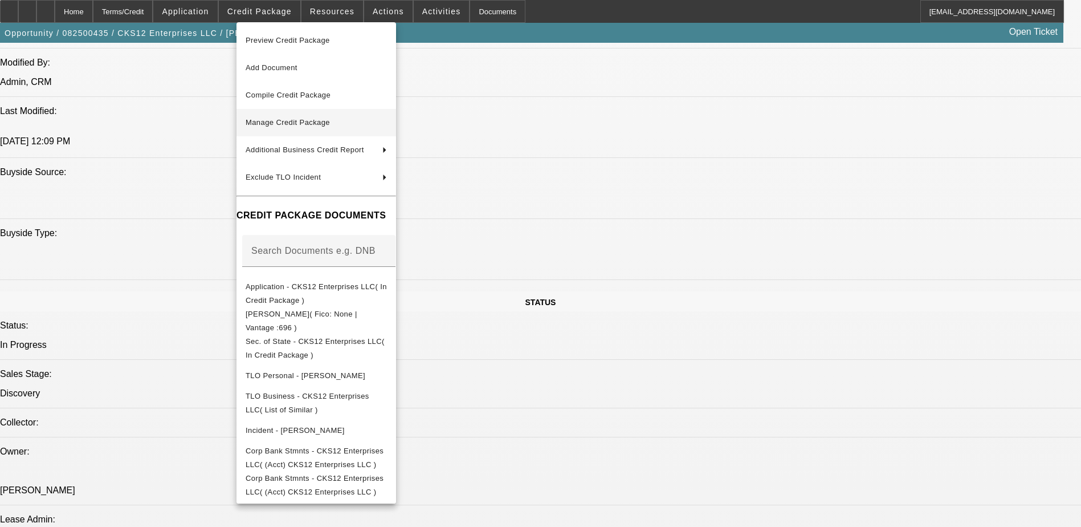
click at [377, 111] on button "Manage Credit Package" at bounding box center [317, 122] width 160 height 27
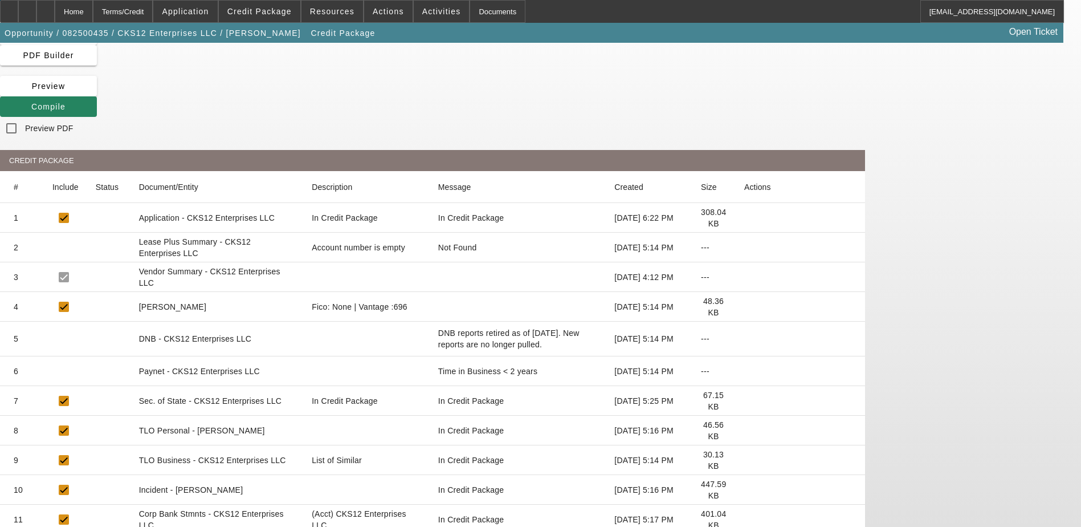
scroll to position [59, 0]
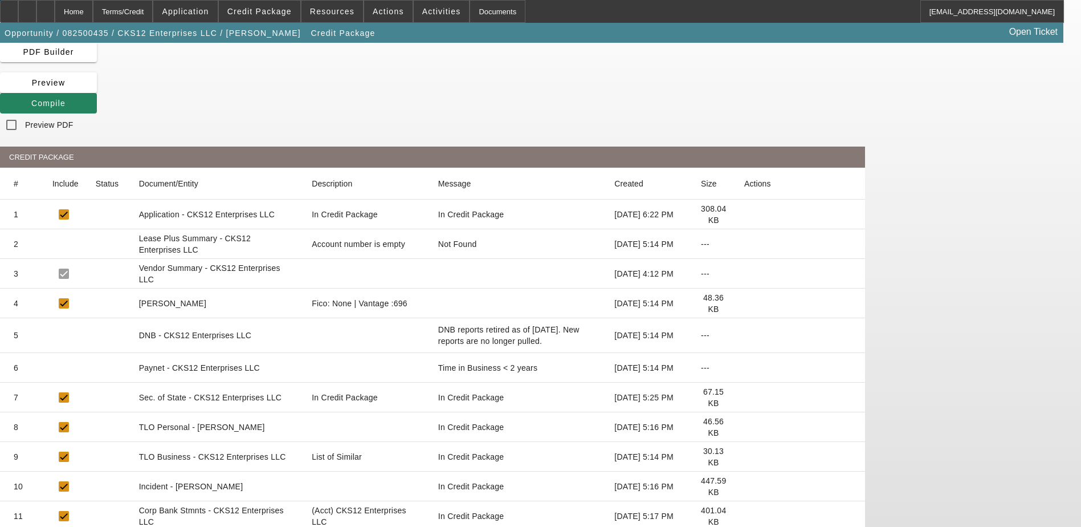
click at [744, 214] on icon at bounding box center [744, 214] width 0 height 0
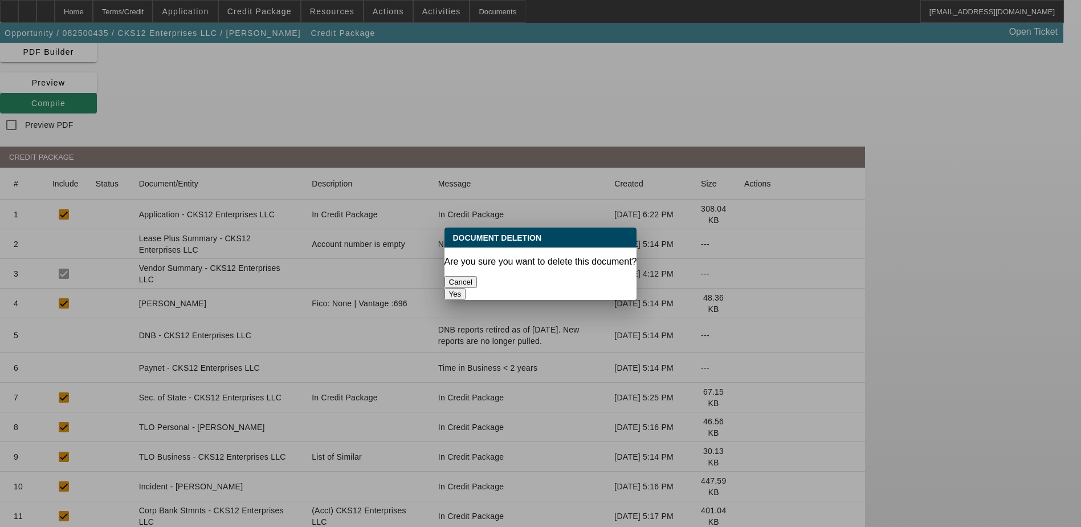
scroll to position [0, 0]
click at [466, 288] on button "Yes" at bounding box center [456, 294] width 22 height 12
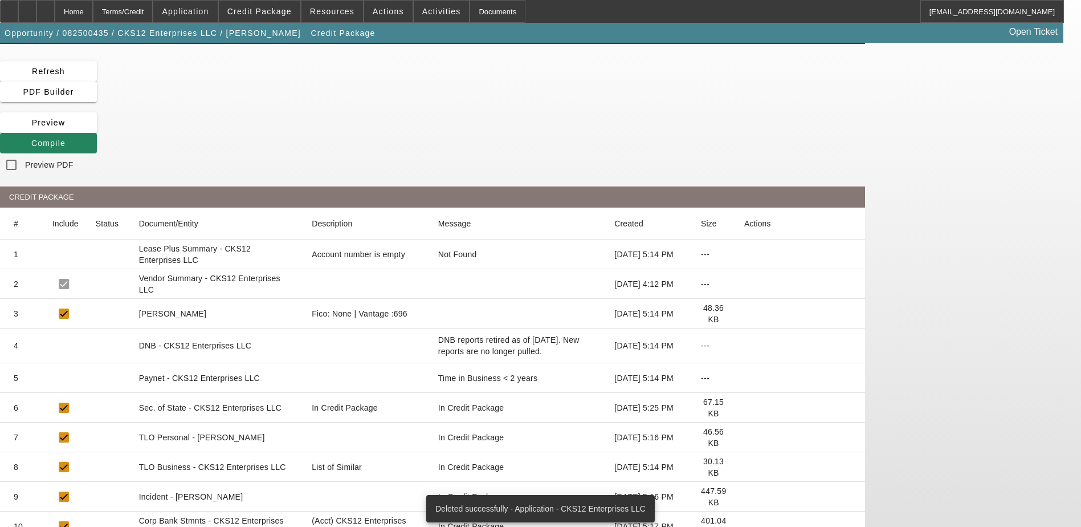
scroll to position [29, 0]
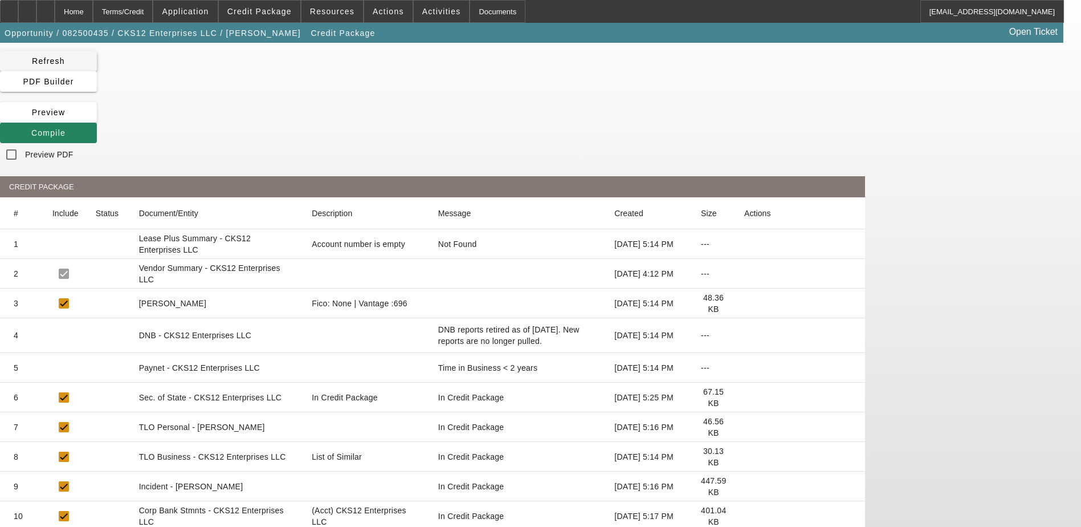
click at [32, 64] on icon at bounding box center [32, 60] width 0 height 9
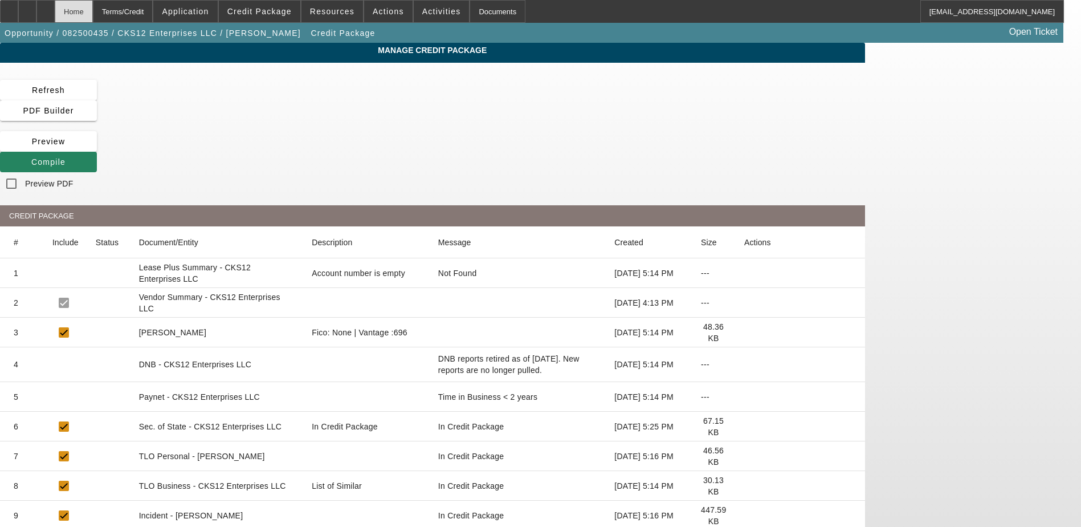
click at [93, 11] on div "Home" at bounding box center [74, 11] width 38 height 23
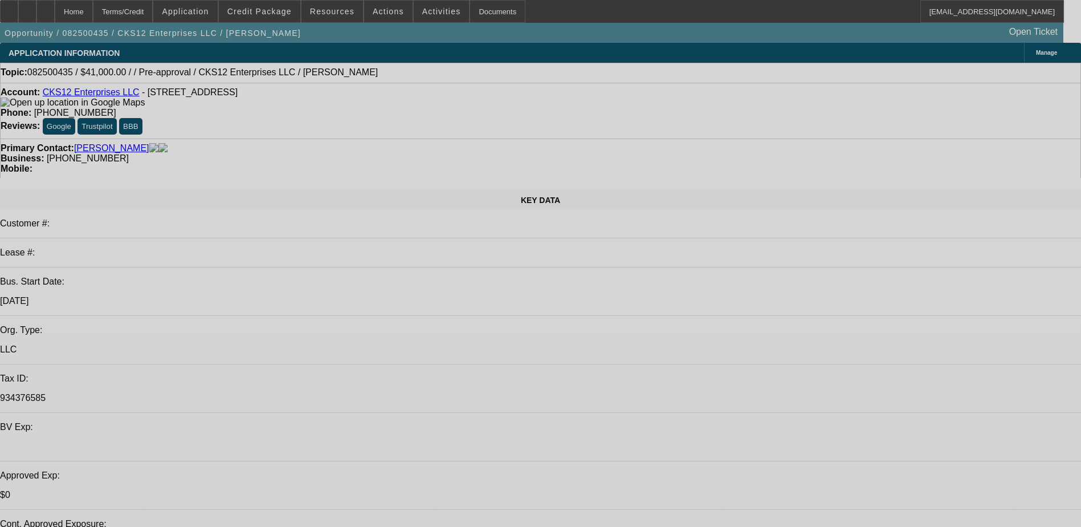
select select "0.1"
select select "2"
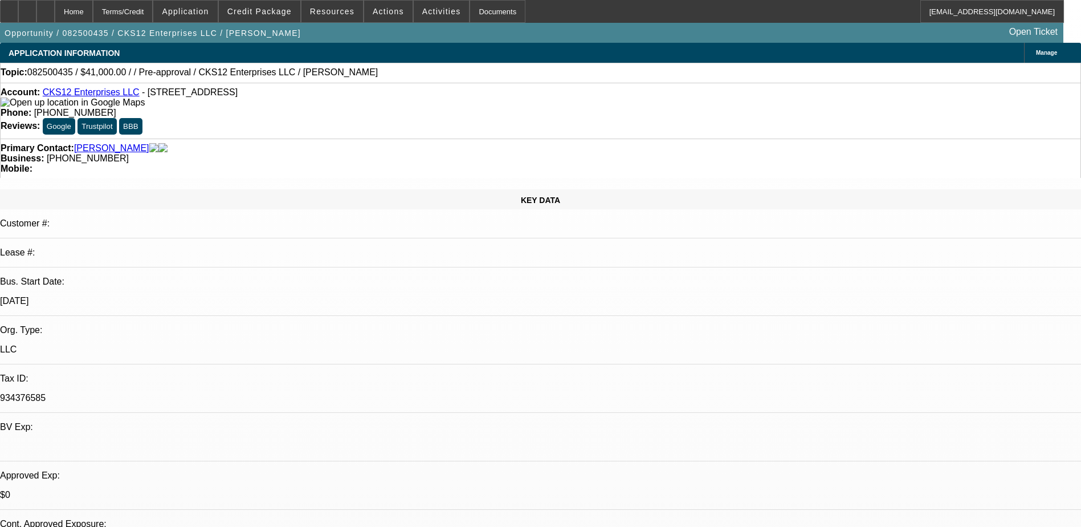
select select "0"
select select "6"
select select "0"
select select "3"
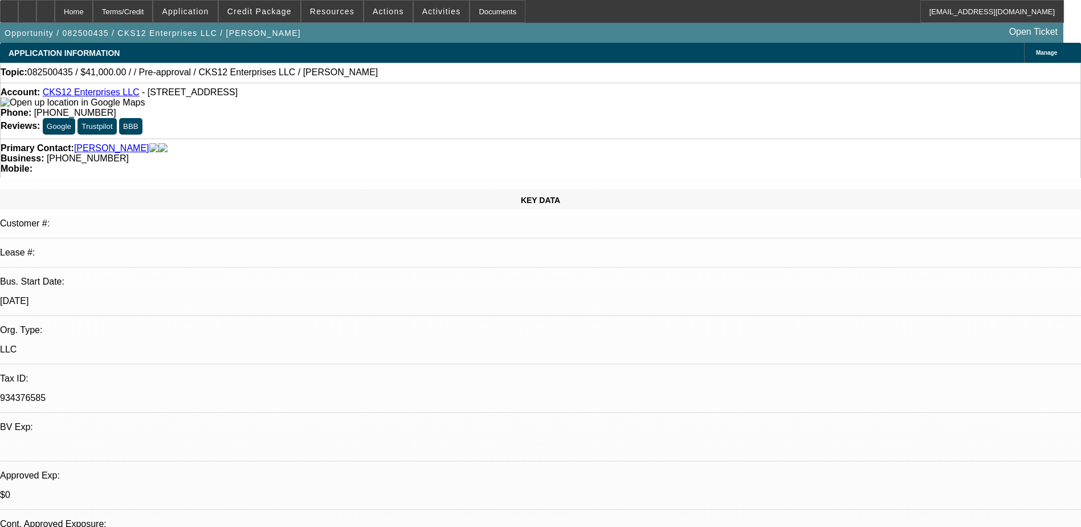
select select "0.1"
select select "4"
click at [192, 15] on span "Application" at bounding box center [185, 11] width 47 height 9
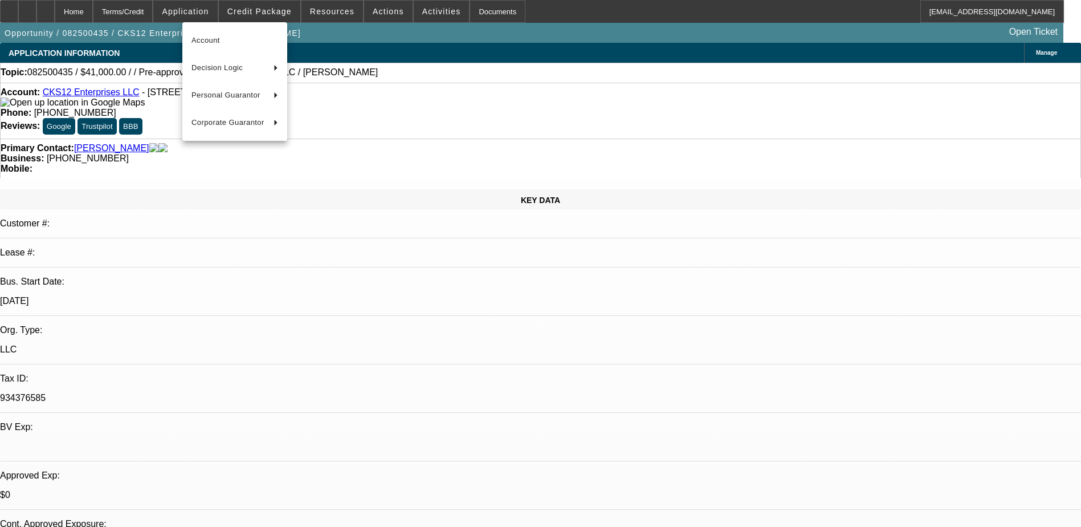
click at [267, 14] on div at bounding box center [540, 263] width 1081 height 527
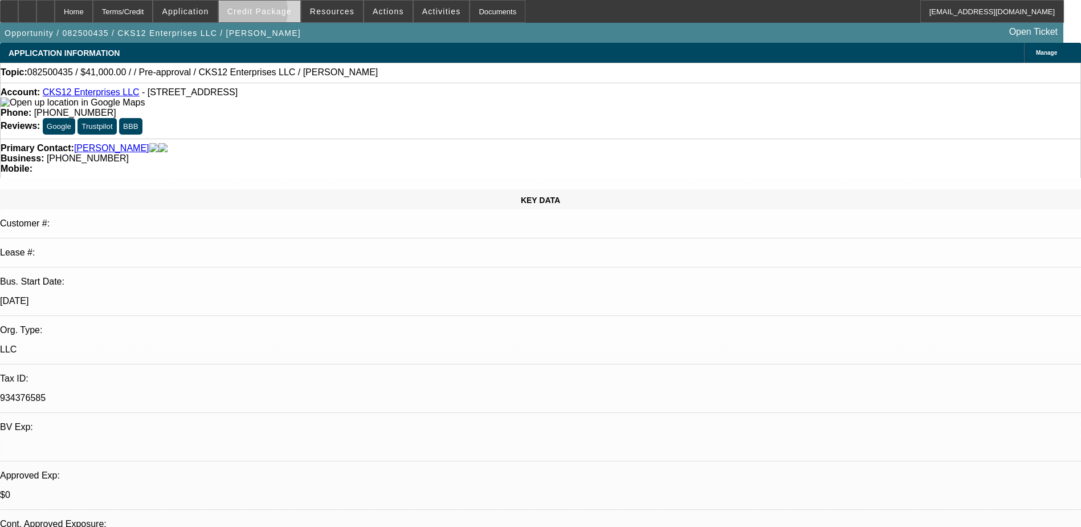
click at [267, 14] on span "Credit Package" at bounding box center [259, 11] width 64 height 9
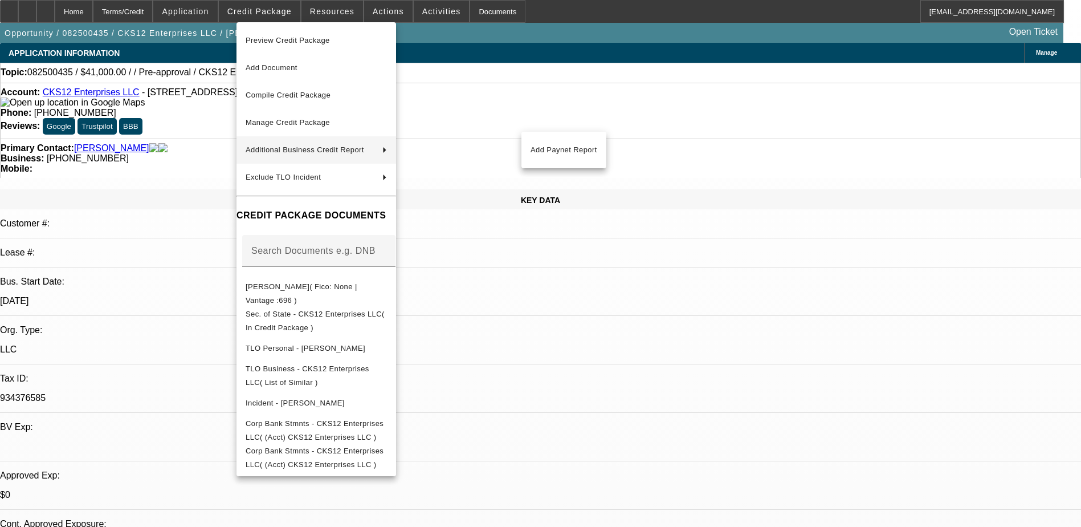
click at [49, 14] on div at bounding box center [540, 263] width 1081 height 527
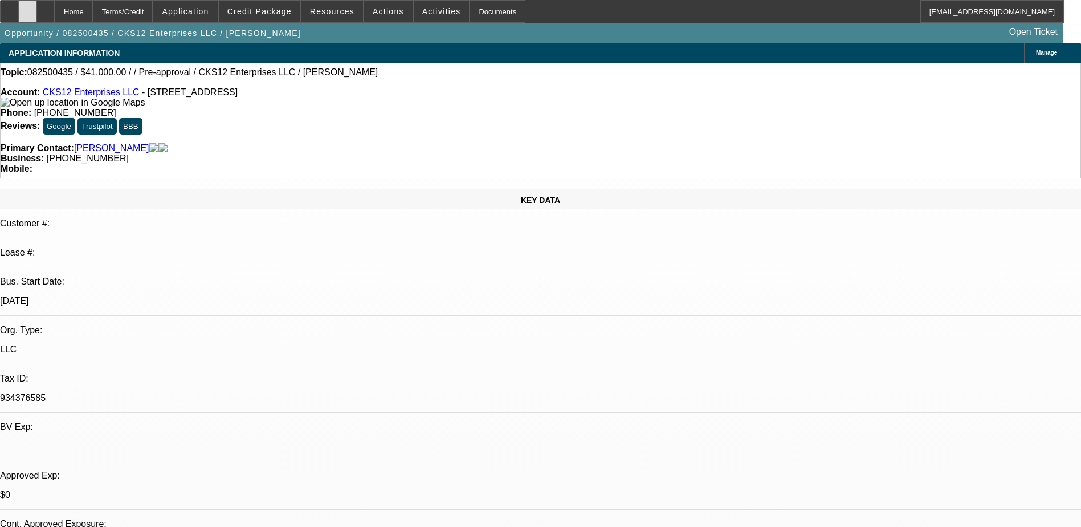
click at [27, 7] on icon at bounding box center [27, 7] width 0 height 0
click at [55, 6] on div at bounding box center [45, 11] width 18 height 23
select select "0.1"
select select "2"
select select "0"
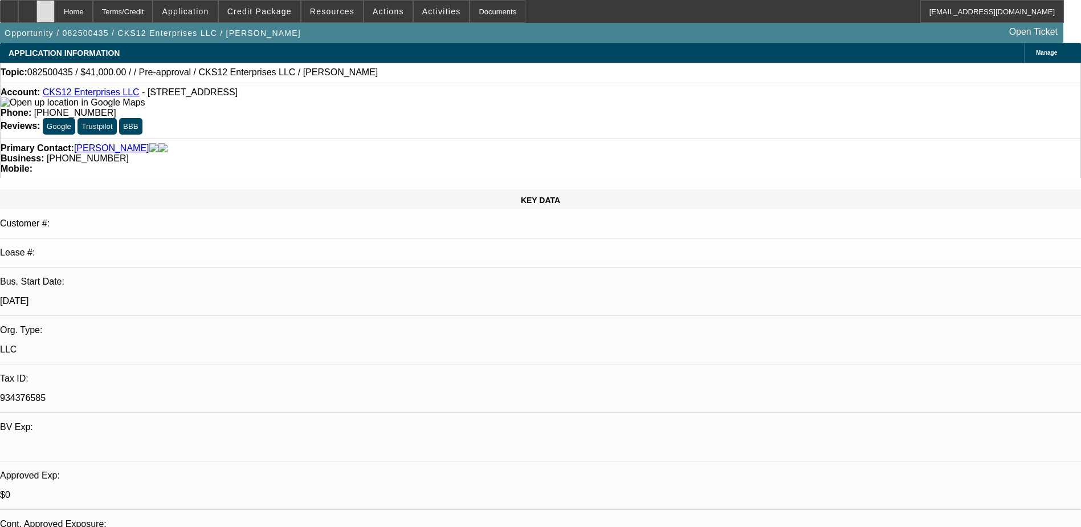
select select "6"
select select "0"
select select "3"
select select "0.1"
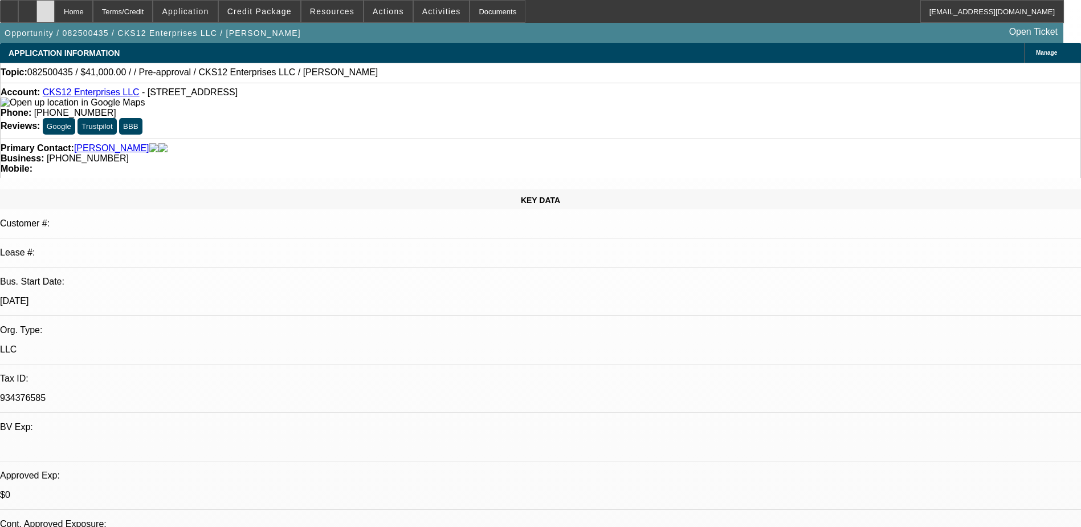
select select "4"
click at [55, 14] on div at bounding box center [45, 11] width 18 height 23
select select "0.1"
select select "2"
select select "0"
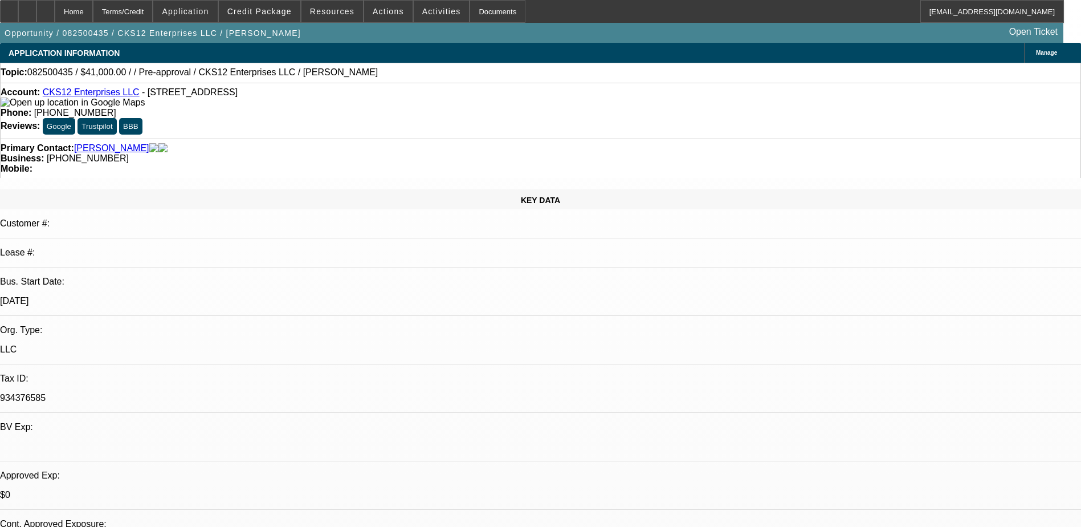
select select "6"
select select "0"
select select "3"
select select "0.1"
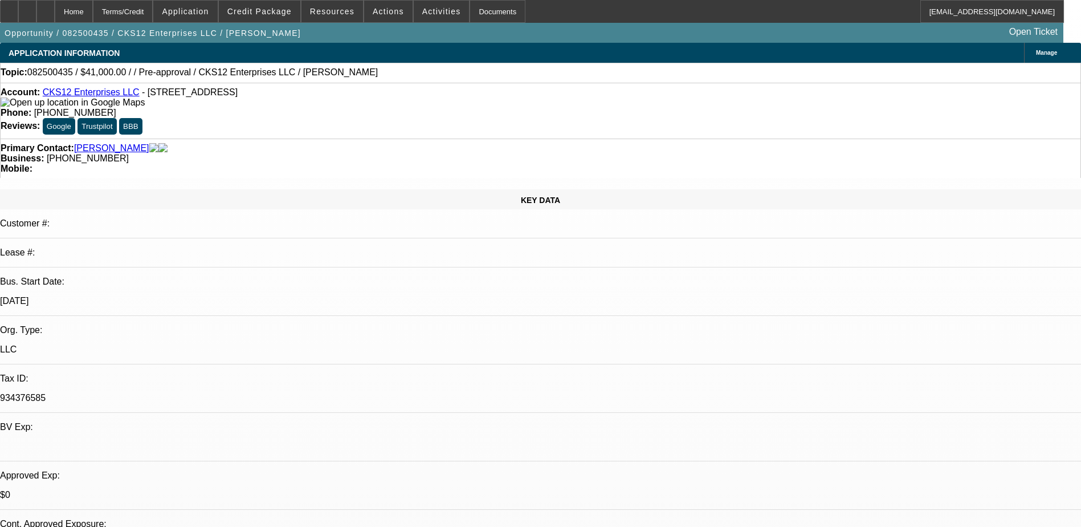
select select "4"
click at [278, 12] on span "Credit Package" at bounding box center [259, 11] width 64 height 9
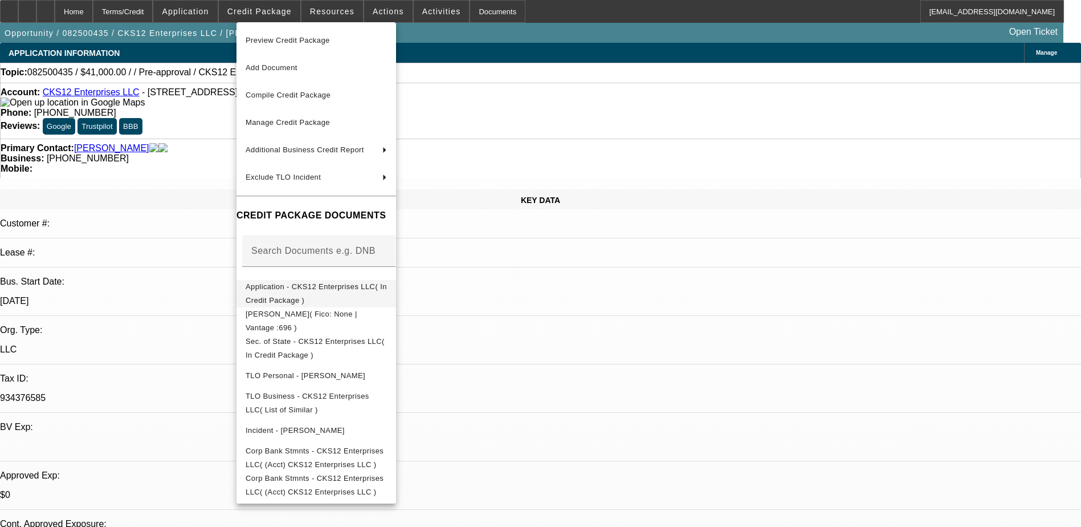
click at [366, 287] on span "Application - CKS12 Enterprises LLC( In Credit Package )" at bounding box center [316, 293] width 141 height 22
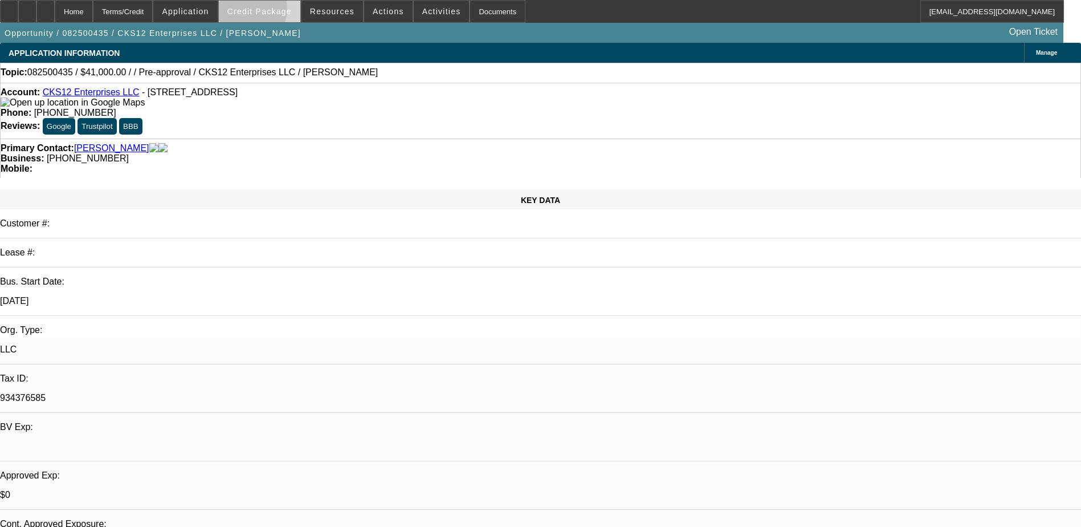
click at [260, 11] on span "Credit Package" at bounding box center [259, 11] width 64 height 9
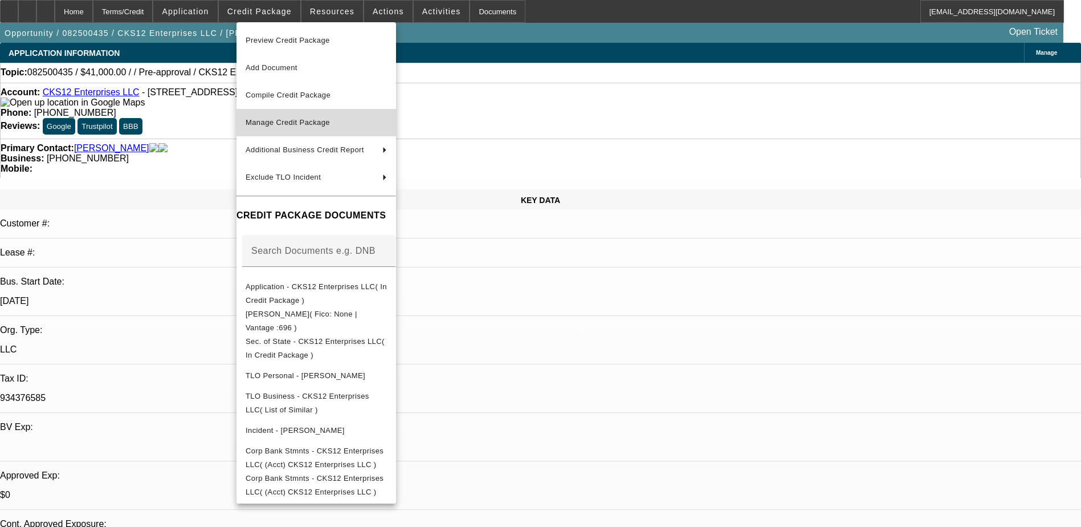
click at [323, 124] on span "Manage Credit Package" at bounding box center [288, 122] width 84 height 9
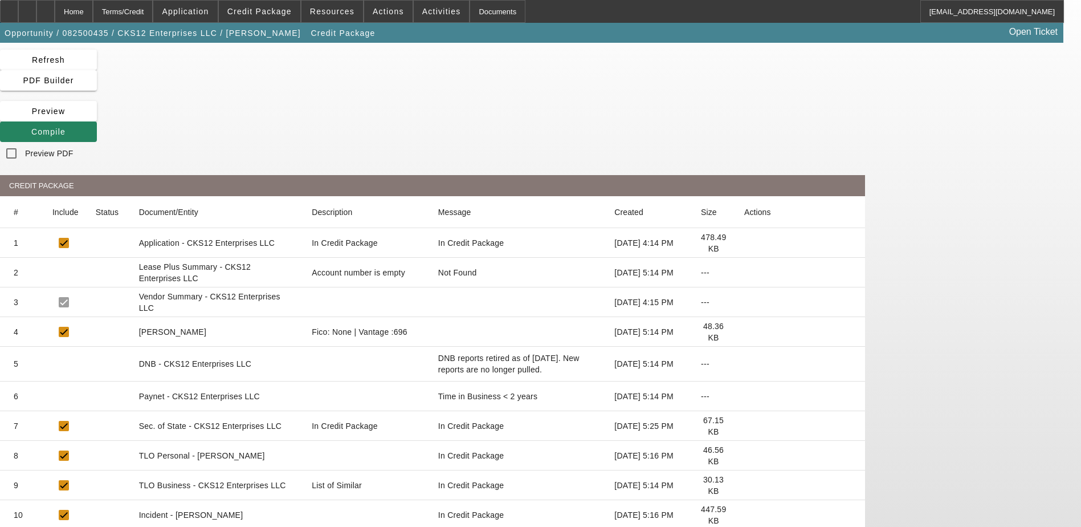
scroll to position [59, 0]
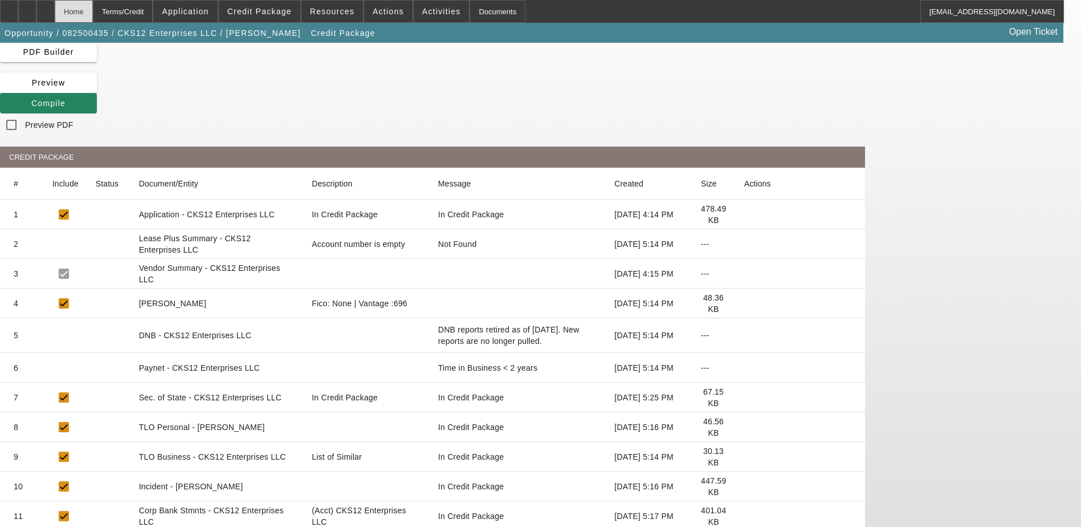
click at [93, 17] on div "Home" at bounding box center [74, 11] width 38 height 23
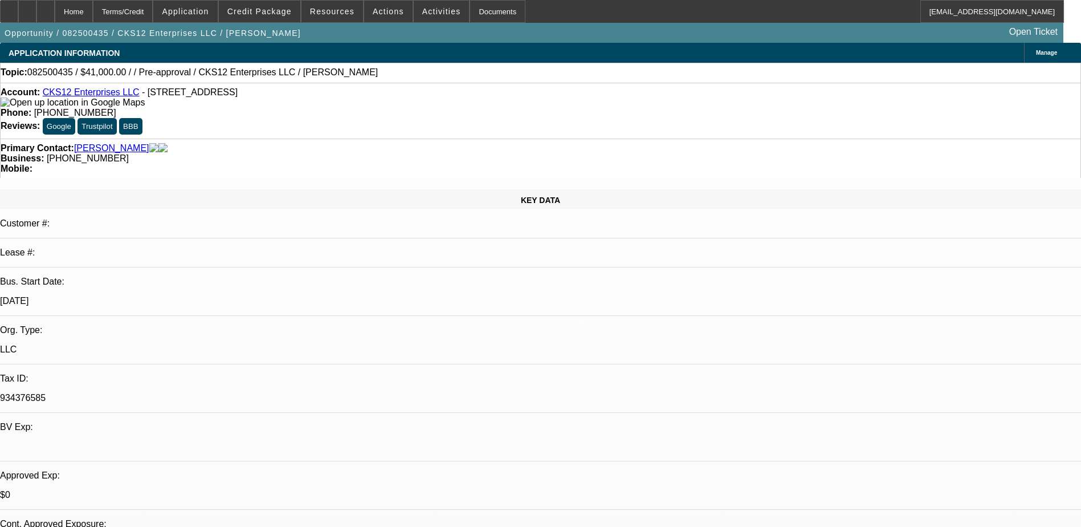
select select "0.1"
select select "2"
select select "0"
select select "6"
select select "0"
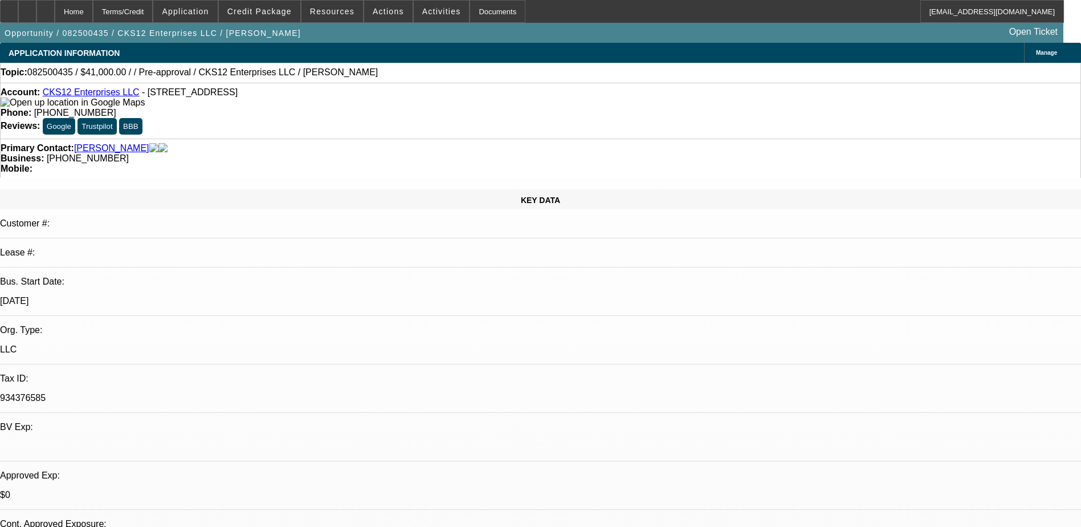
select select "3"
select select "0.1"
select select "4"
click at [46, 7] on icon at bounding box center [46, 7] width 0 height 0
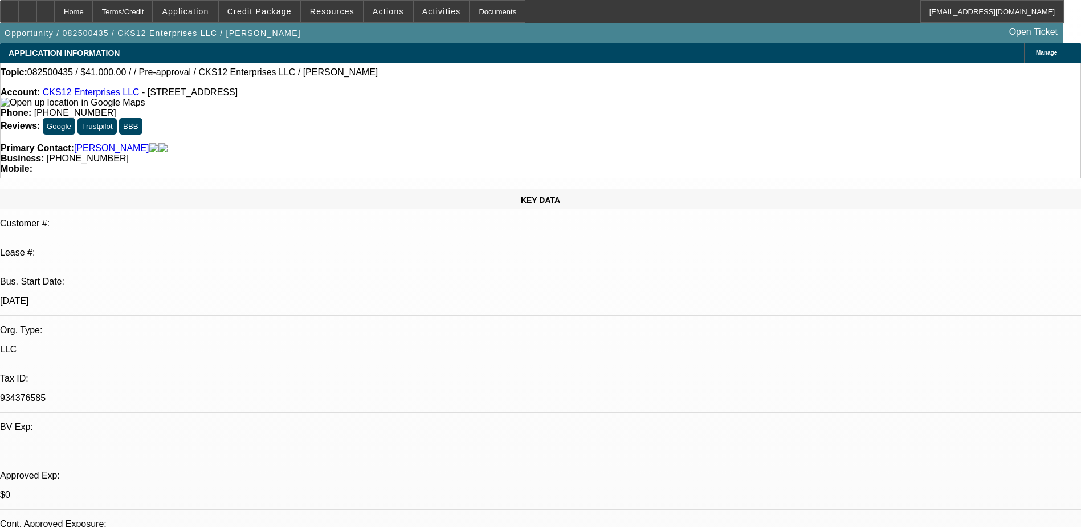
select select "0.1"
select select "2"
select select "0"
select select "6"
select select "0"
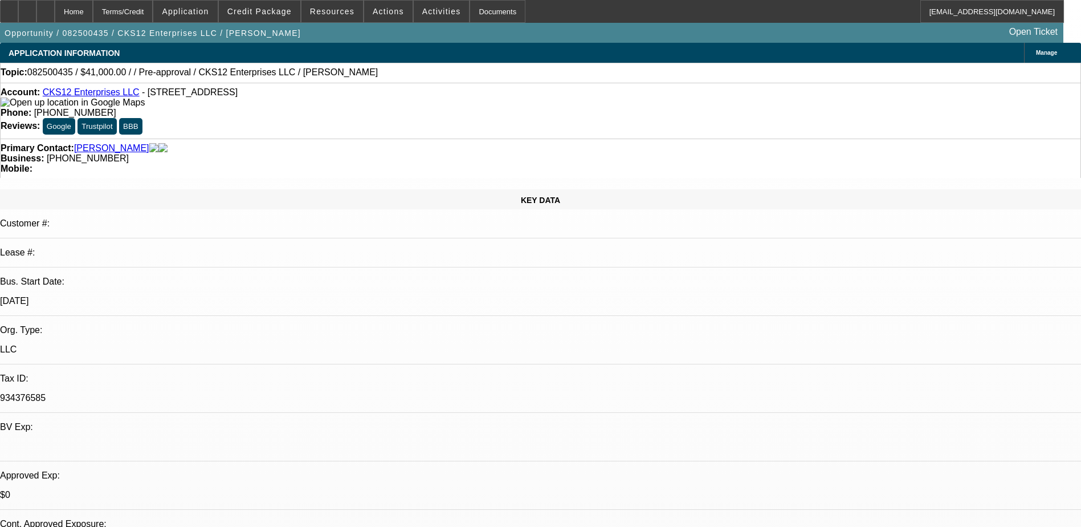
select select "3"
select select "0.1"
select select "4"
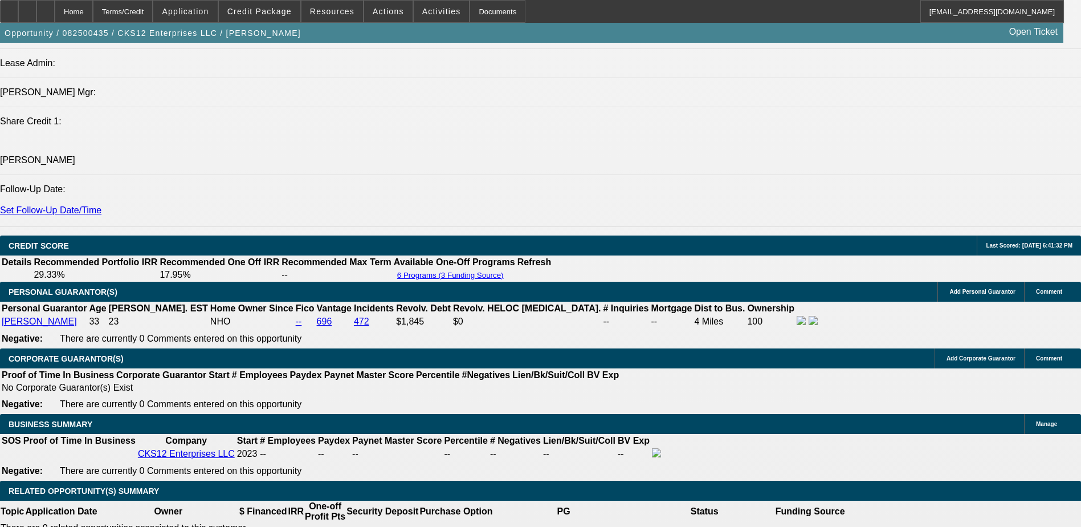
scroll to position [1425, 0]
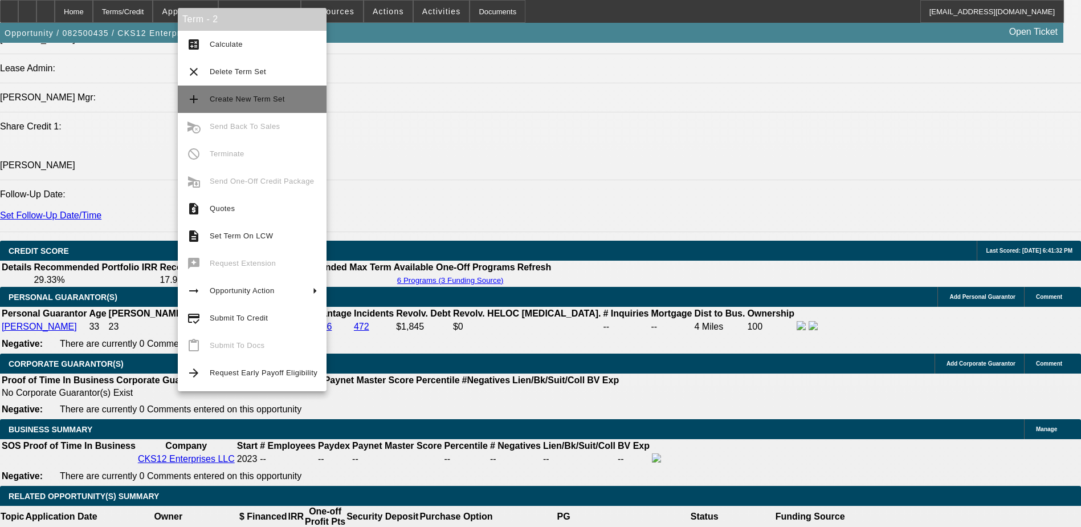
click at [225, 101] on span "Create New Term Set" at bounding box center [247, 99] width 75 height 9
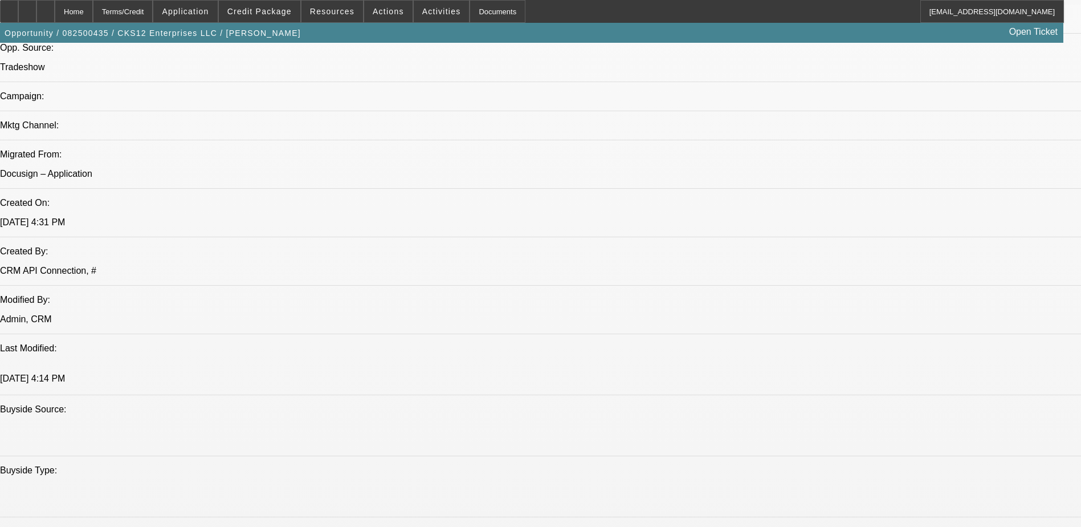
select select "0.1"
select select "2"
select select "0"
select select "0.1"
select select "2"
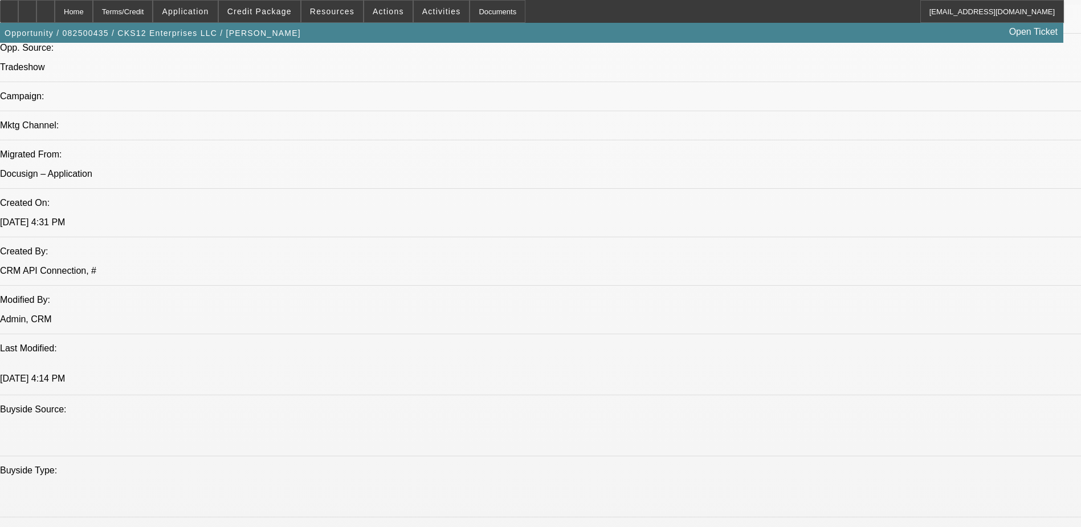
select select "0"
select select "3"
select select "0.1"
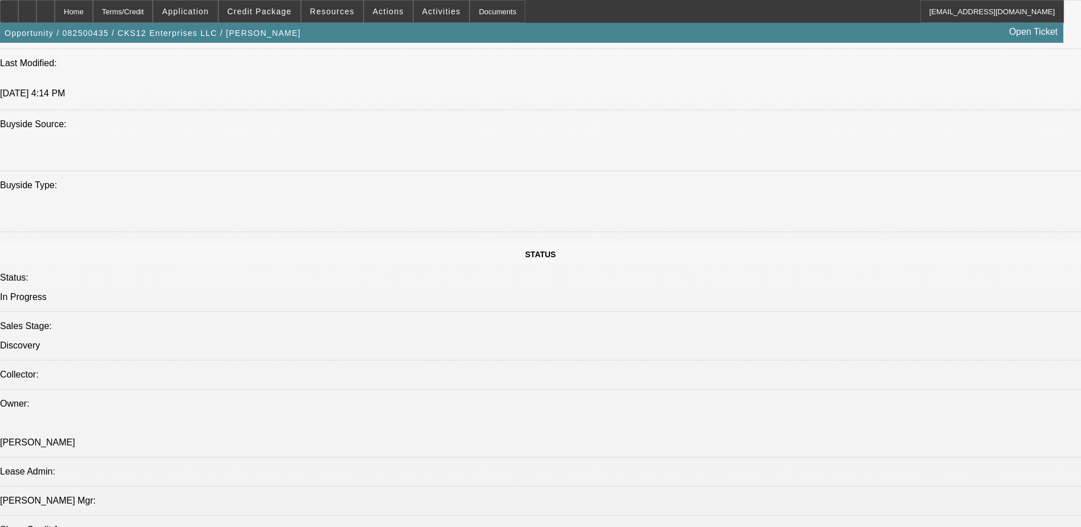
select select "1"
select select "6"
select select "1"
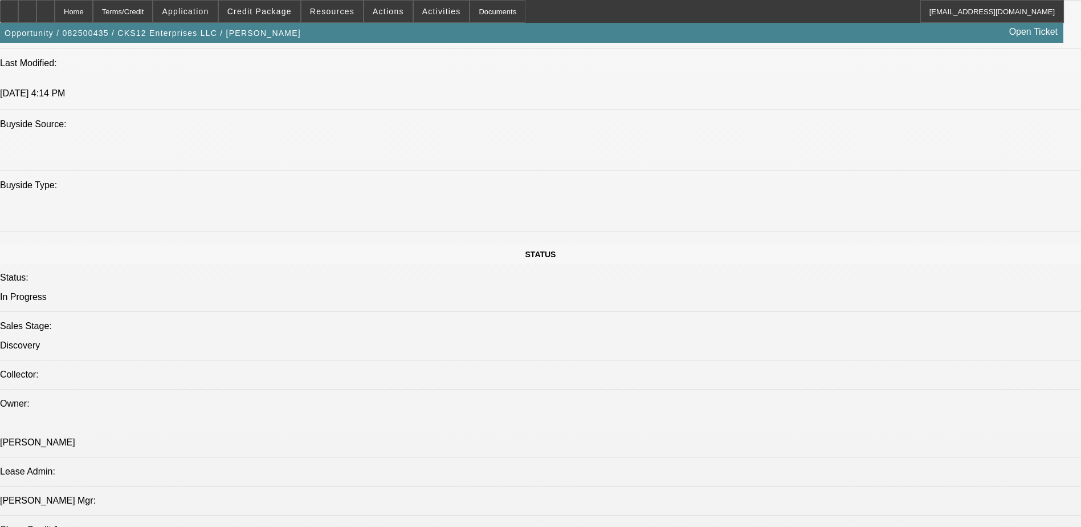
select select "6"
select select "1"
select select "3"
select select "4"
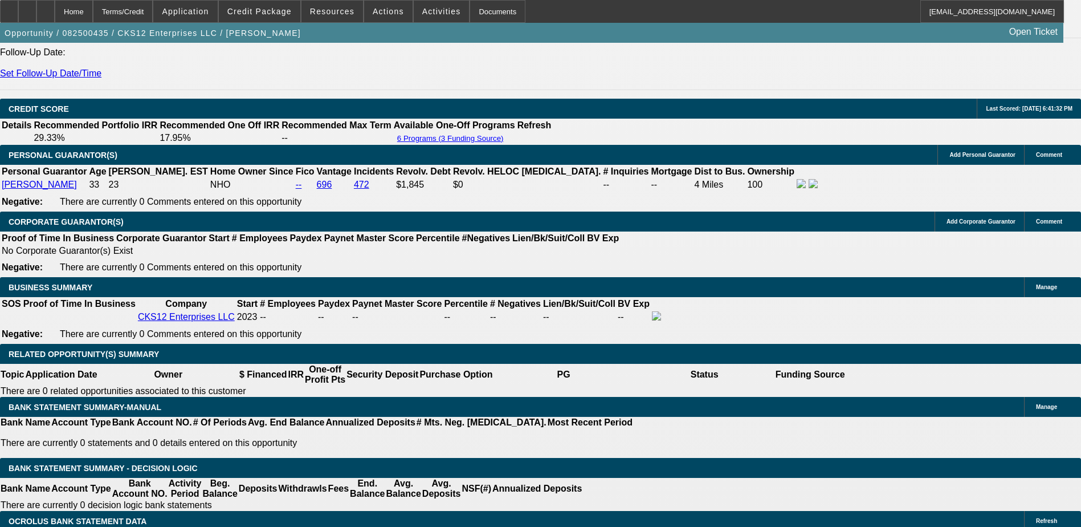
scroll to position [1592, 0]
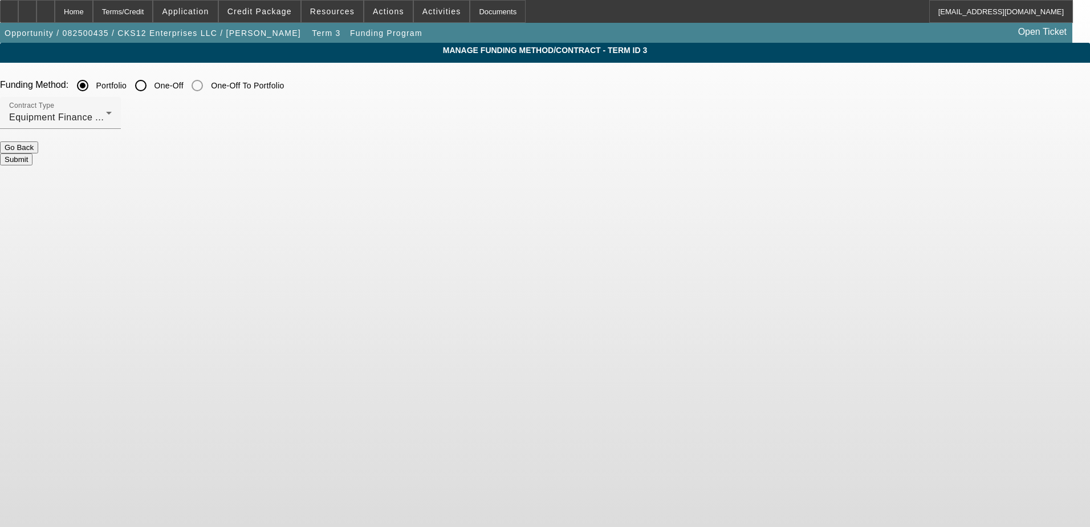
click at [152, 85] on input "One-Off" at bounding box center [140, 85] width 23 height 23
radio input "true"
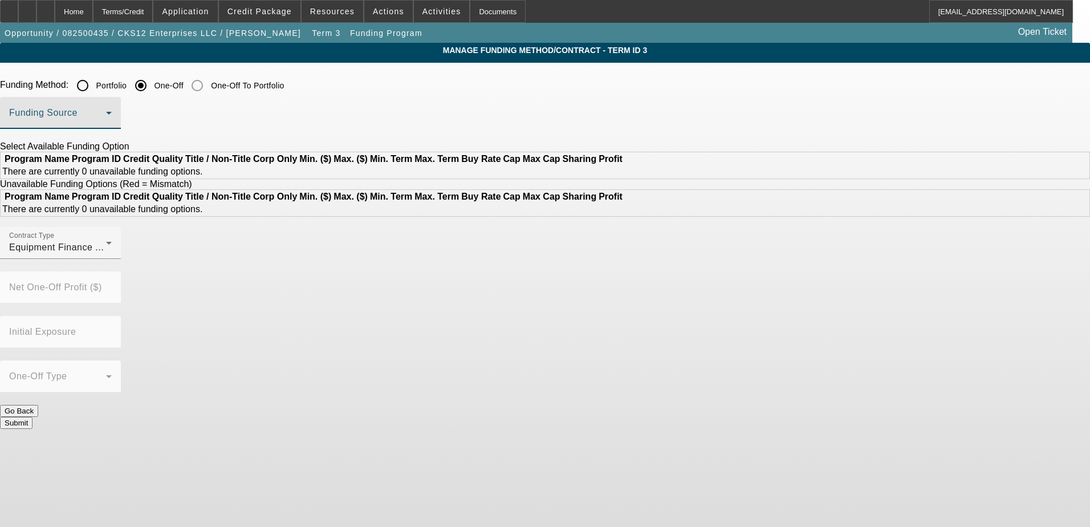
click at [106, 117] on span at bounding box center [57, 118] width 97 height 14
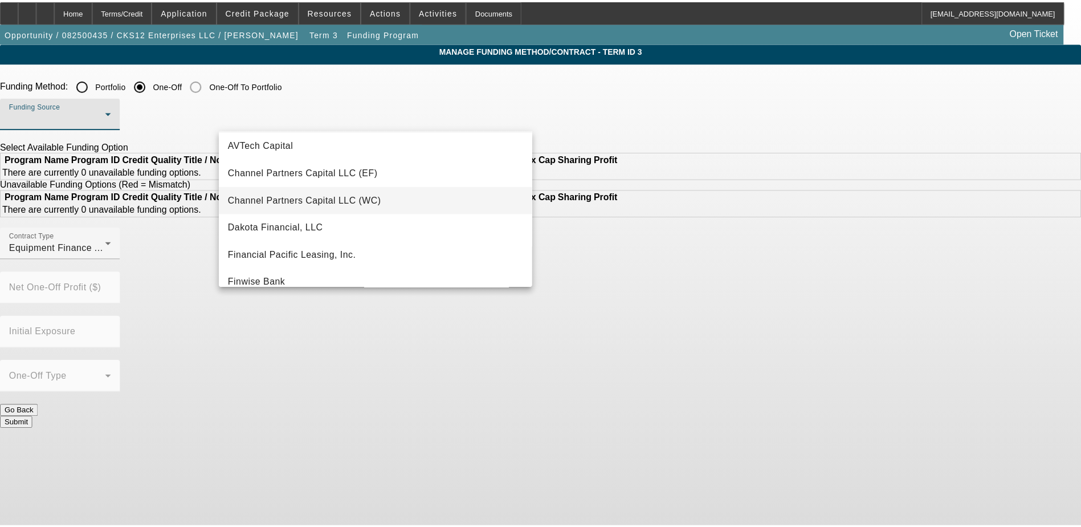
scroll to position [57, 0]
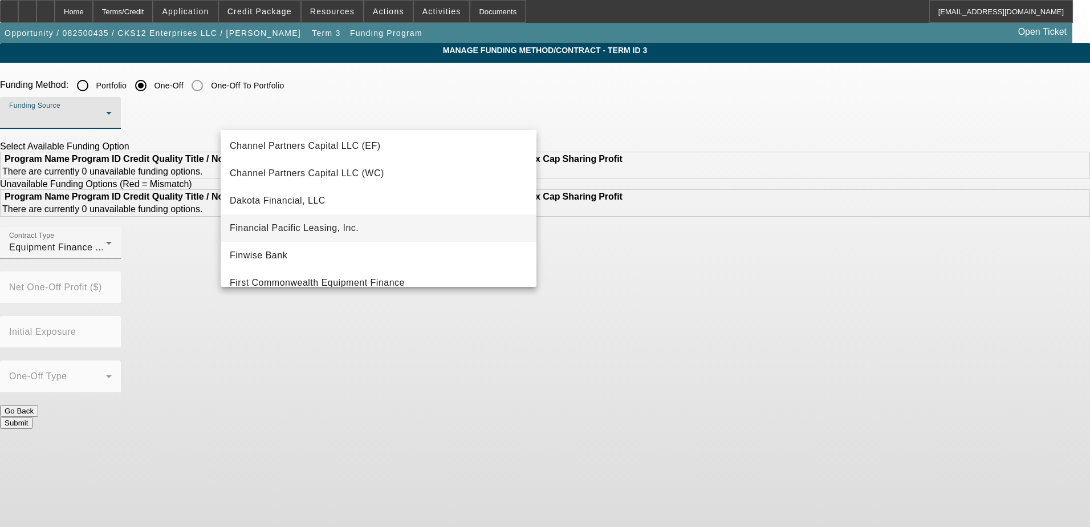
click at [366, 229] on mat-option "Financial Pacific Leasing, Inc." at bounding box center [379, 227] width 316 height 27
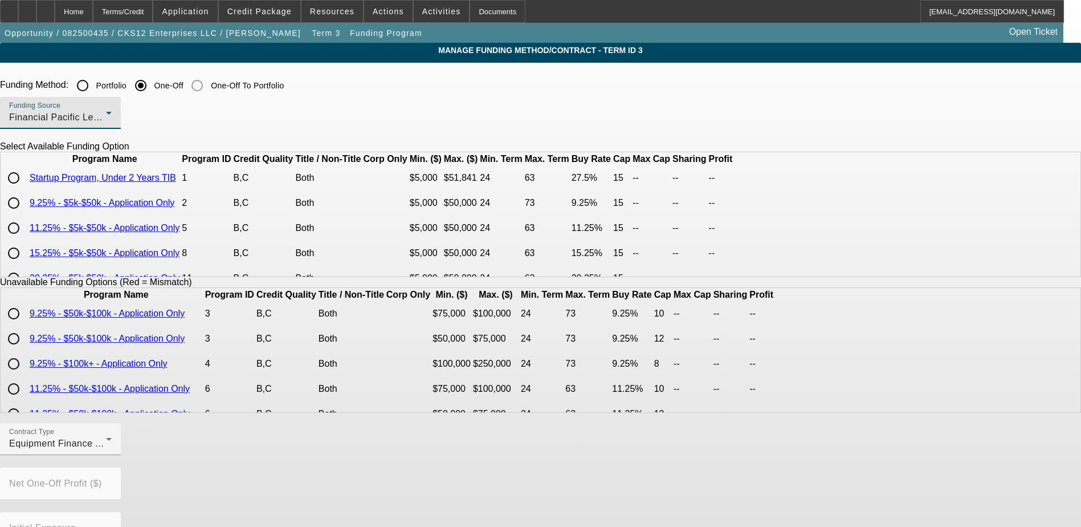
click at [25, 189] on input "radio" at bounding box center [13, 177] width 23 height 23
radio input "true"
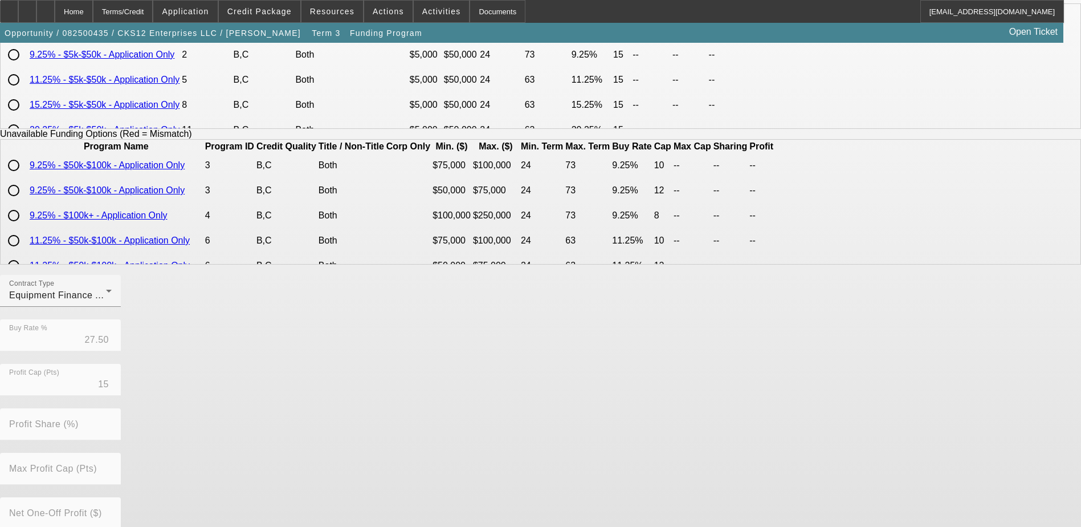
scroll to position [137, 0]
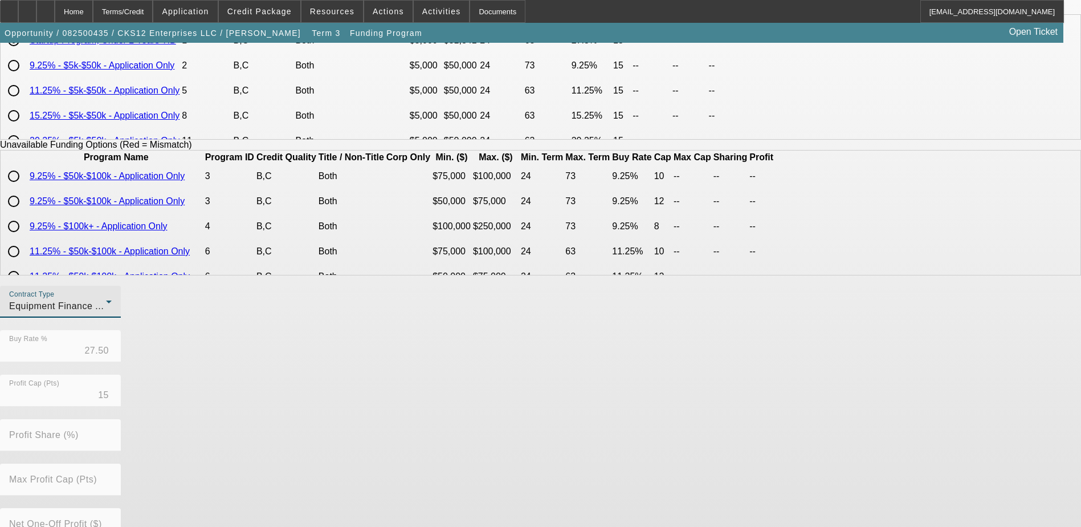
click at [112, 303] on icon at bounding box center [109, 301] width 6 height 3
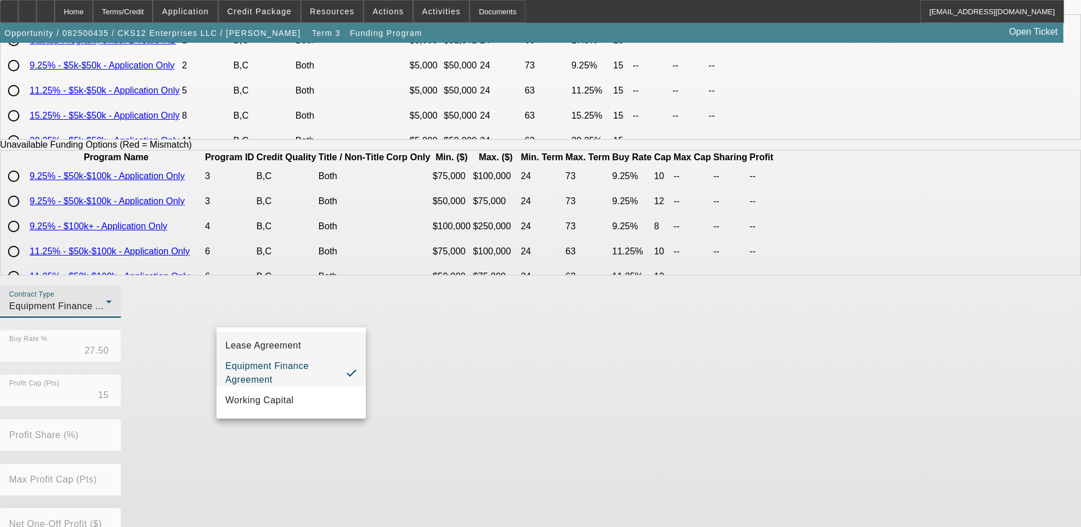
click at [298, 349] on span "Lease Agreement" at bounding box center [264, 346] width 76 height 14
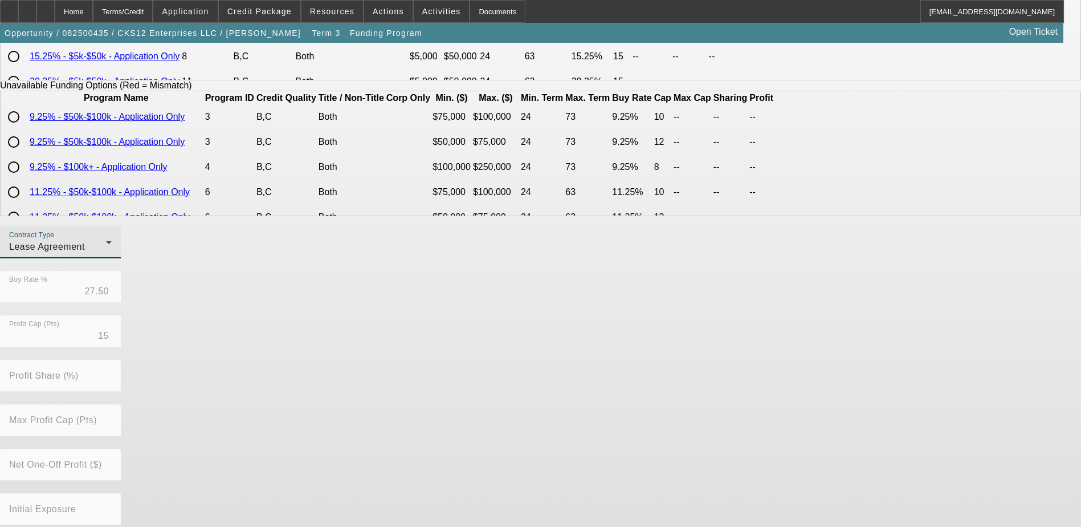
scroll to position [251, 0]
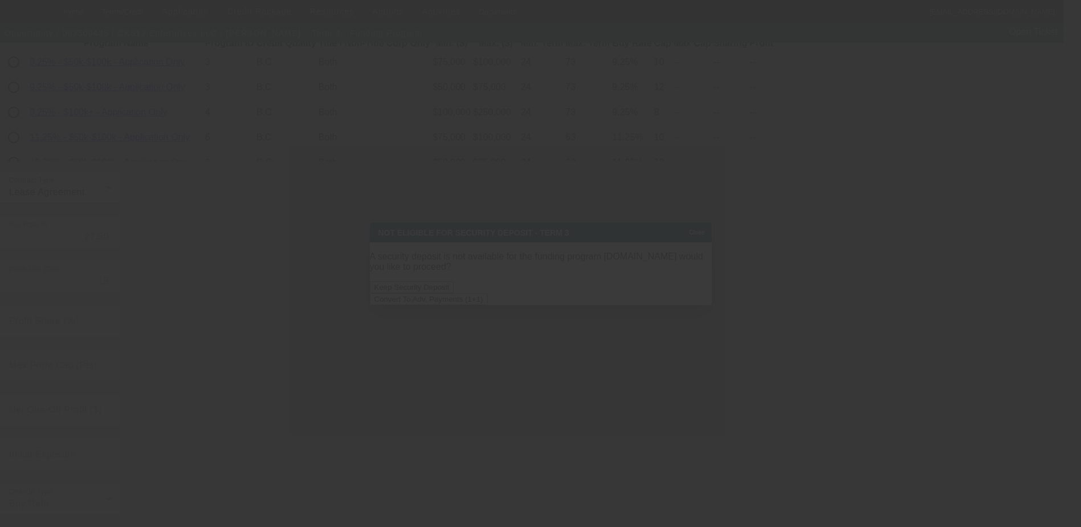
scroll to position [0, 0]
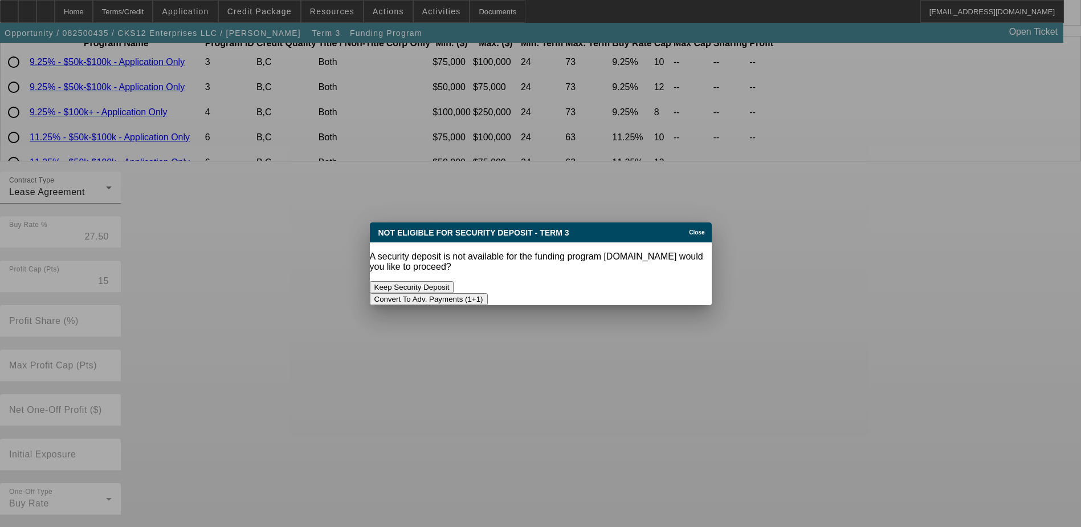
click at [488, 293] on button "Convert To Adv. Payments (1+1)" at bounding box center [429, 299] width 118 height 12
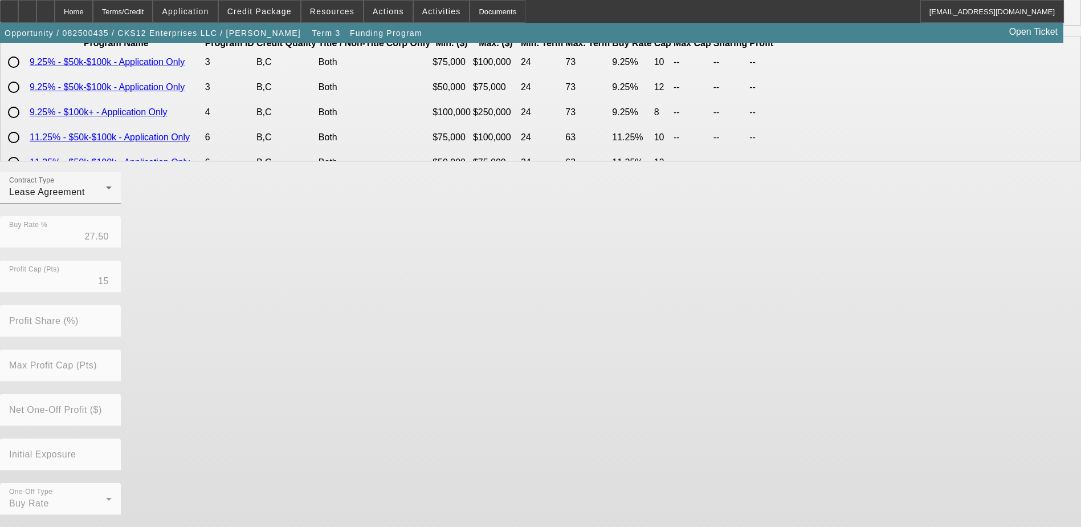
scroll to position [251, 0]
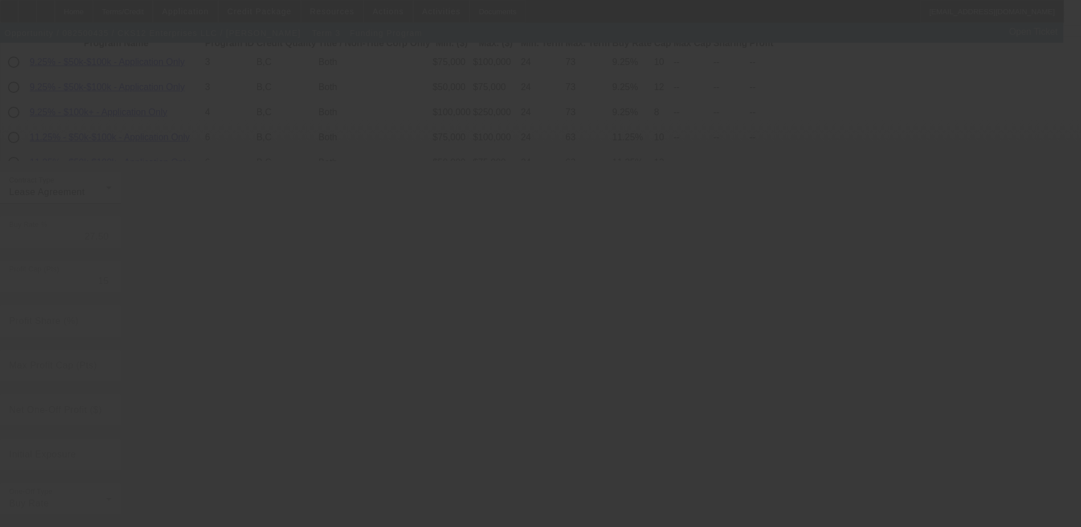
radio input "true"
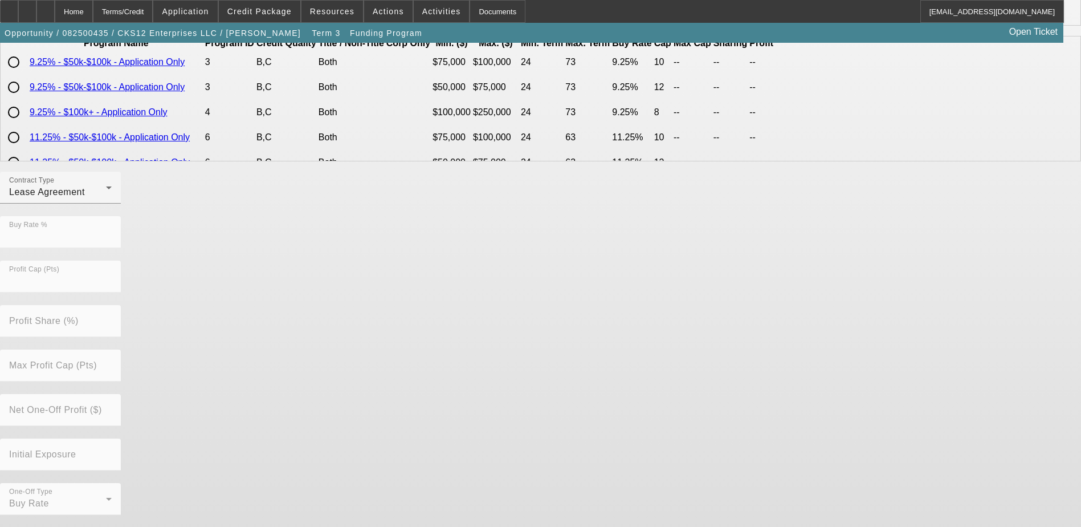
scroll to position [0, 0]
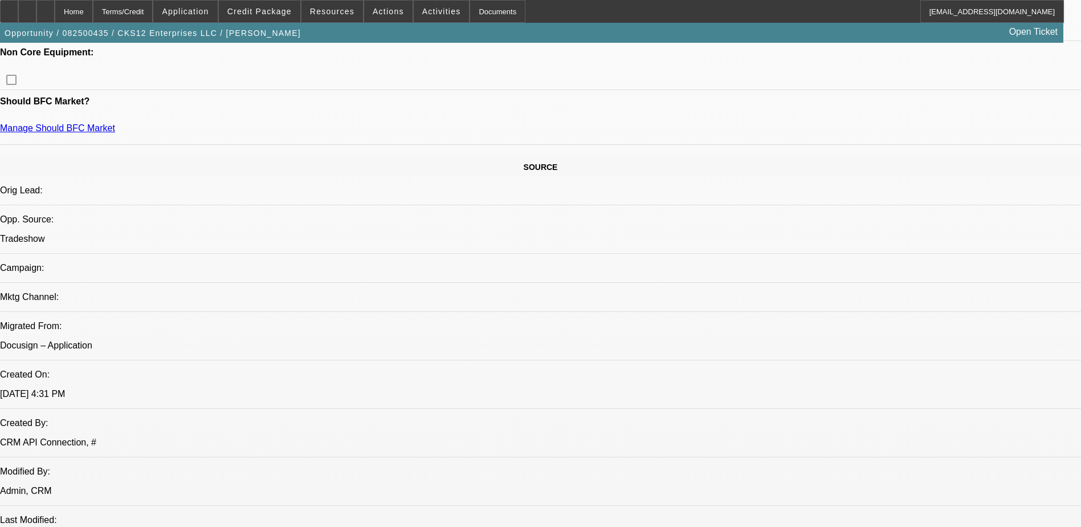
select select "0.1"
select select "0"
select select "6"
select select "0.1"
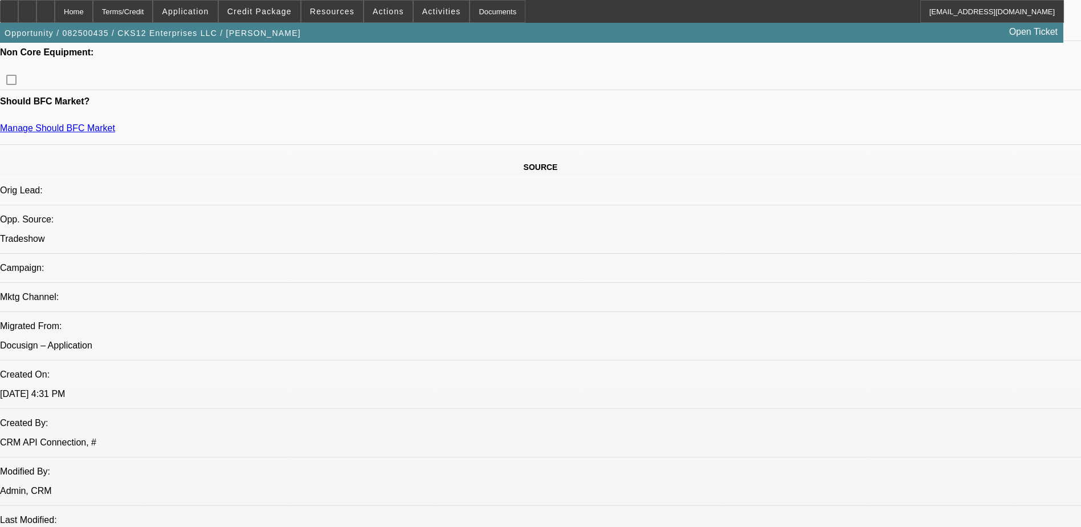
select select "2"
select select "0"
select select "6"
select select "0"
select select "3"
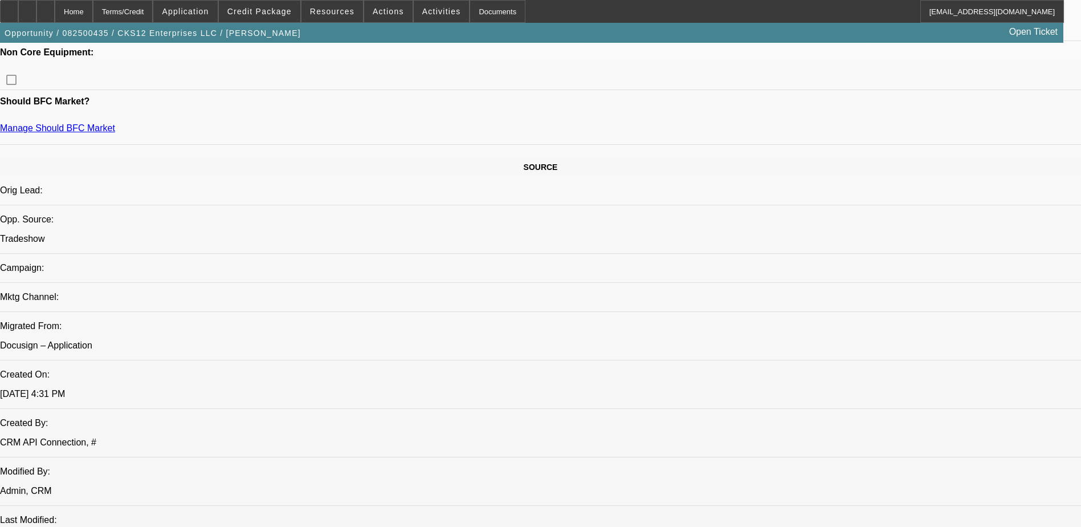
select select "3"
select select "0.1"
select select "4"
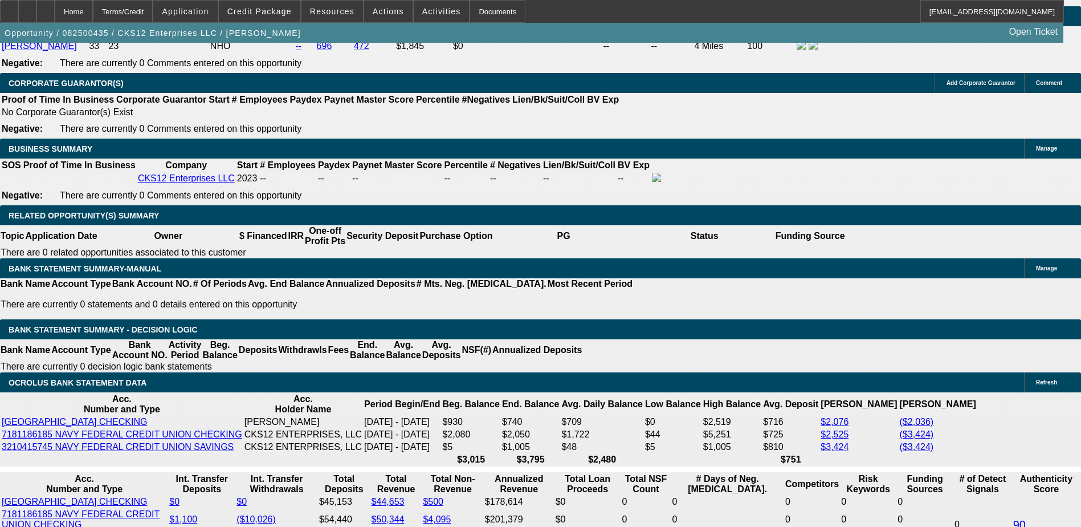
scroll to position [1819, 0]
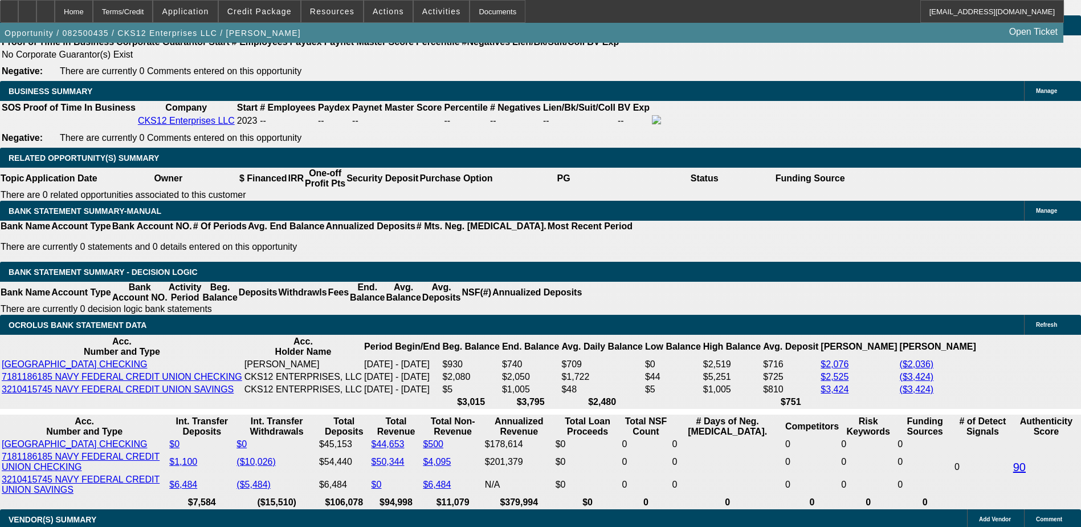
scroll to position [1762, 0]
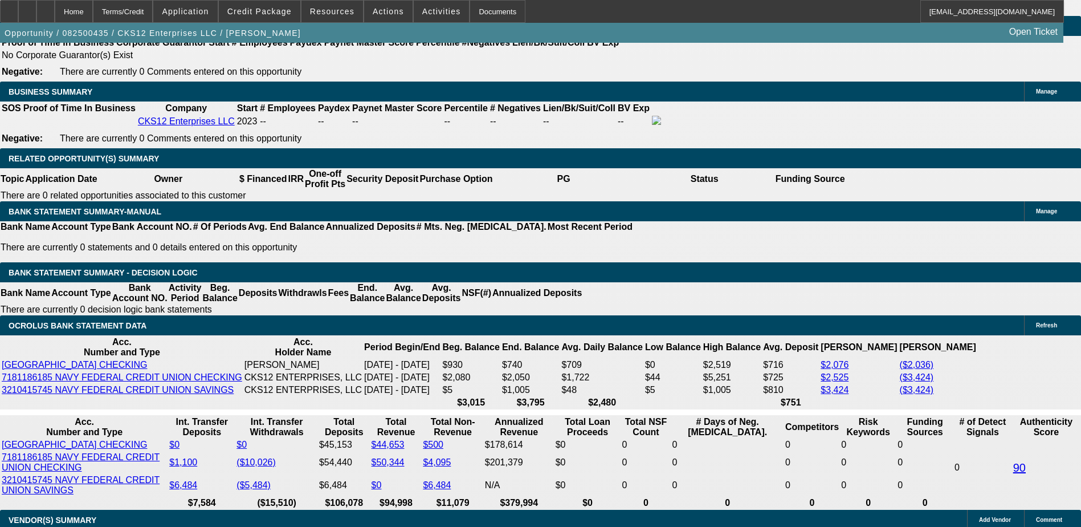
type input "UNKNOWN"
type input "2"
type input "$1,160.02"
type input "28"
type input "$1,675.23"
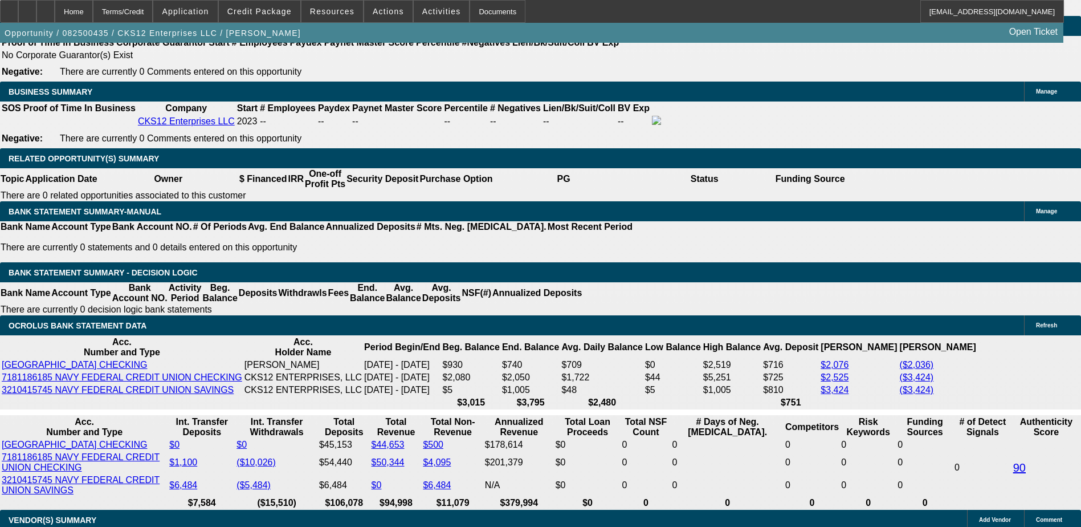
type input "28.5"
type input "$1,686.18"
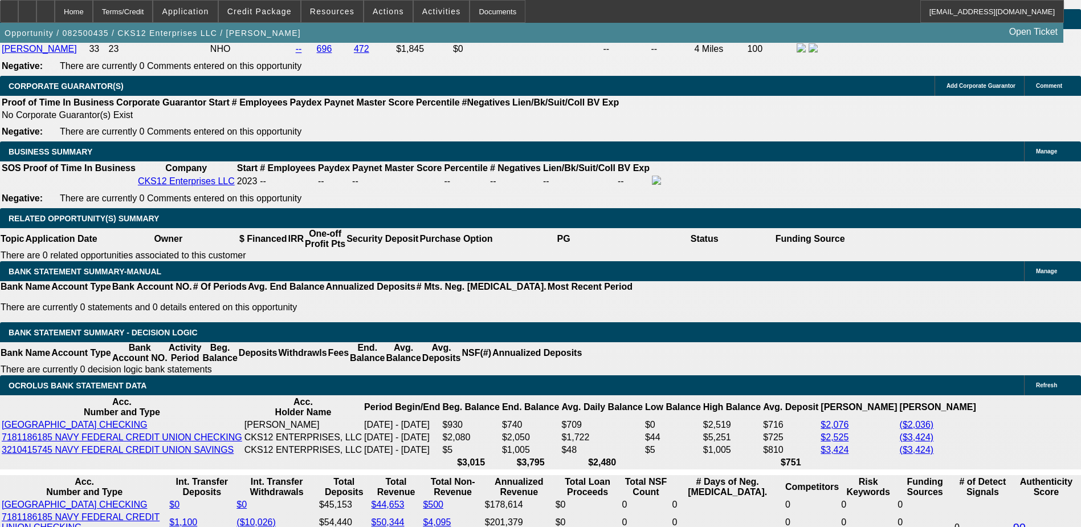
scroll to position [1591, 0]
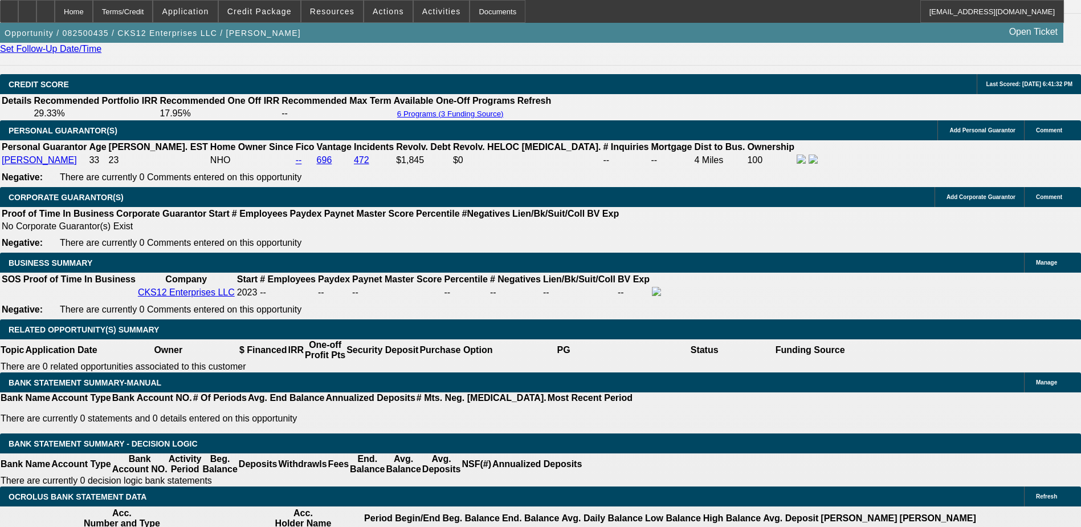
type input "28.5"
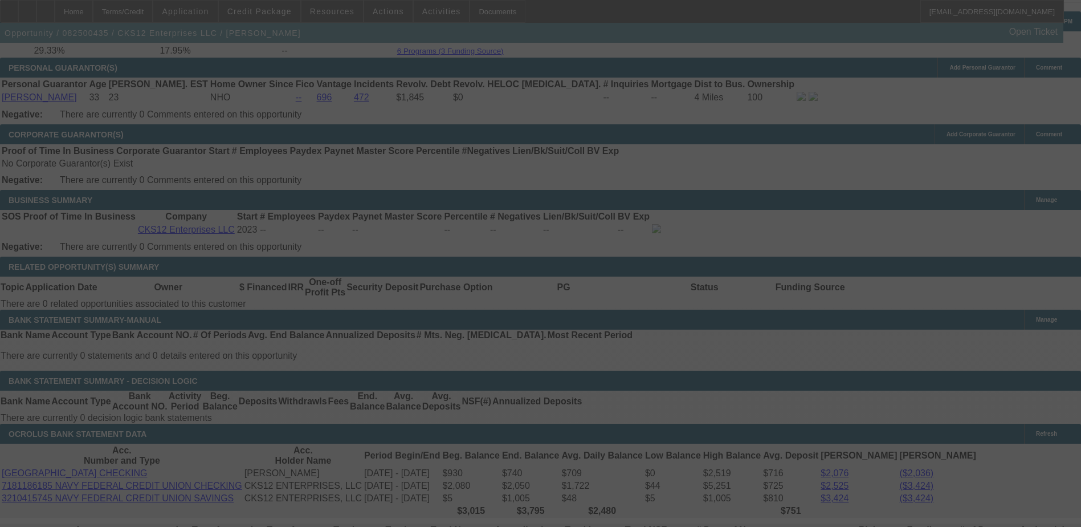
scroll to position [1762, 0]
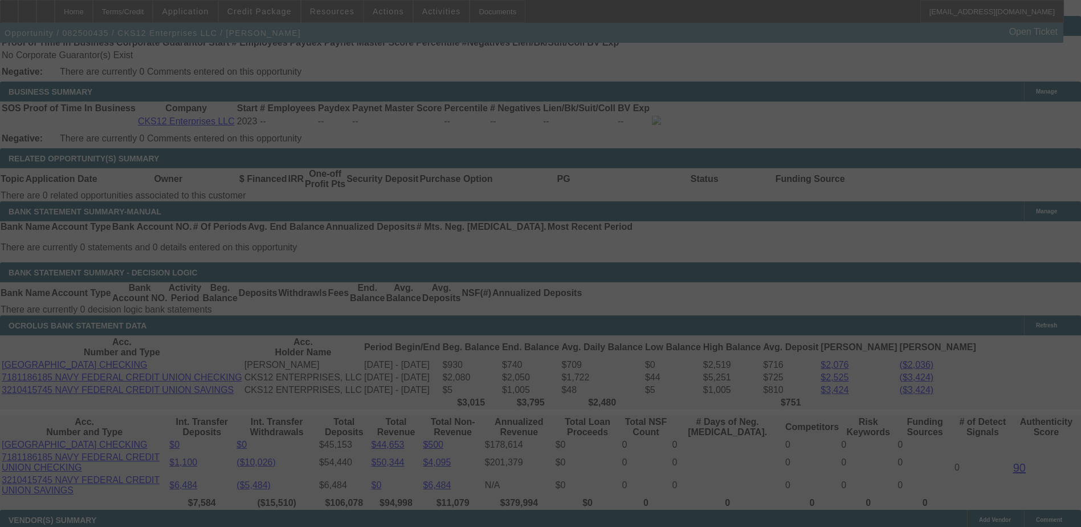
select select "0.1"
select select "0"
select select "6"
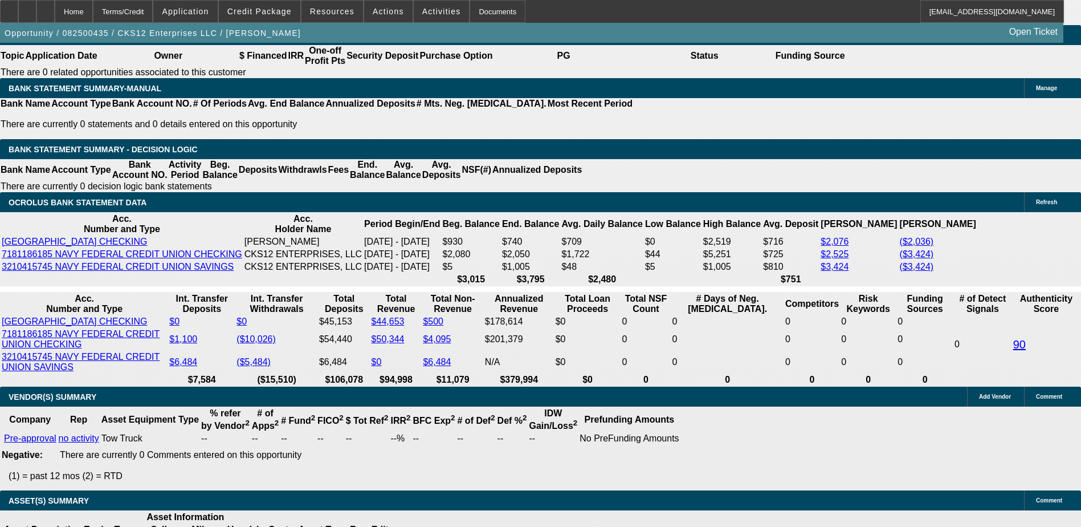
scroll to position [1819, 0]
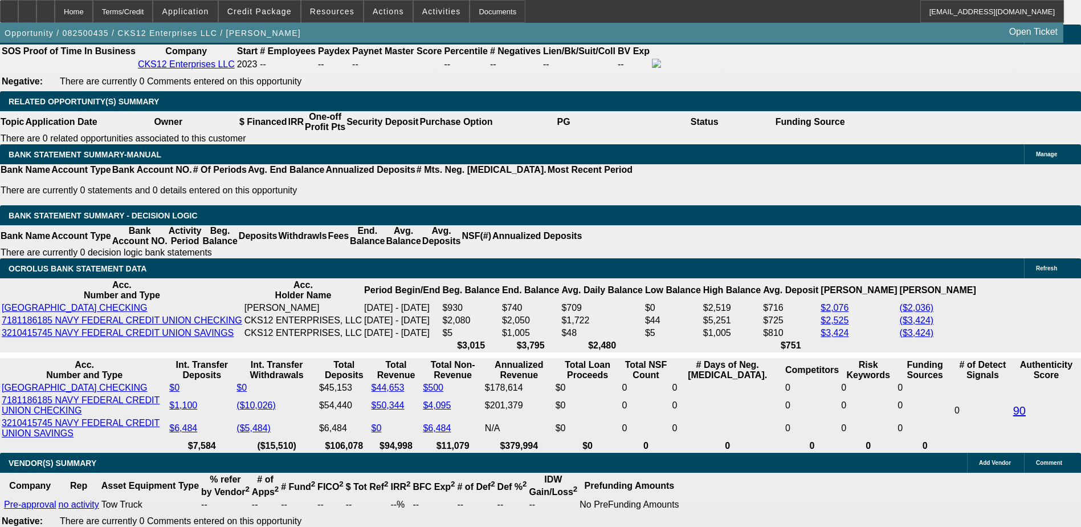
select select "9"
type input "UNKNOWN"
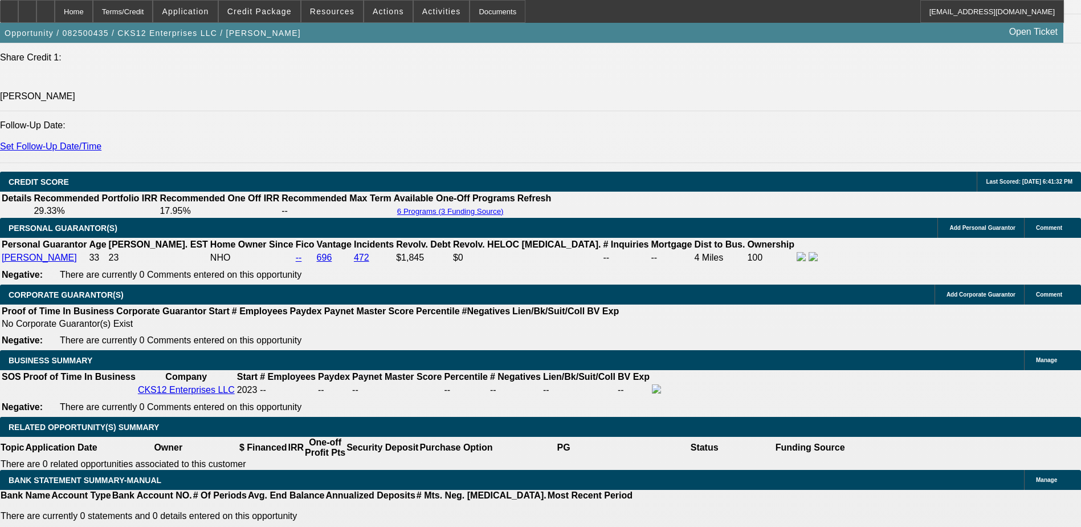
scroll to position [1477, 0]
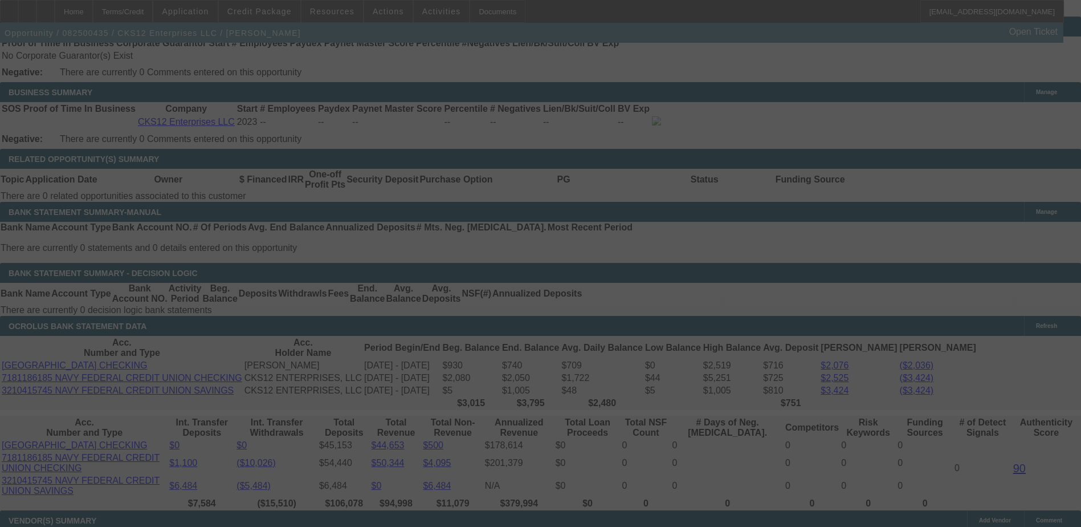
scroll to position [1762, 0]
select select "0.1"
select select "0"
select select "9"
select select "0"
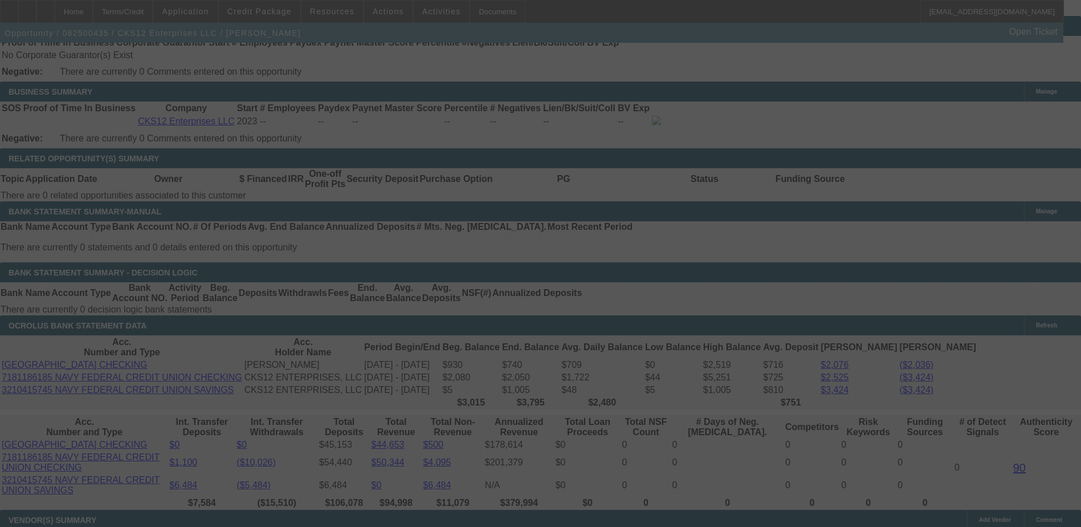
select select "6"
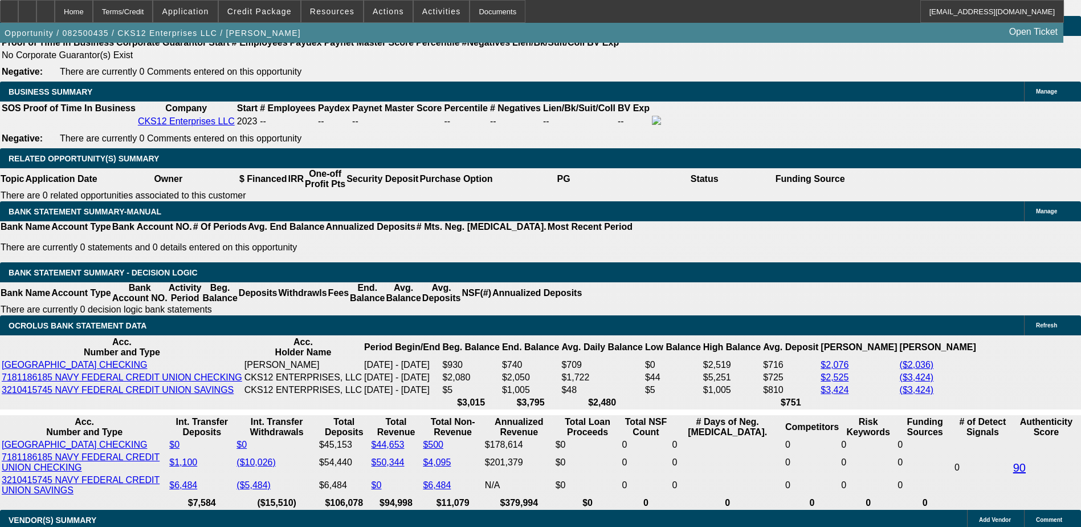
select select "0.1"
type input "$4,500.00"
type input "UNKNOWN"
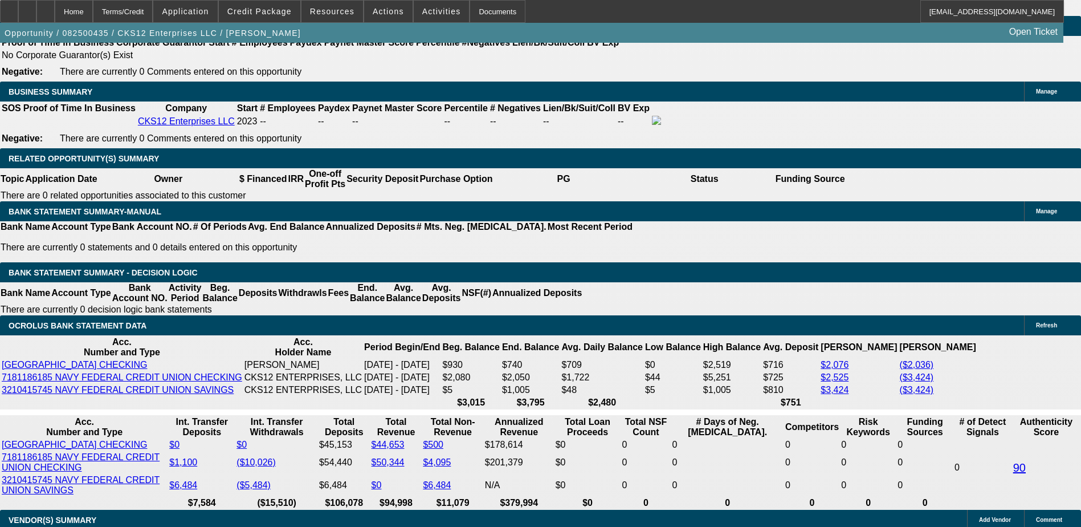
select select "1"
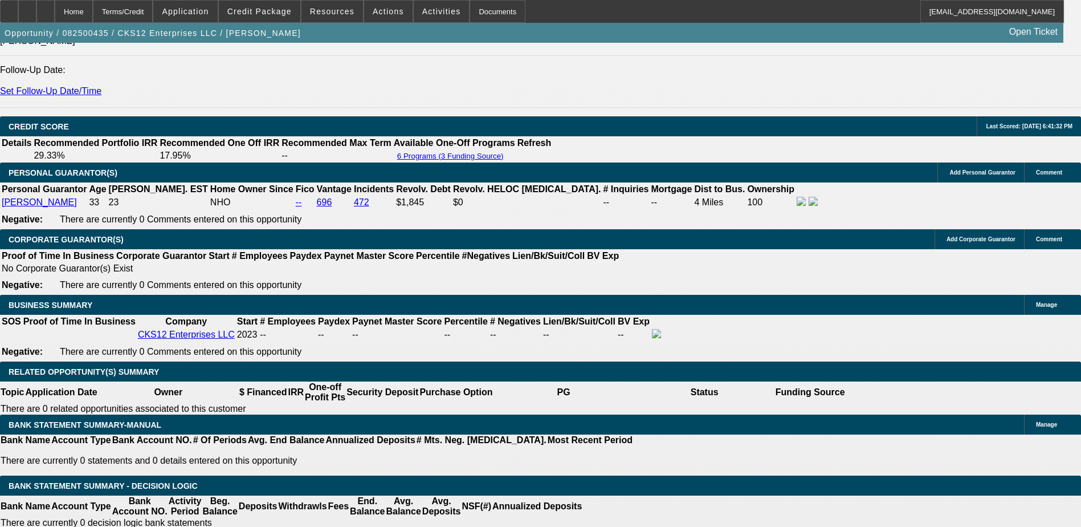
scroll to position [1534, 0]
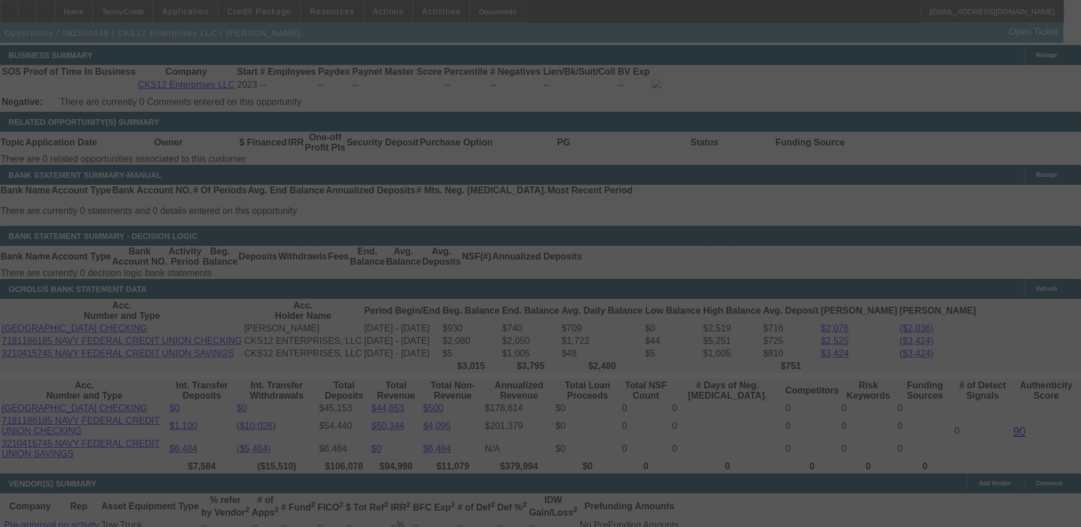
scroll to position [1819, 0]
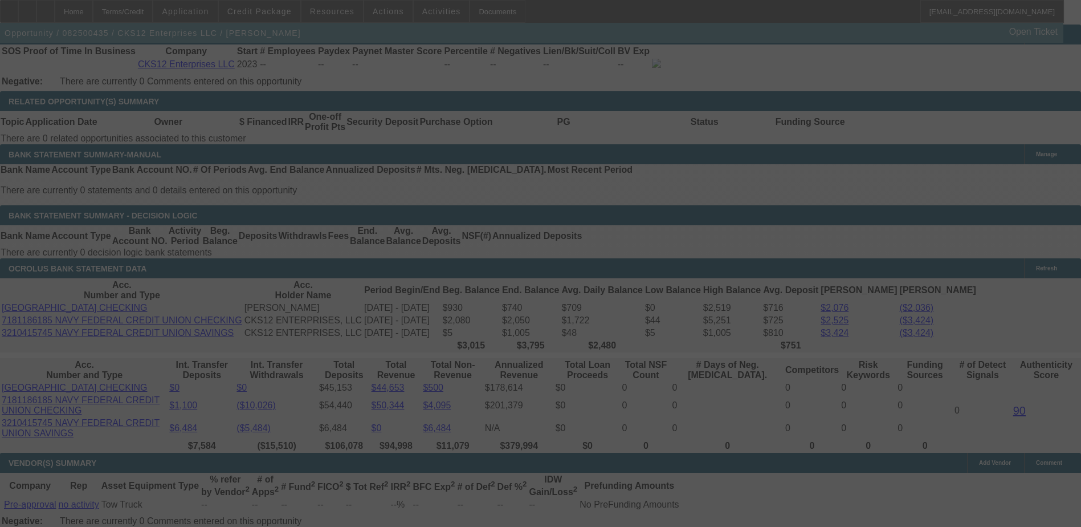
select select "0.1"
select select "0"
select select "0.1"
select select "6"
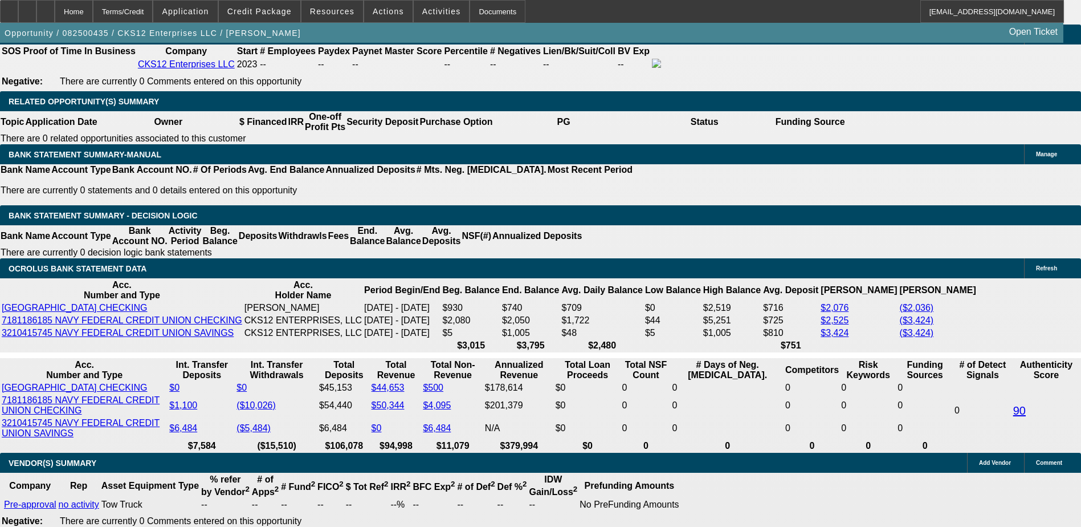
type input "$5,000.00"
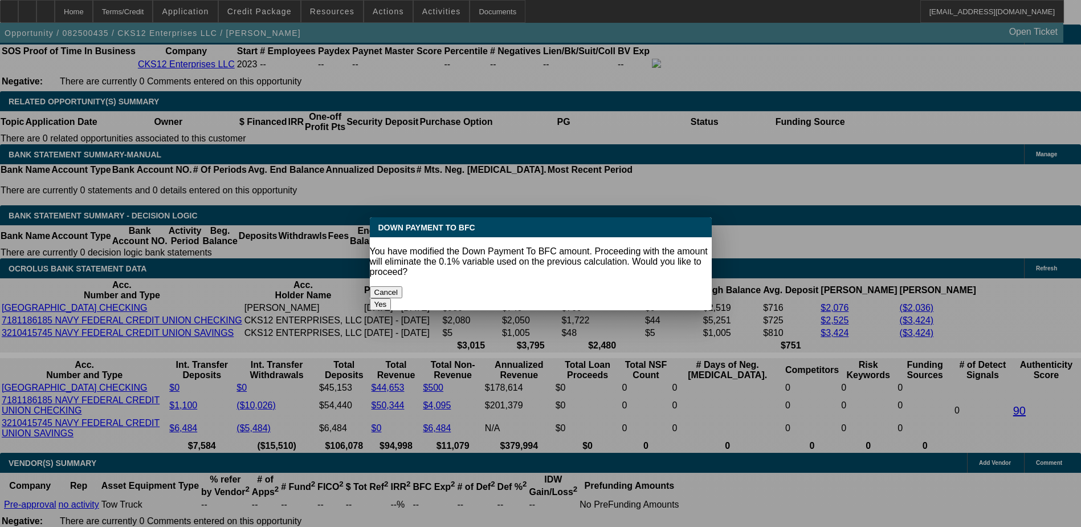
scroll to position [0, 0]
click at [122, 97] on body "Home Terms/Credit Application Credit Package Resources Actions Activities Docum…" at bounding box center [540, 325] width 1081 height 4289
click at [392, 298] on button "Yes" at bounding box center [381, 304] width 22 height 12
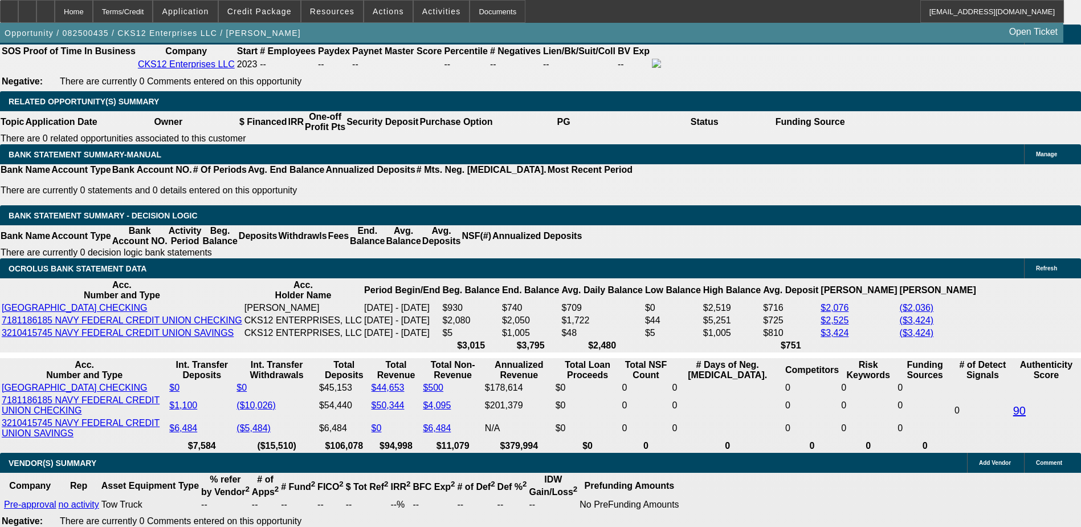
select select "0"
type input "UNKNOWN"
type input "$1,665.37"
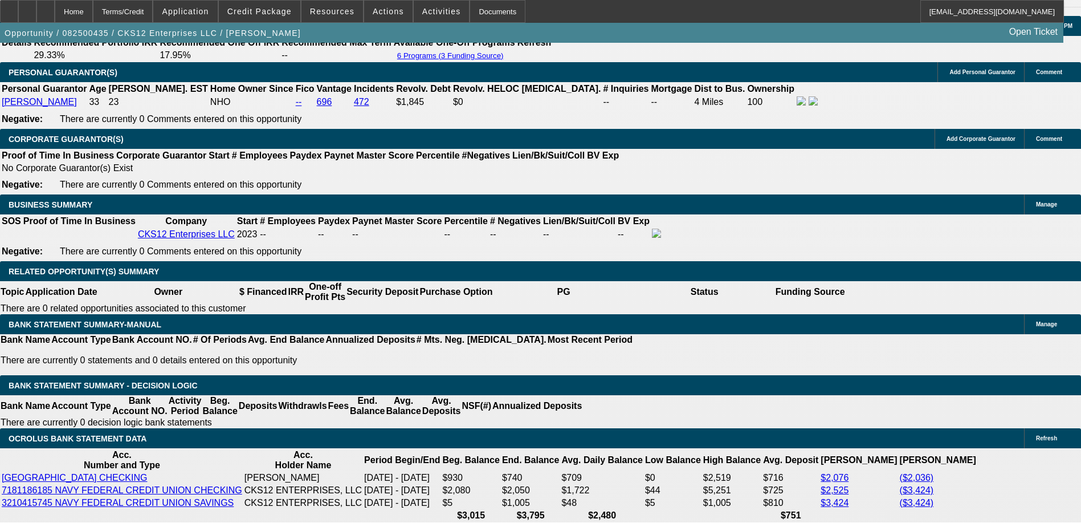
scroll to position [1648, 0]
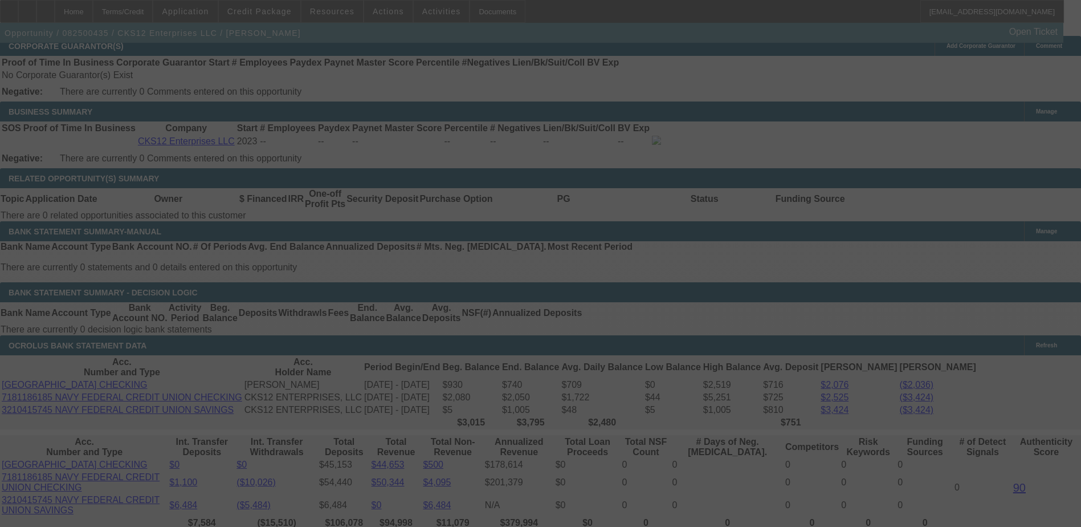
scroll to position [1762, 0]
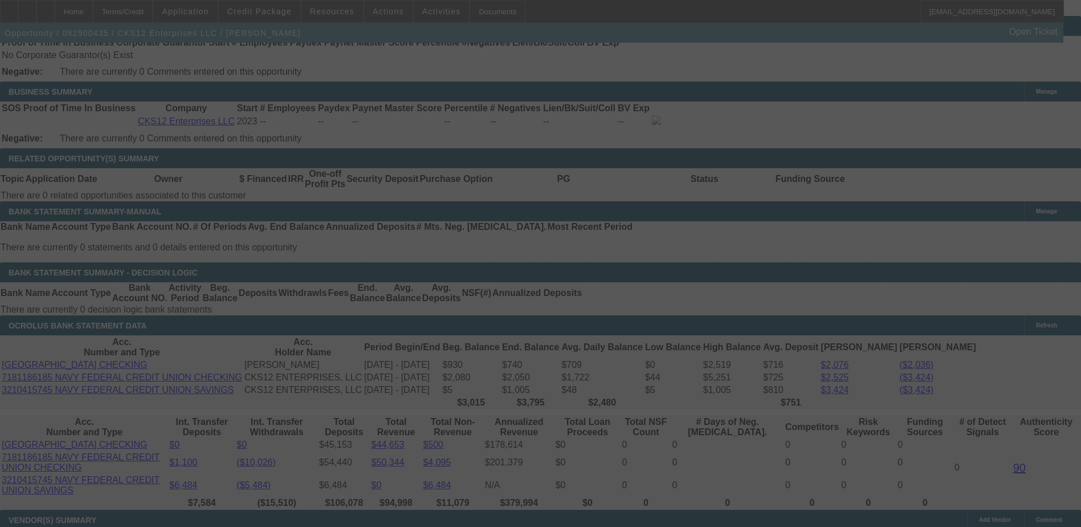
select select "0"
select select "0.1"
select select "6"
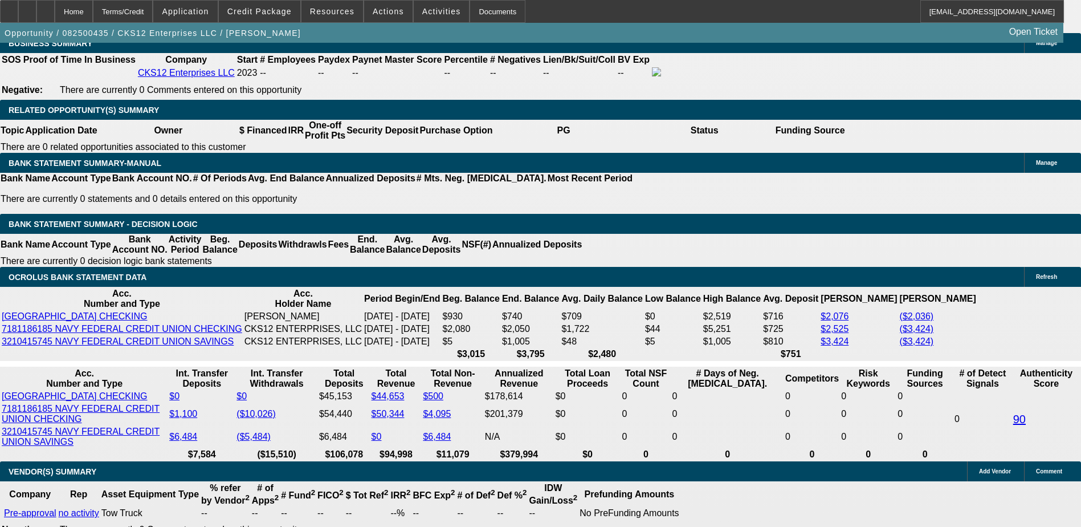
scroll to position [1819, 0]
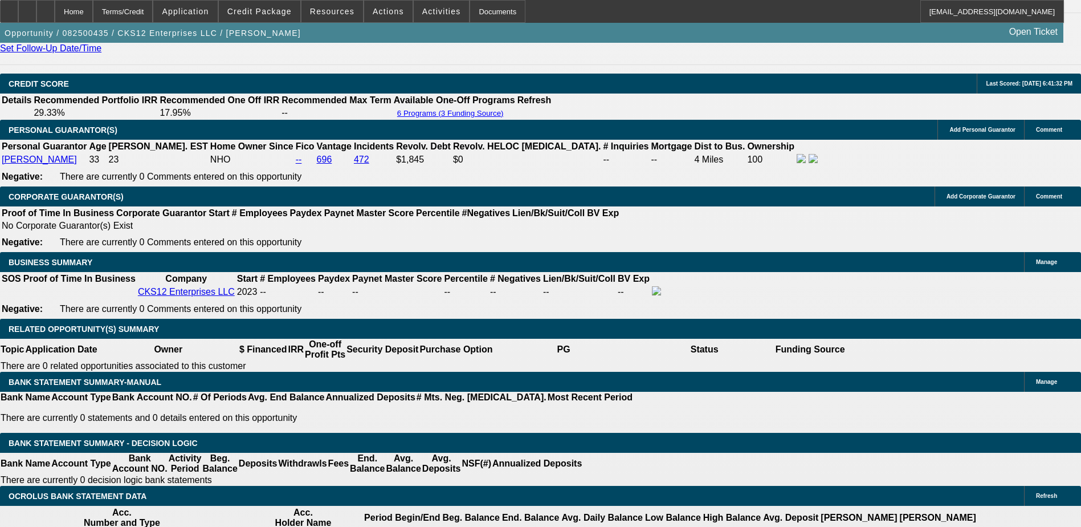
scroll to position [1591, 0]
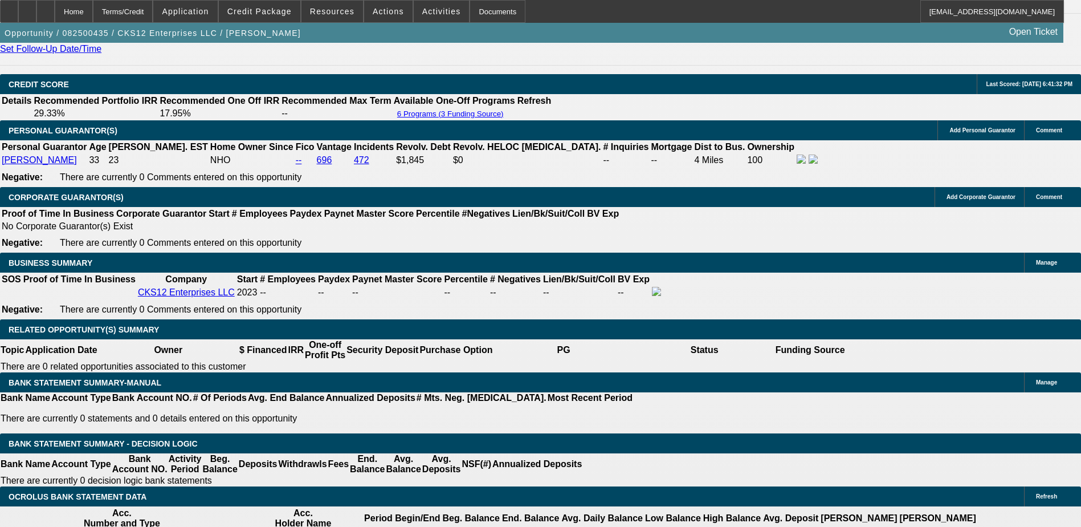
type input "$5,500.00"
type input "UNKNOWN"
type input "$1,644.55"
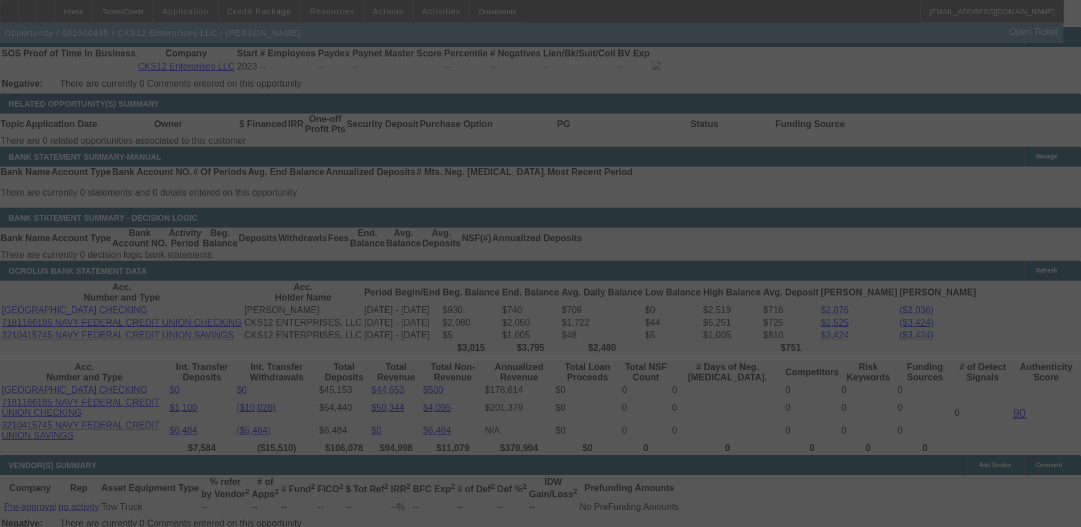
scroll to position [1819, 0]
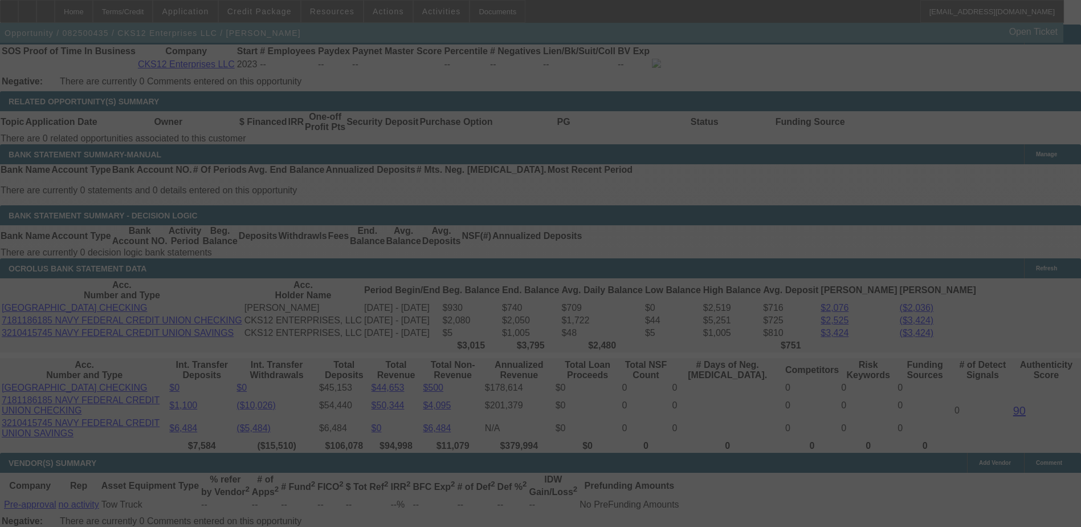
select select "0"
select select "0.1"
select select "6"
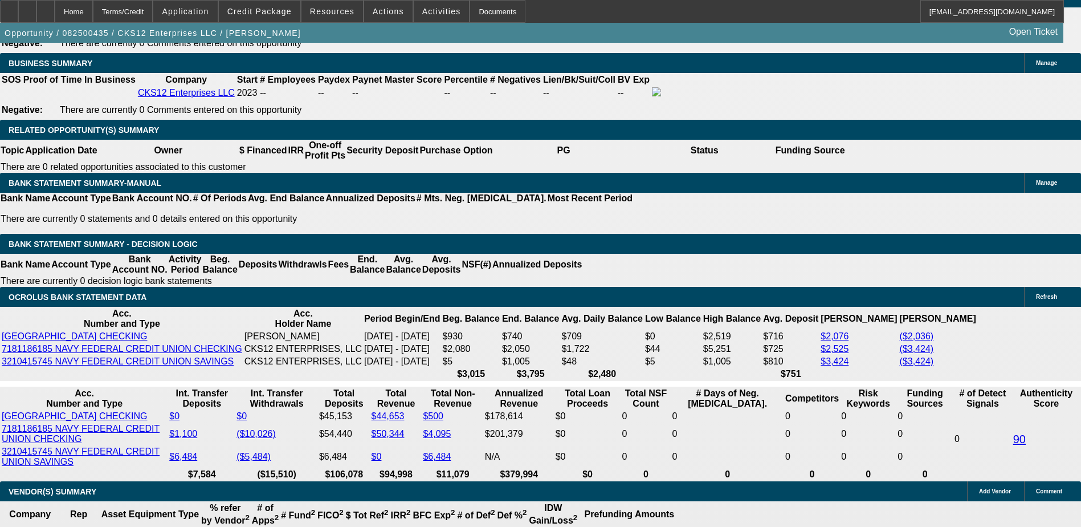
scroll to position [1762, 0]
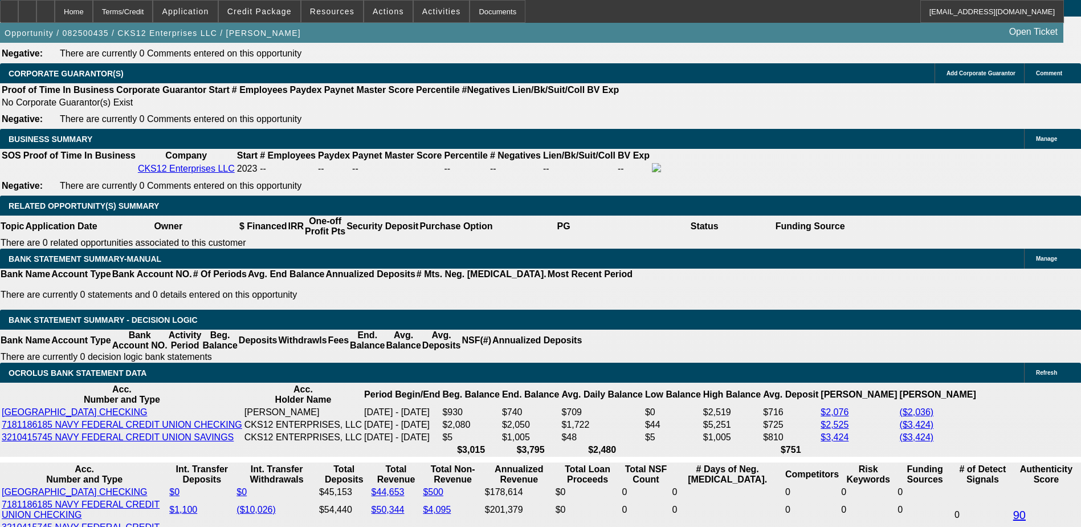
scroll to position [1819, 0]
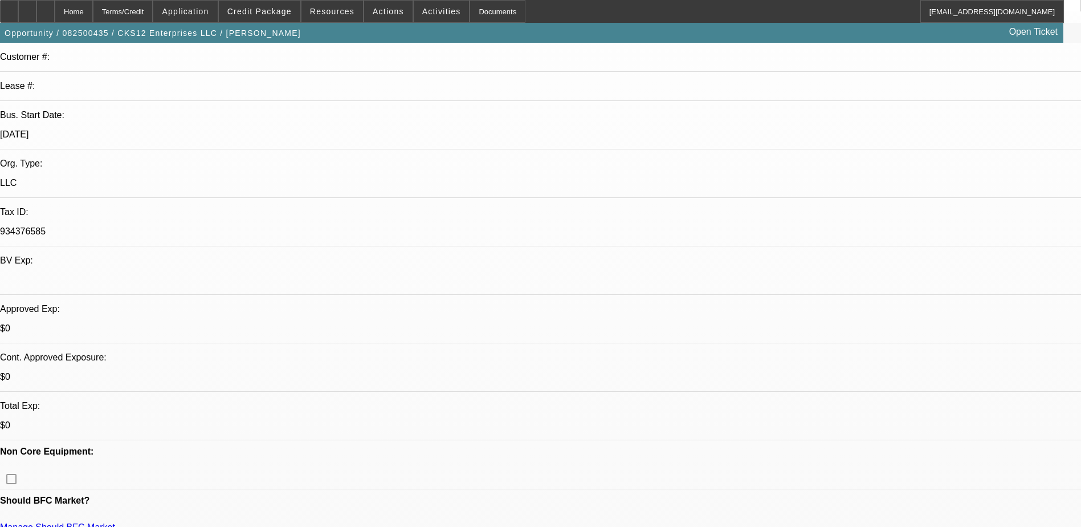
scroll to position [0, 0]
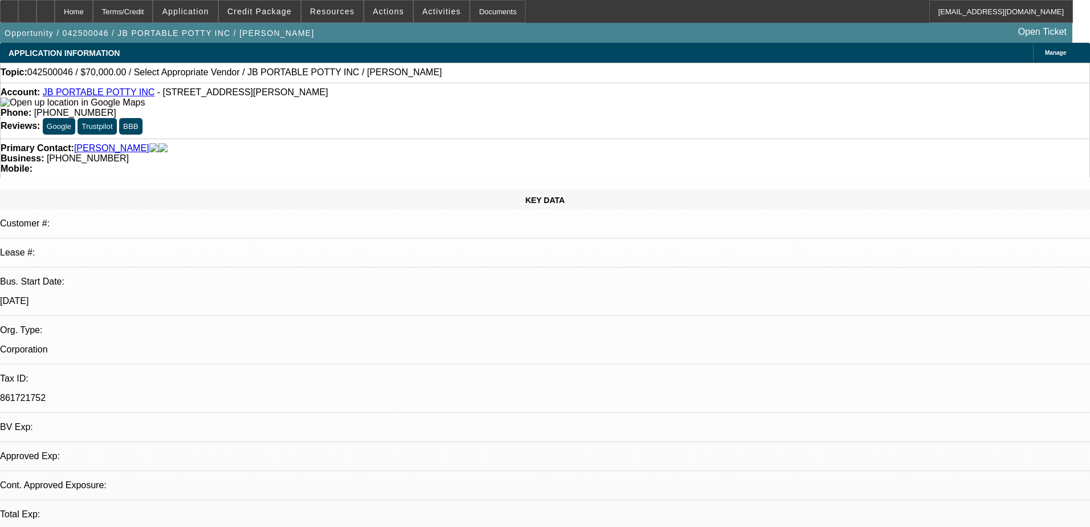
select select "0"
select select "2"
select select "0.1"
select select "4"
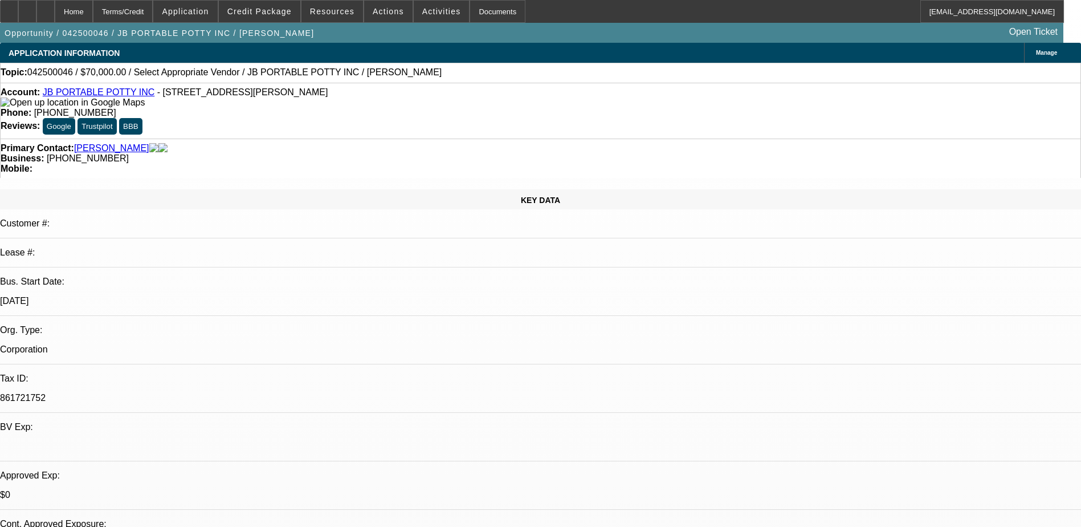
radio input "true"
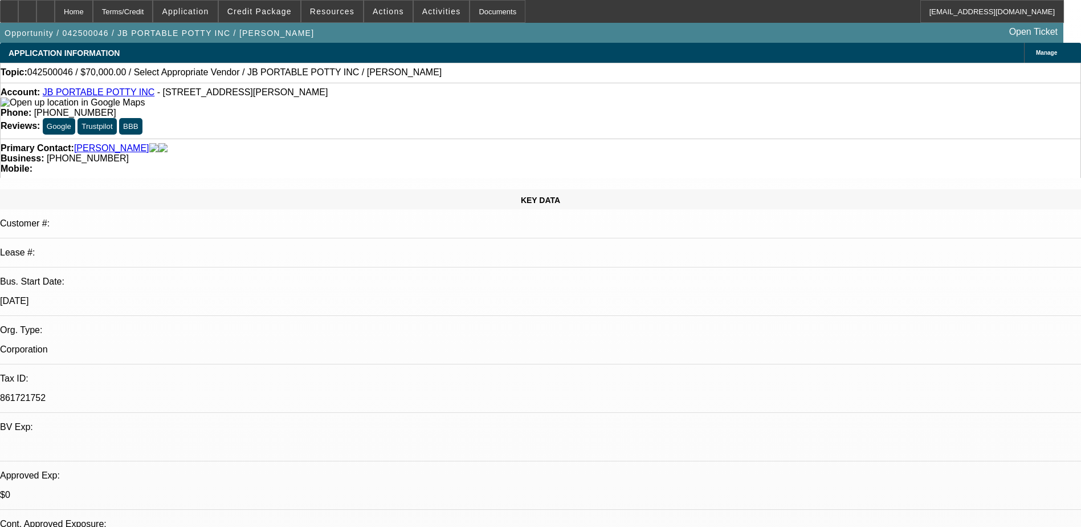
radio input "true"
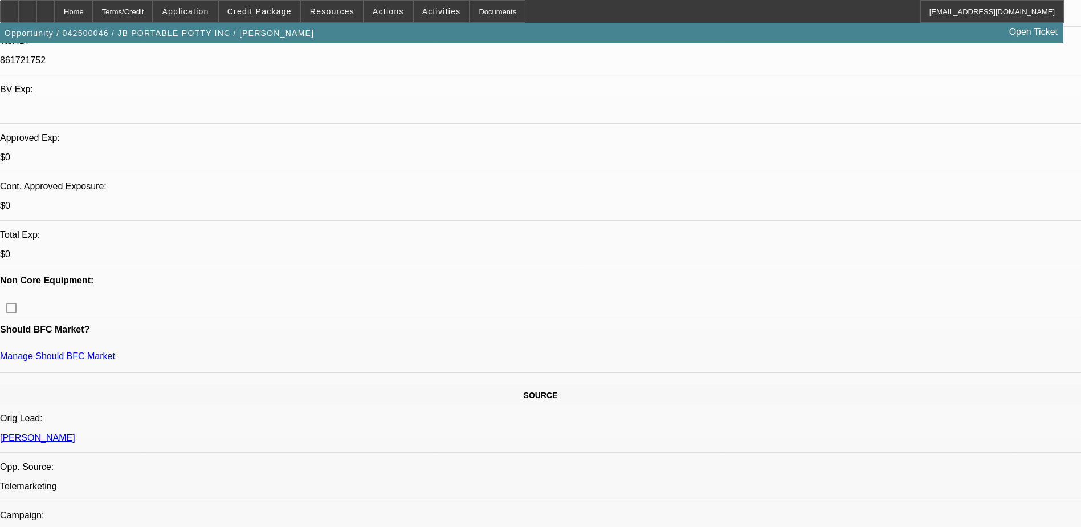
scroll to position [342, 0]
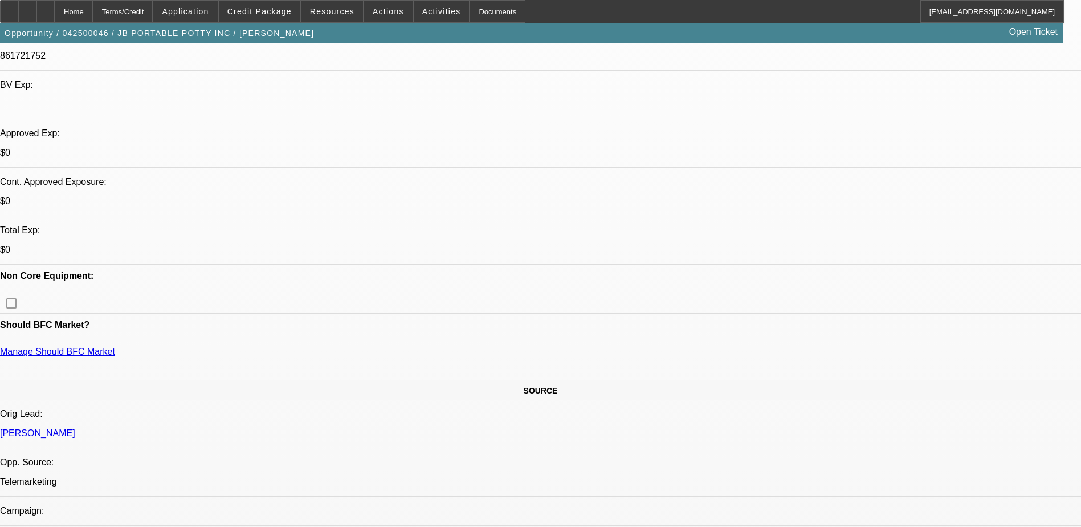
type textarea "8/18) Said to call him [DATE] morning. Had a conference call. found an older tr…"
radio input "true"
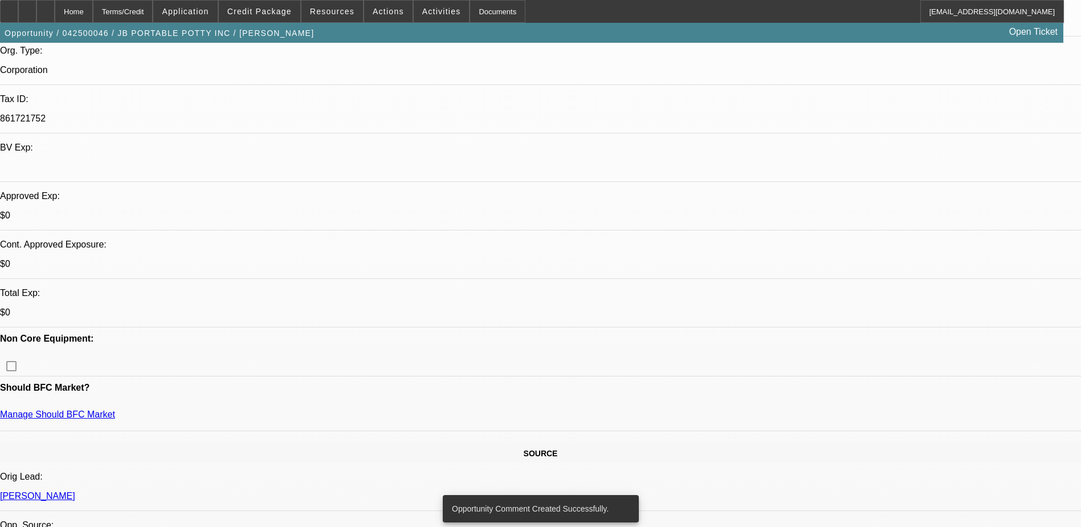
scroll to position [171, 0]
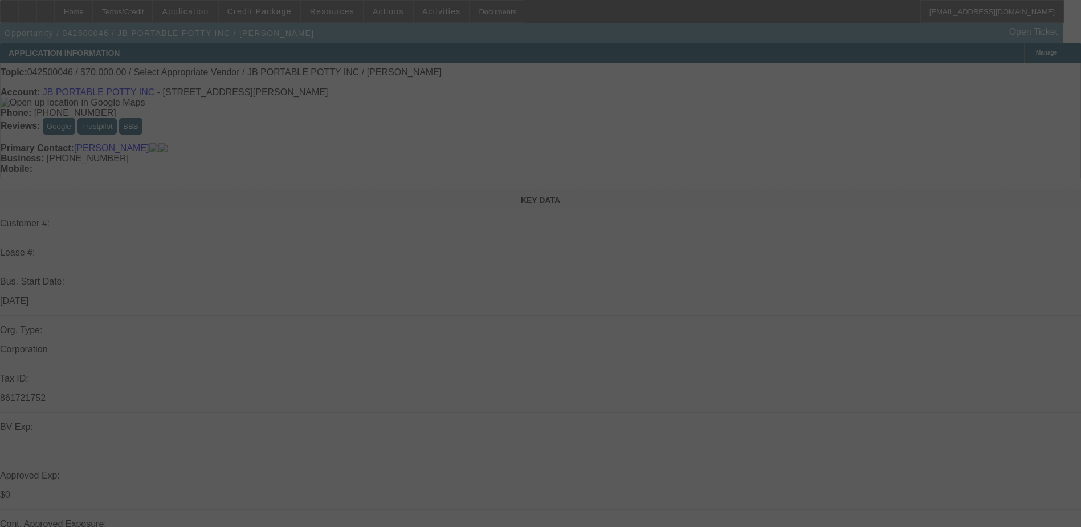
select select "0"
select select "2"
select select "0.1"
select select "4"
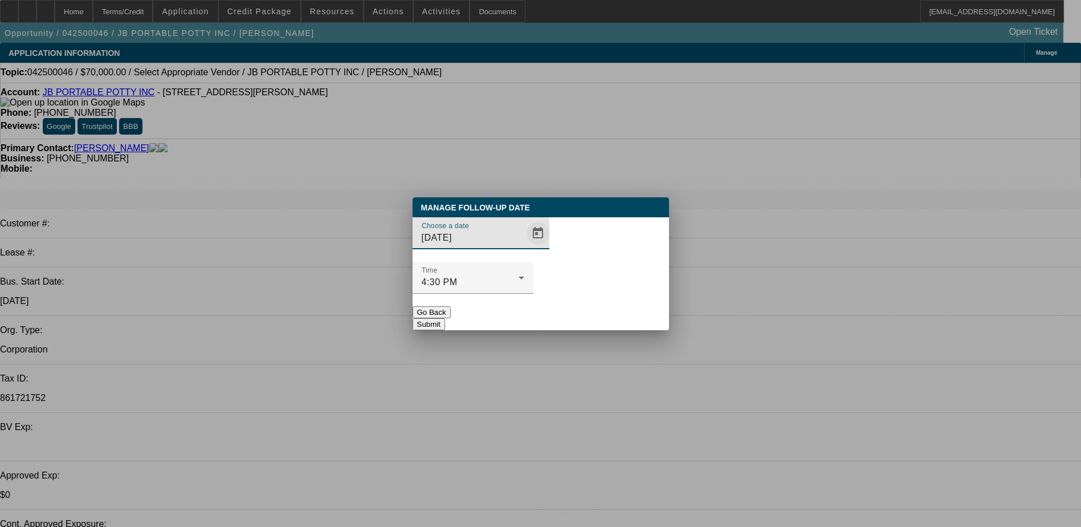
click at [524, 247] on span "Open calendar" at bounding box center [537, 232] width 27 height 27
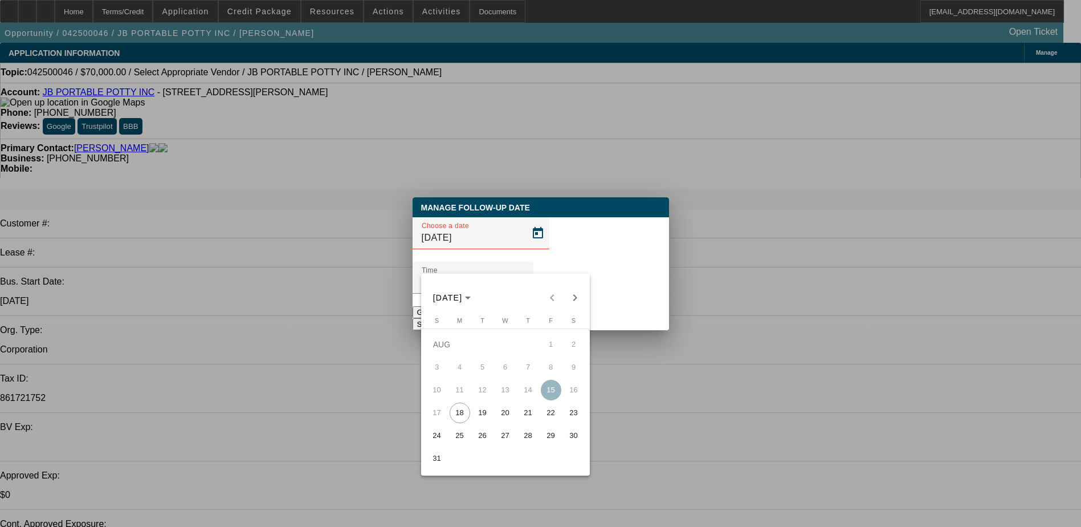
click at [485, 413] on span "19" at bounding box center [483, 412] width 21 height 21
type input "[DATE]"
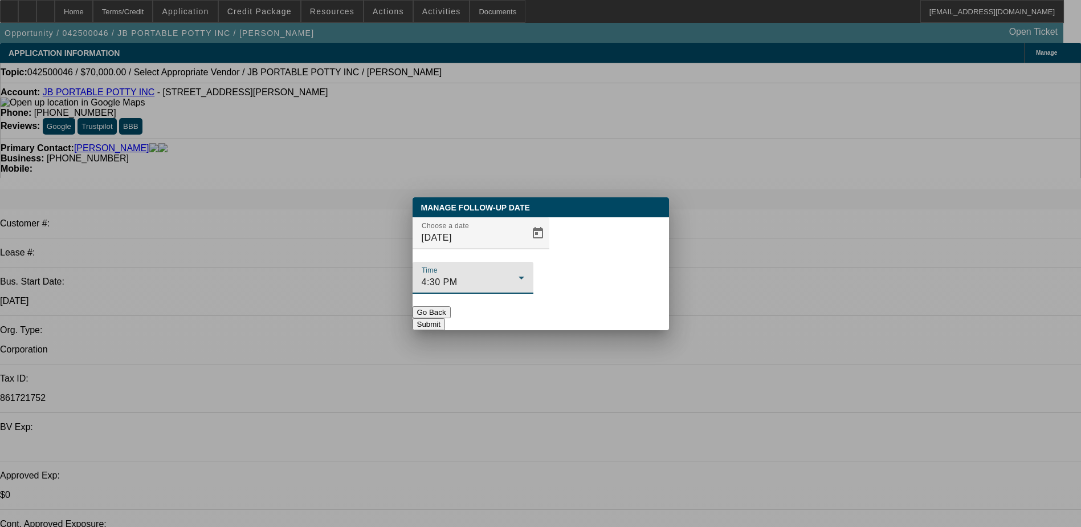
click at [519, 275] on div "4:30 PM" at bounding box center [470, 282] width 97 height 14
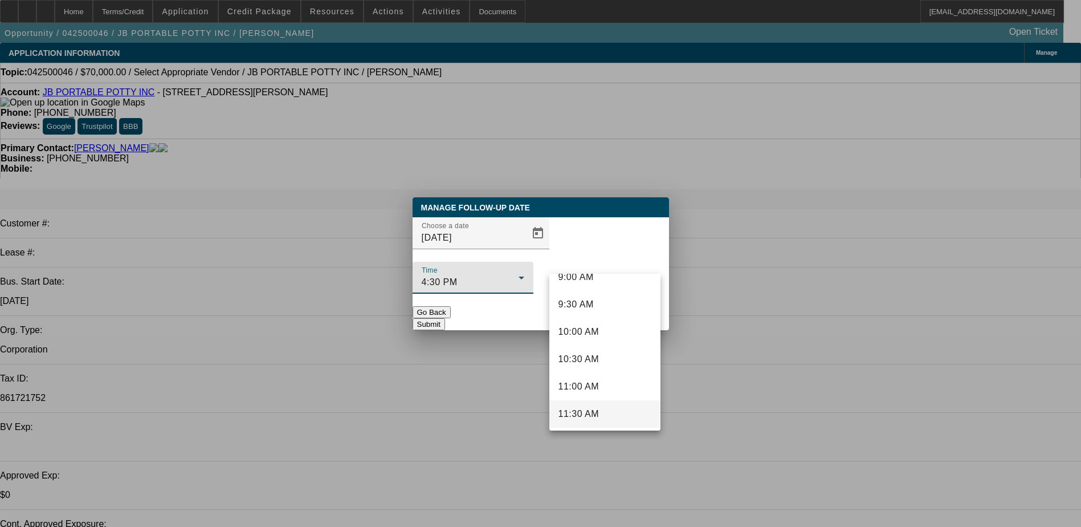
scroll to position [436, 0]
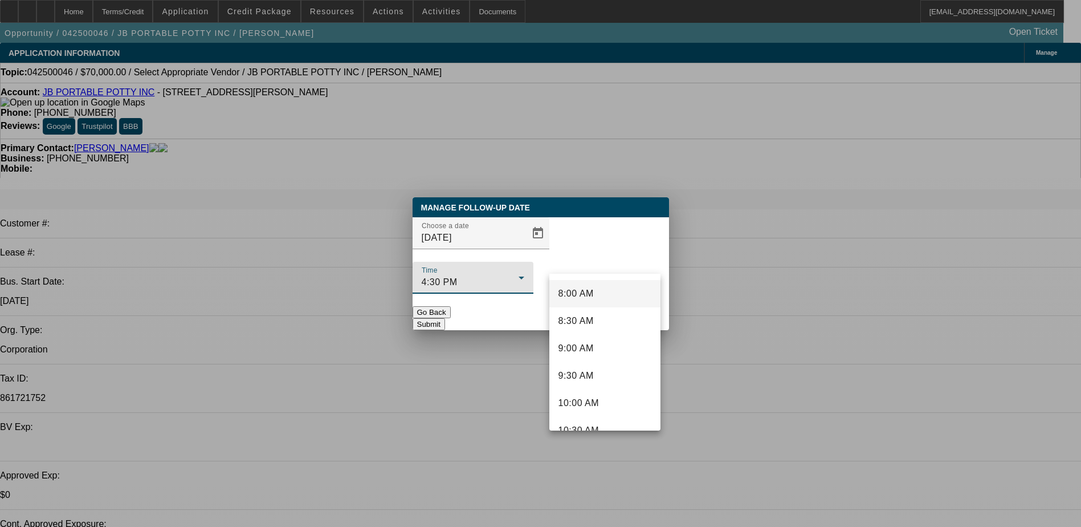
click at [581, 301] on mat-option "8:00 AM" at bounding box center [604, 293] width 111 height 27
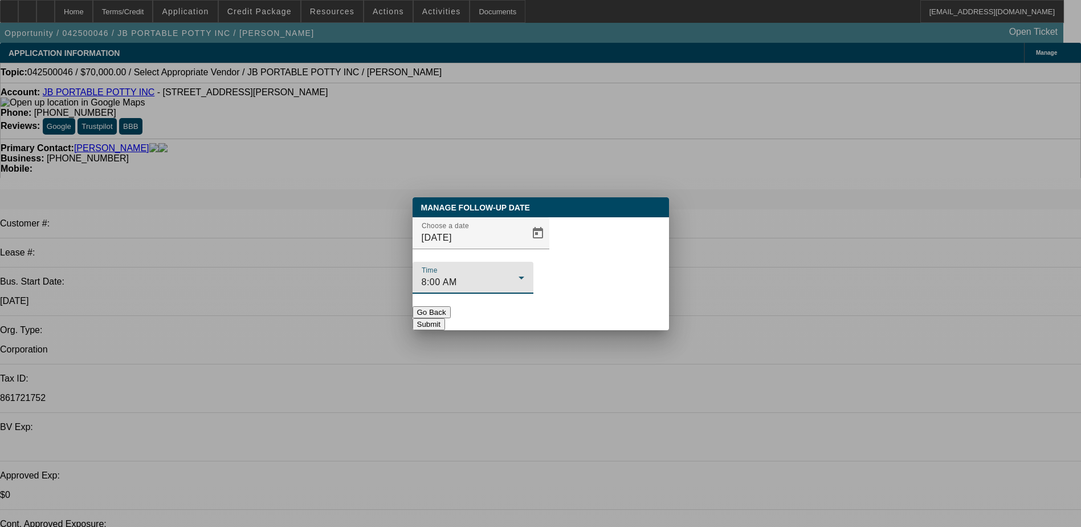
click at [445, 318] on button "Submit" at bounding box center [429, 324] width 32 height 12
